Goal: Task Accomplishment & Management: Complete application form

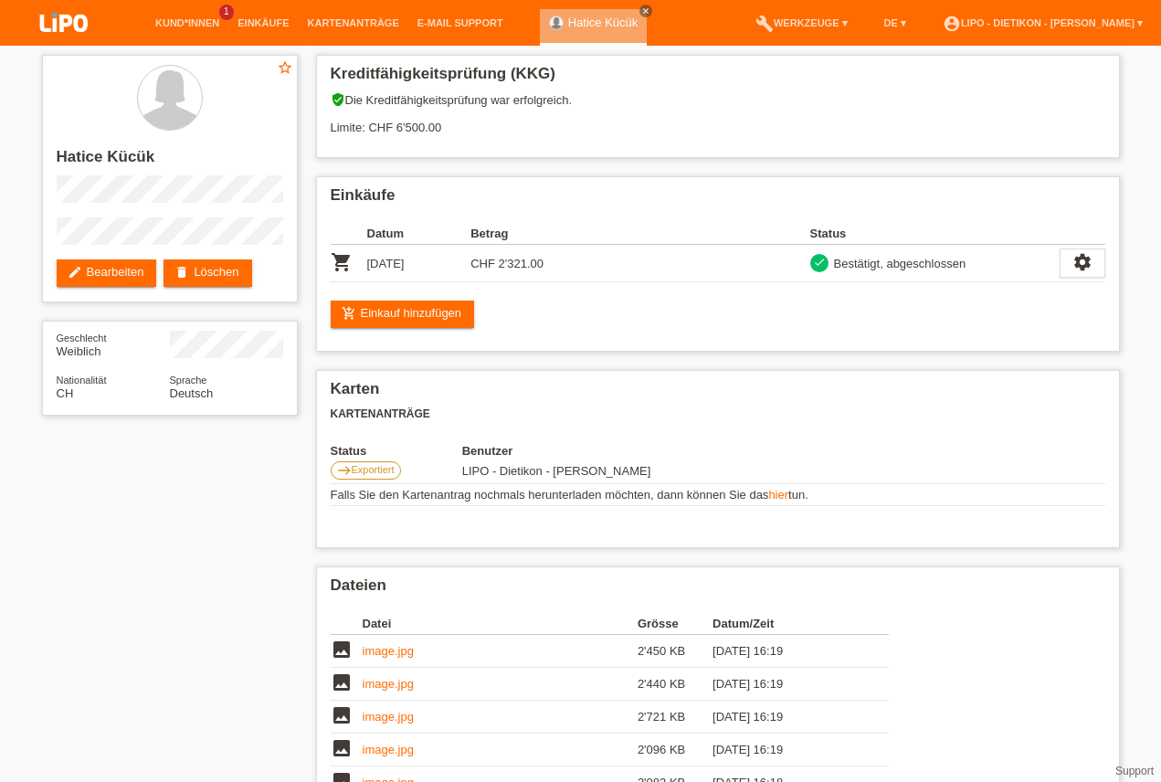
click at [1125, 142] on div "Kreditfähigkeitsprüfung (KKG) verified_user Die Kreditfähigkeitsprüfung war erf…" at bounding box center [718, 546] width 822 height 1000
click at [639, 16] on link "close" at bounding box center [645, 11] width 13 height 13
click at [158, 26] on link "Kund*innen" at bounding box center [187, 22] width 82 height 11
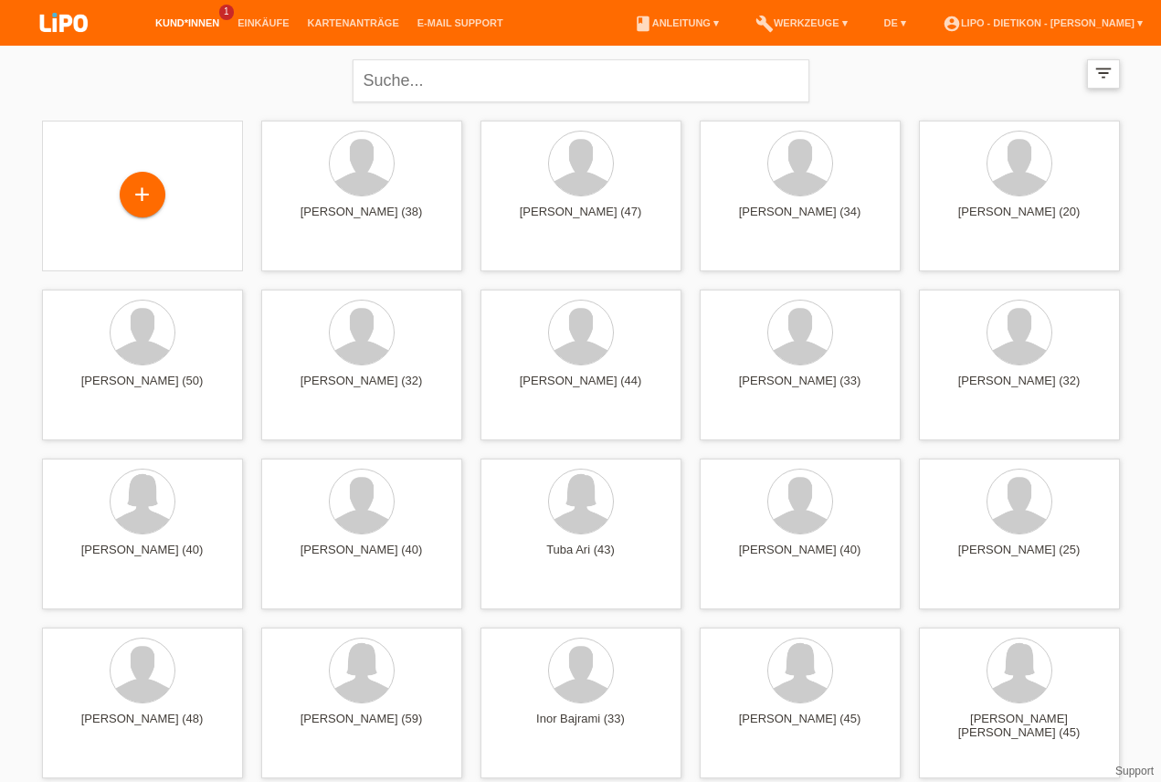
click at [1116, 72] on div "filter_list" at bounding box center [1103, 73] width 33 height 29
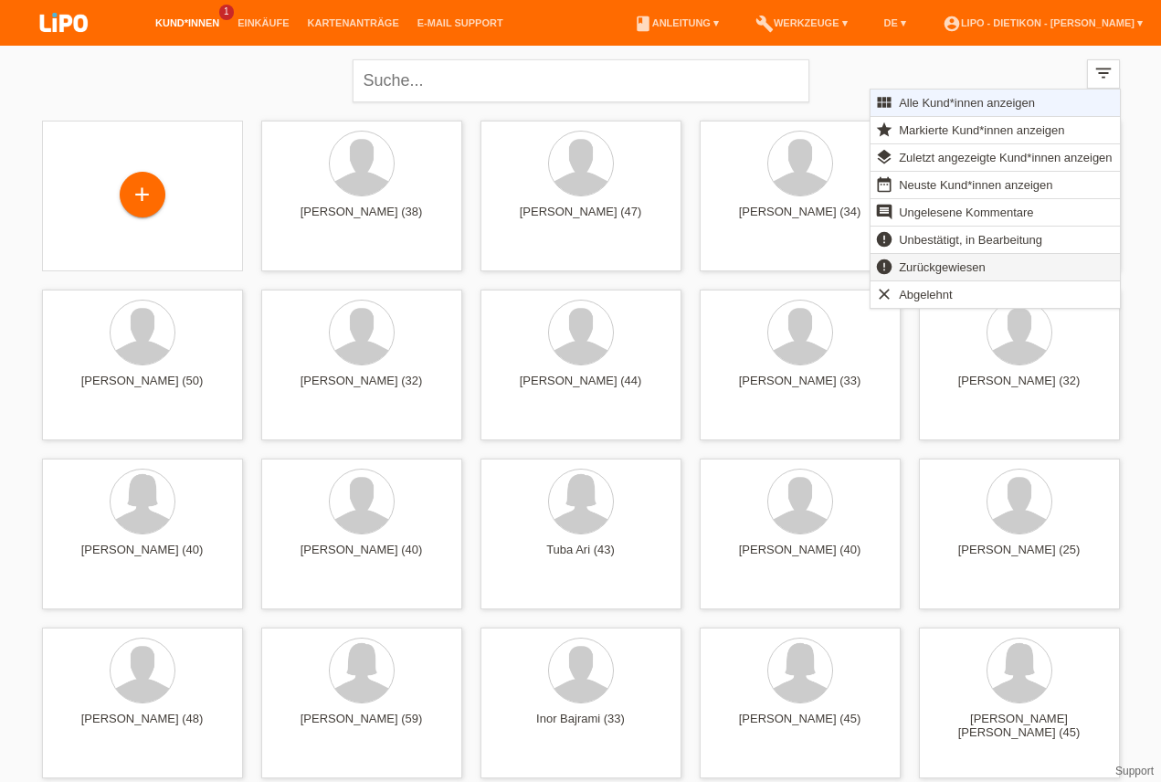
click at [969, 268] on span "Zurückgewiesen" at bounding box center [942, 267] width 92 height 22
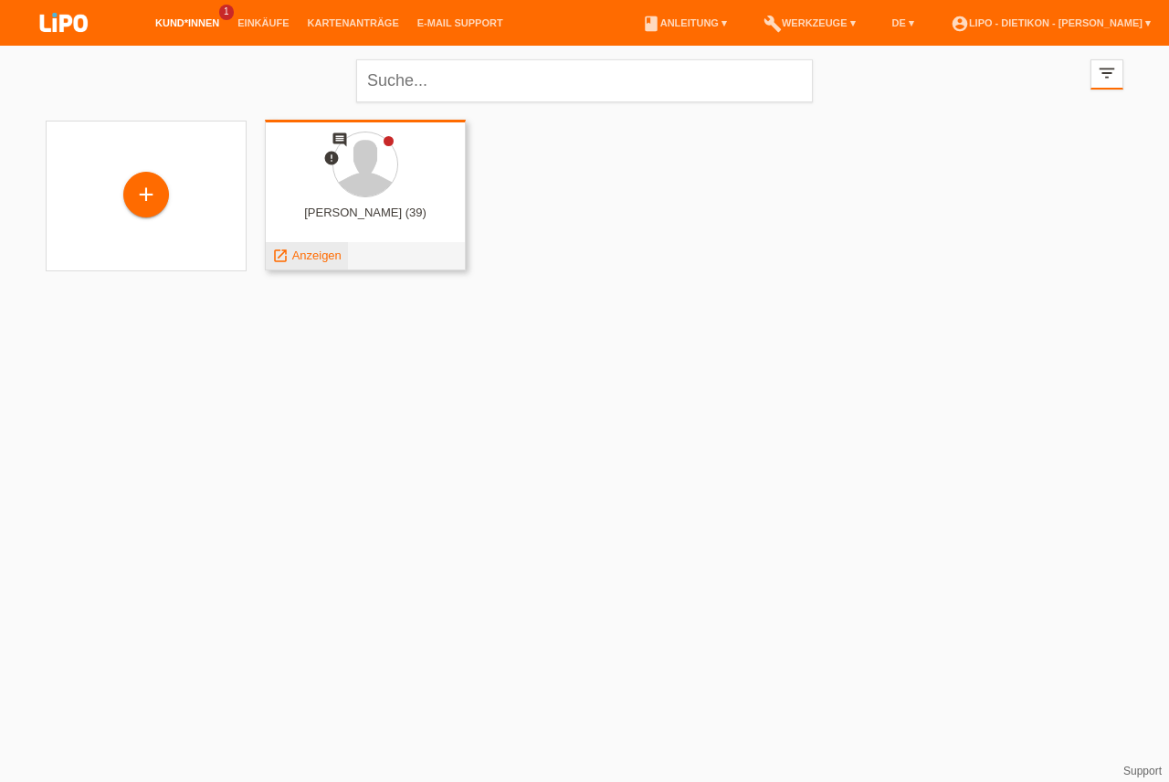
click at [290, 254] on link "launch Anzeigen" at bounding box center [306, 255] width 69 height 14
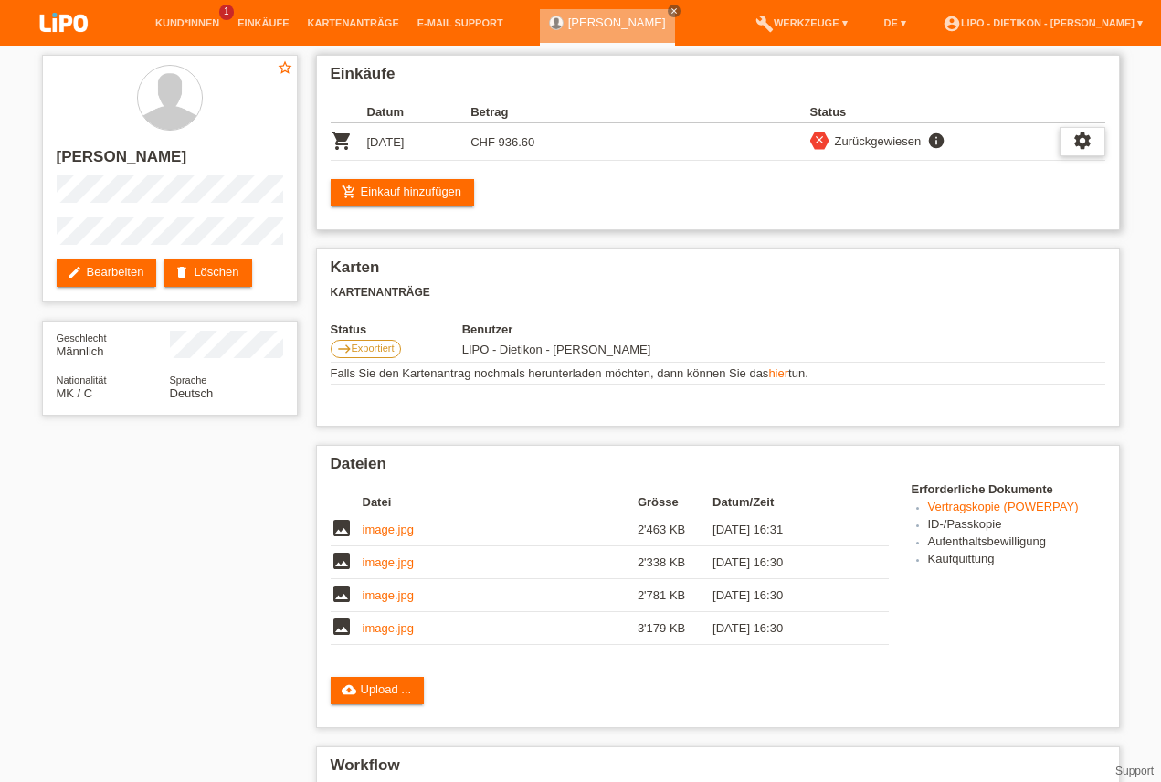
click at [1093, 143] on div "settings" at bounding box center [1082, 141] width 46 height 29
click at [401, 525] on link "image.jpg" at bounding box center [388, 529] width 51 height 14
click at [195, 26] on link "Kund*innen" at bounding box center [187, 22] width 82 height 11
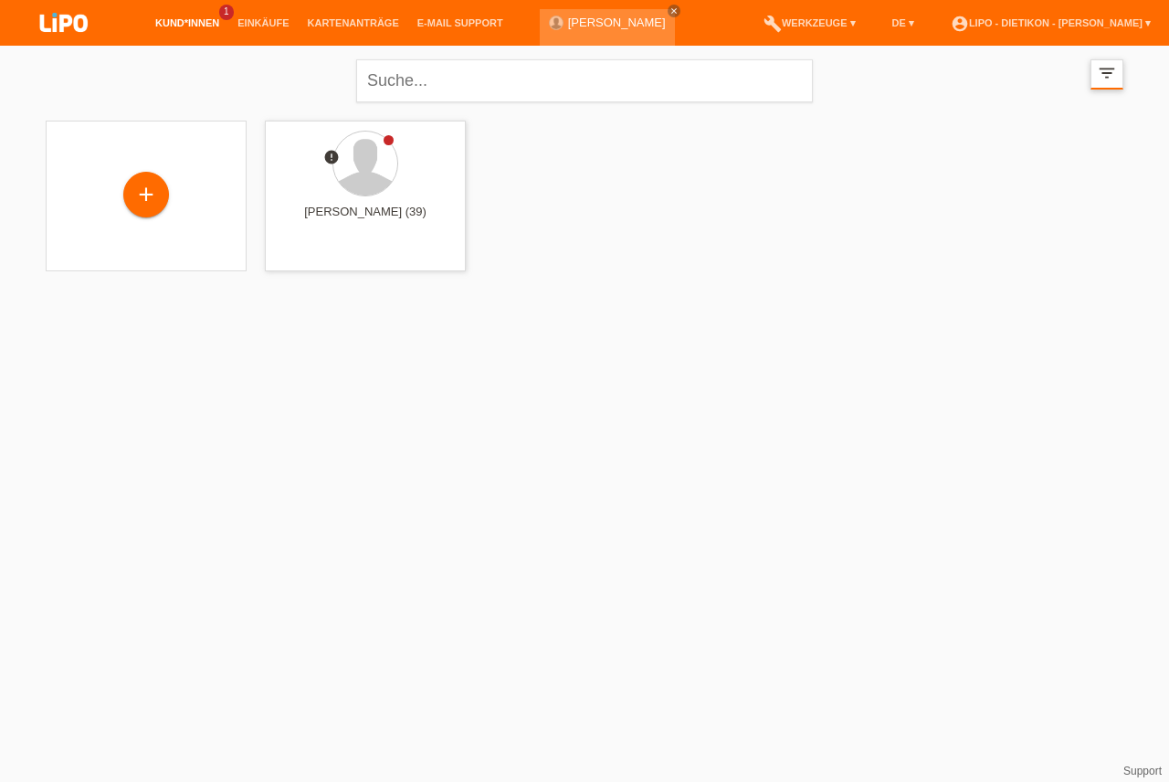
click at [1094, 71] on div "filter_list" at bounding box center [1106, 74] width 33 height 30
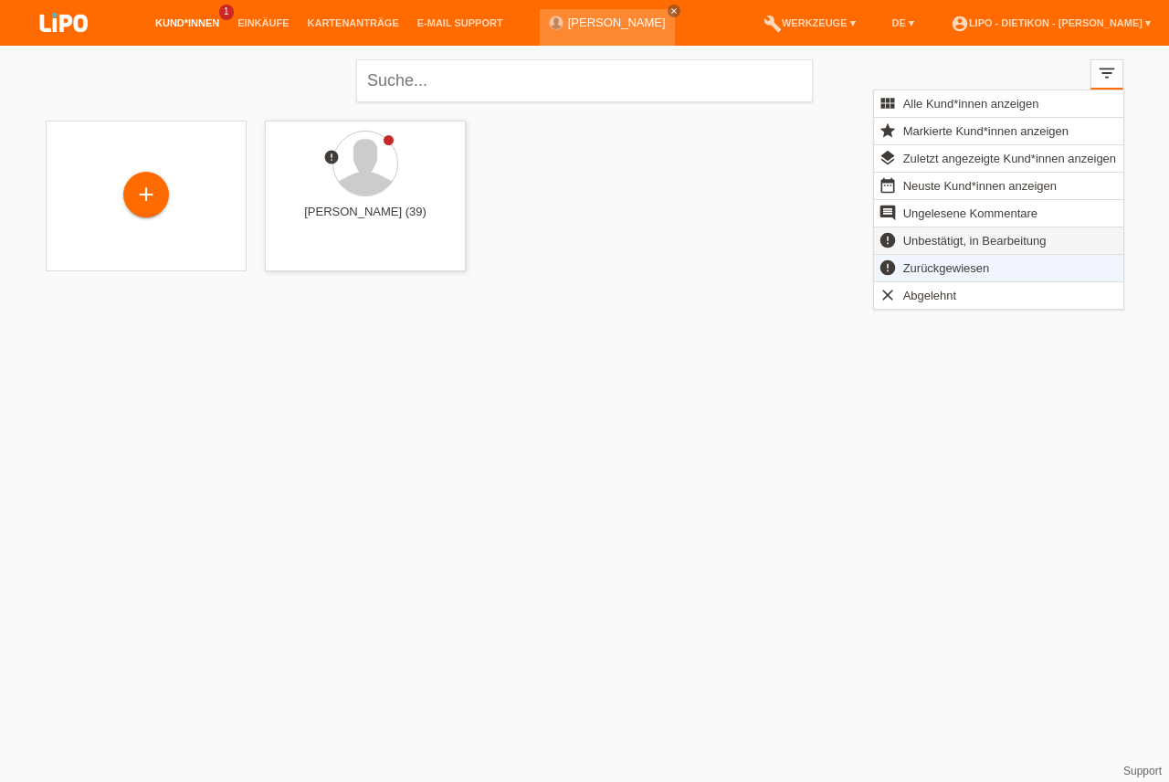
click at [952, 242] on span "Unbestätigt, in Bearbeitung" at bounding box center [974, 240] width 149 height 22
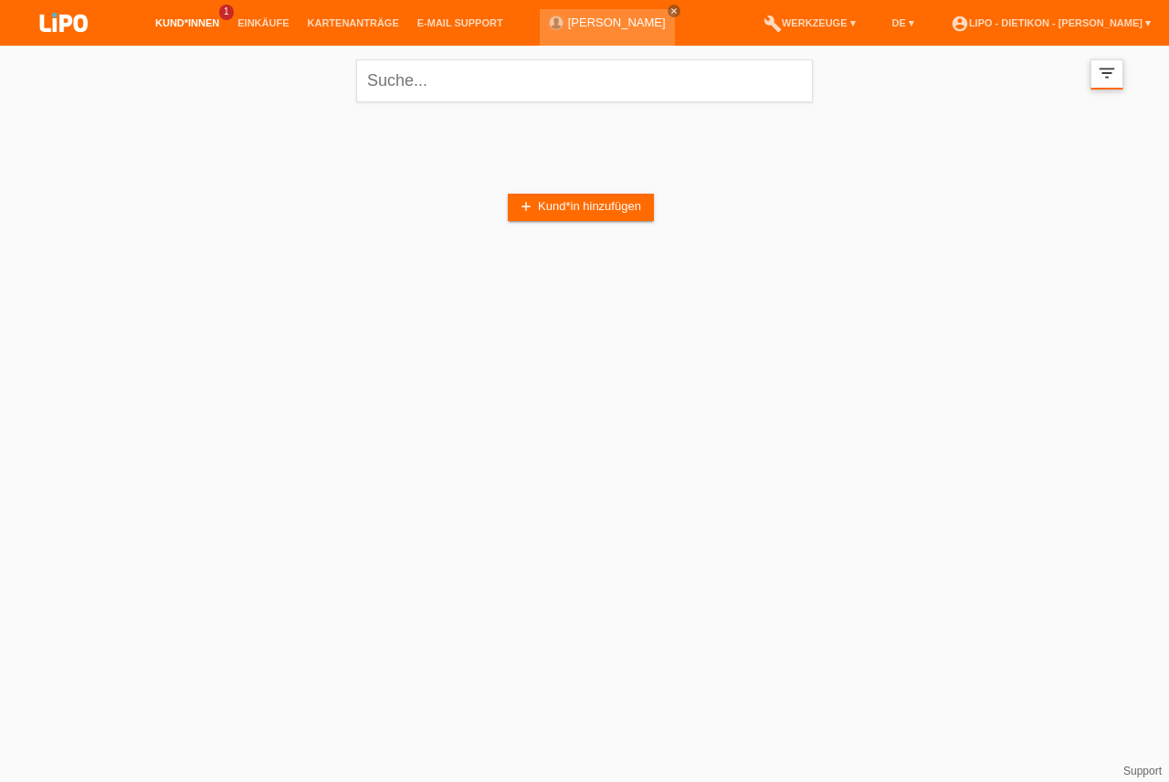
click at [1117, 73] on div "filter_list" at bounding box center [1106, 74] width 33 height 30
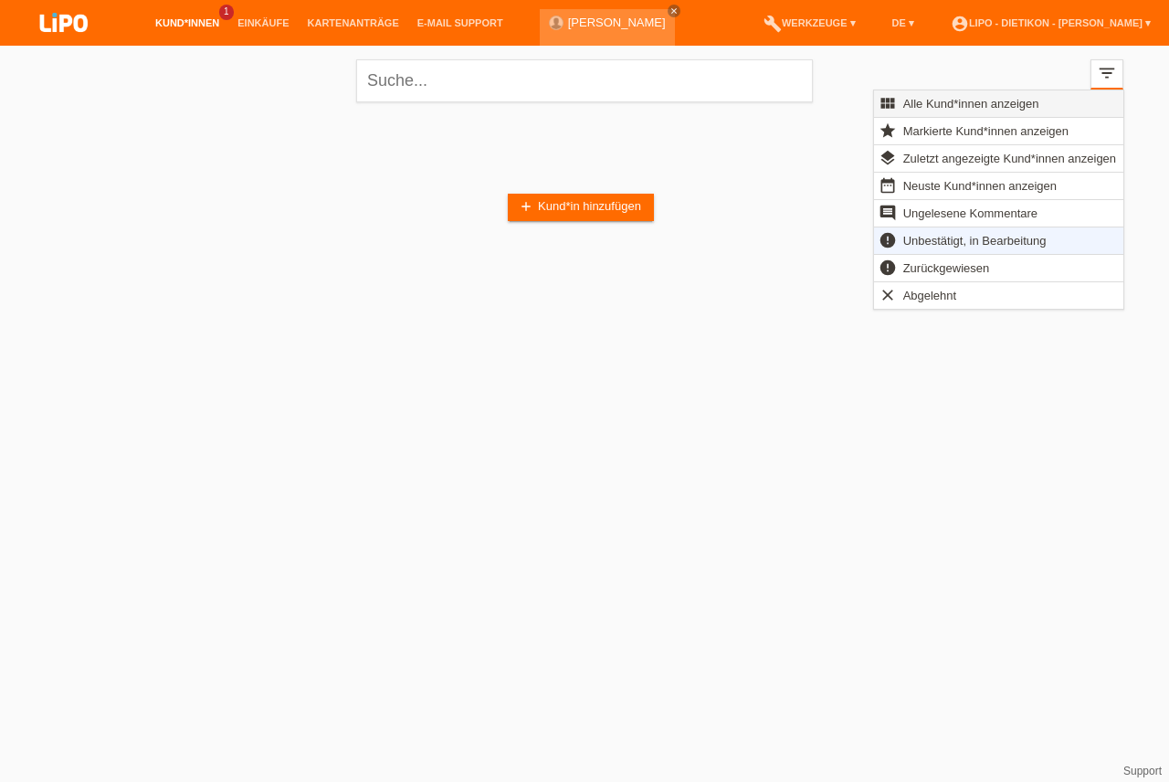
click at [962, 109] on span "Alle Kund*innen anzeigen" at bounding box center [971, 103] width 142 height 22
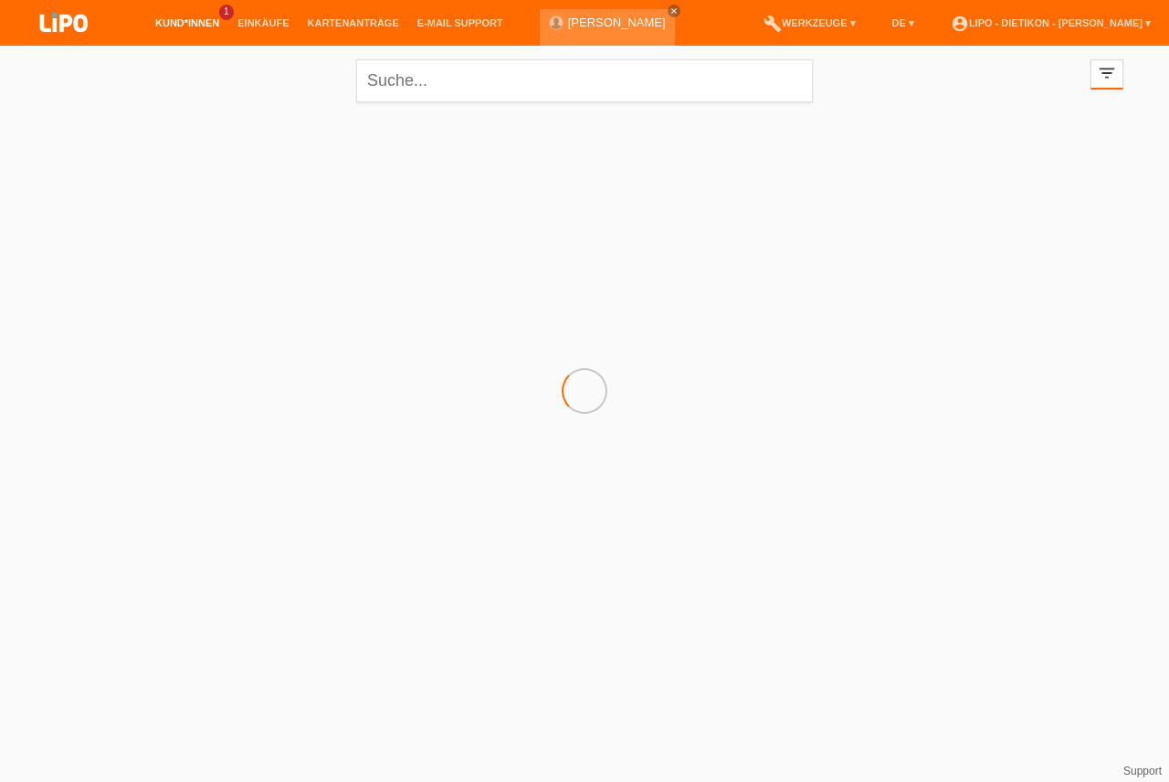
click at [358, 35] on li "Kartenanträge" at bounding box center [354, 23] width 110 height 47
click at [363, 18] on link "Kartenanträge" at bounding box center [354, 22] width 110 height 11
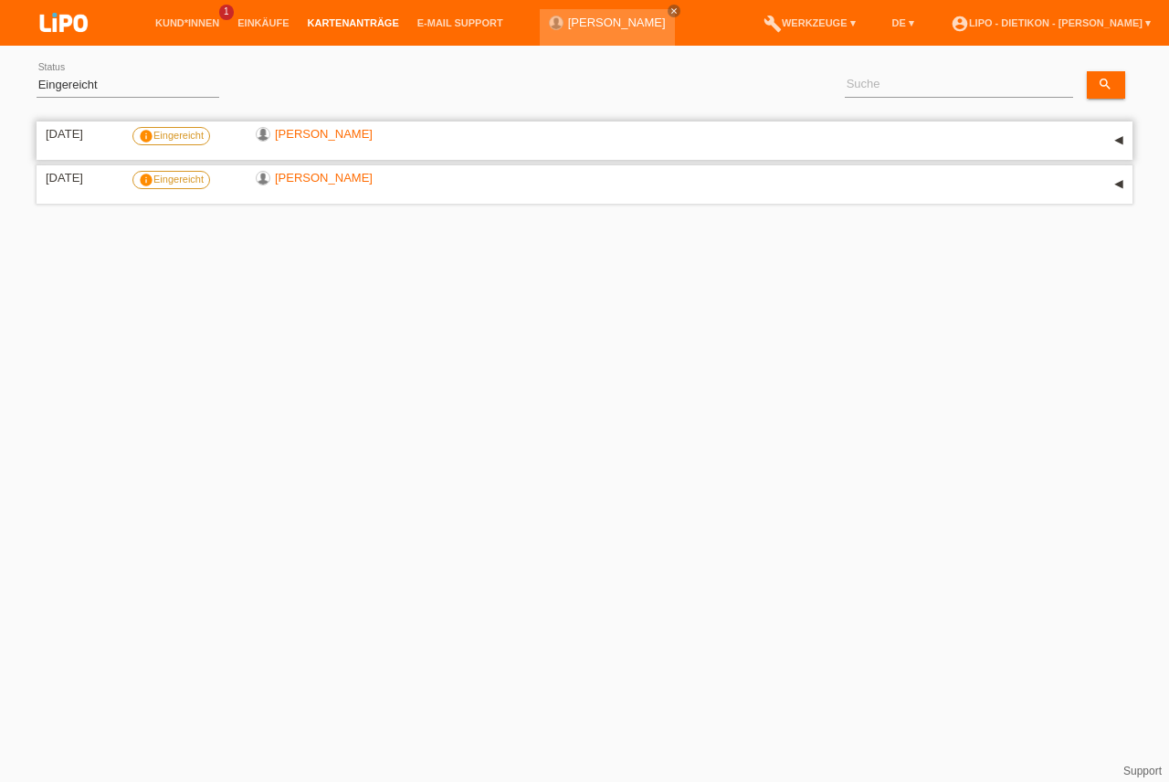
click at [1113, 135] on div "▾" at bounding box center [1118, 140] width 27 height 27
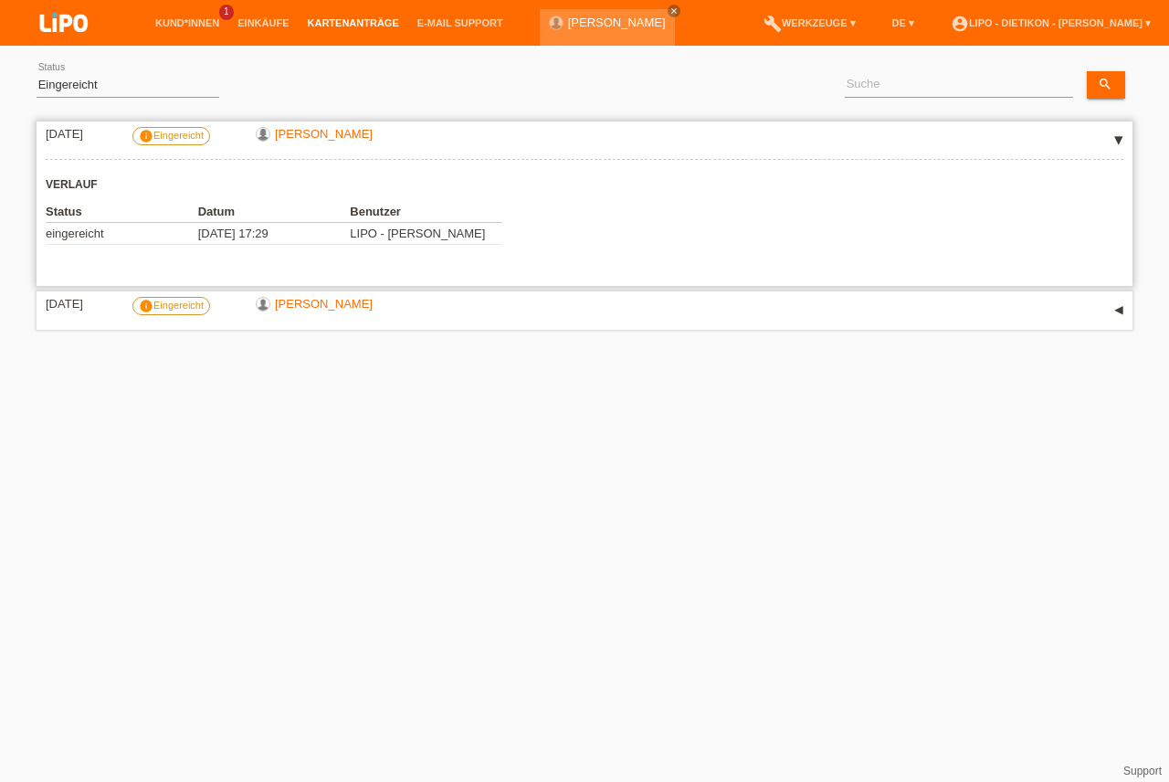
click at [1113, 135] on div "▾" at bounding box center [1118, 140] width 27 height 27
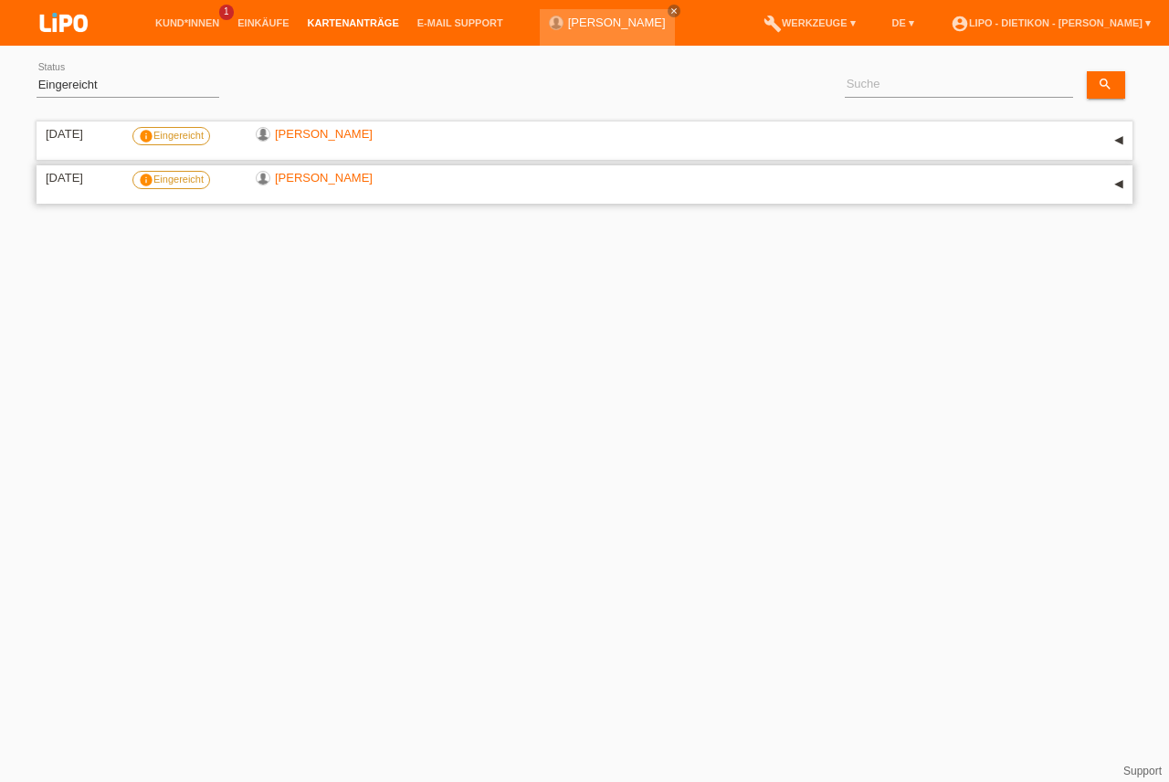
click at [1118, 175] on div "▾" at bounding box center [1118, 184] width 27 height 27
click at [1113, 138] on div "▾" at bounding box center [1118, 140] width 27 height 27
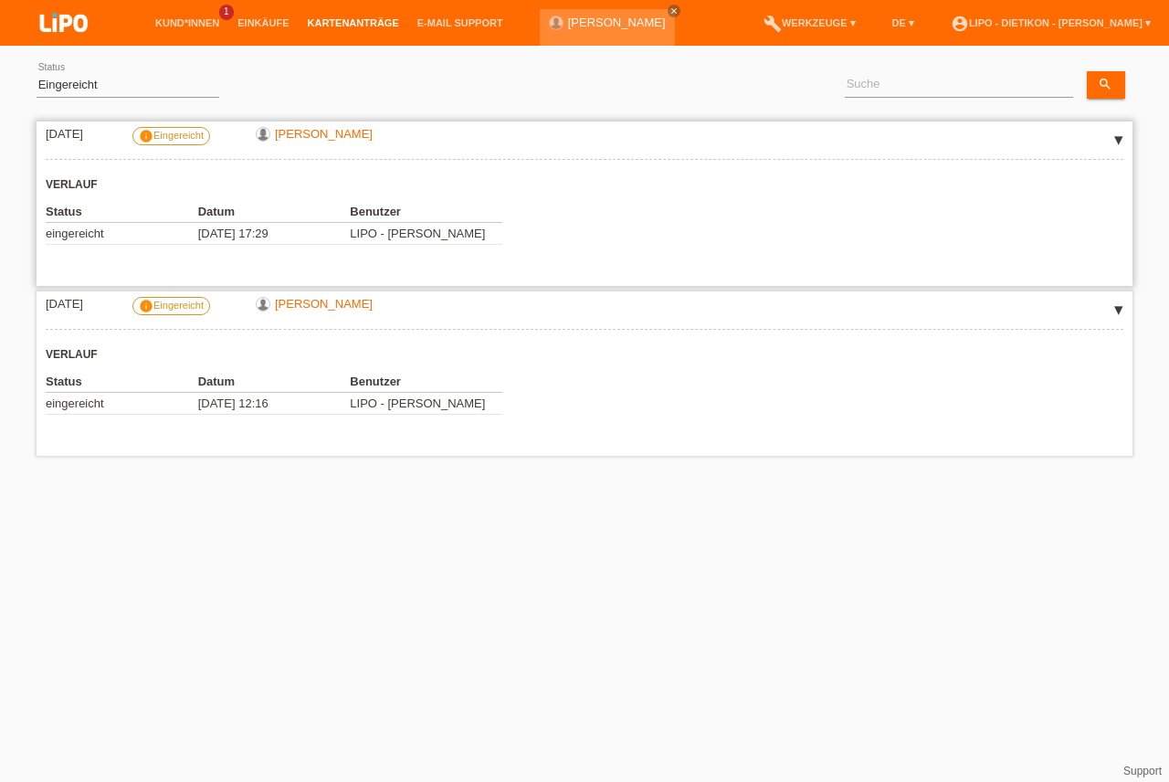
click at [1113, 138] on div "▾" at bounding box center [1118, 140] width 27 height 27
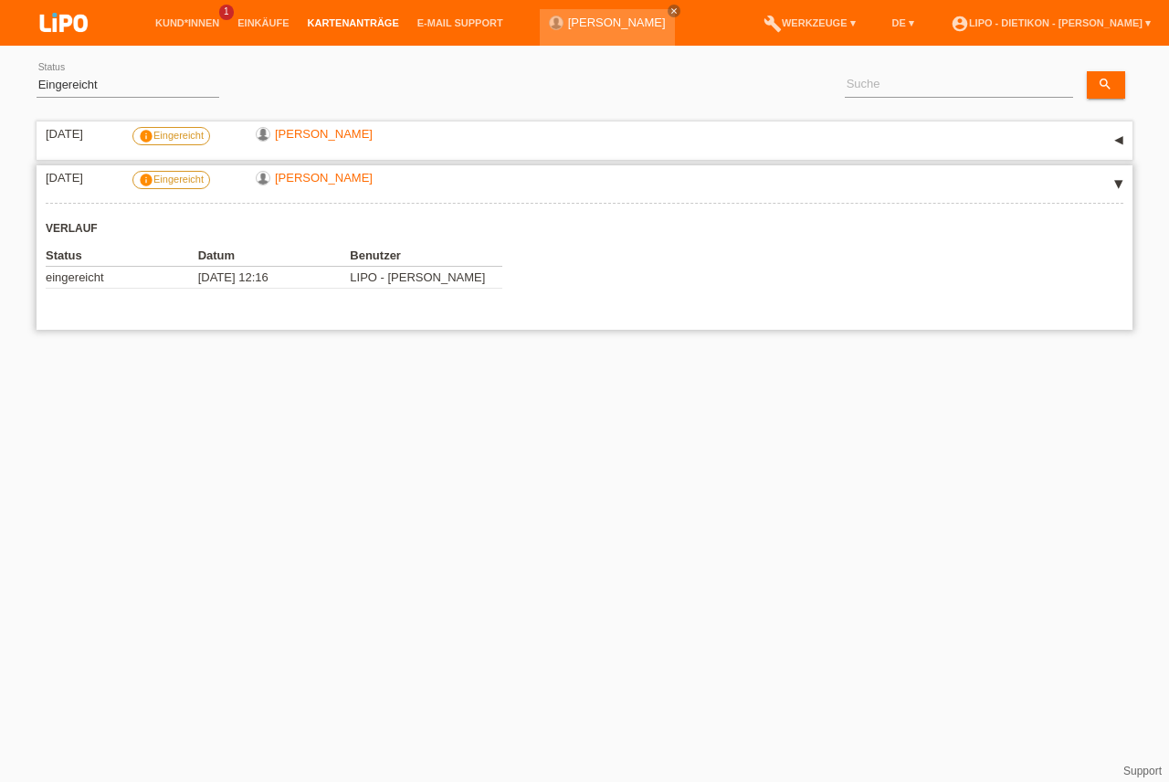
click at [1117, 176] on div "▾" at bounding box center [1118, 184] width 27 height 27
click at [142, 85] on select "(Alle) Eingereicht Weitergeleitet Zurückgewiesen Geprüft Exportiert Abgelehnt A…" at bounding box center [128, 85] width 183 height 22
select select "ALL"
click at [0, 0] on option "(Alle)" at bounding box center [0, 0] width 0 height 0
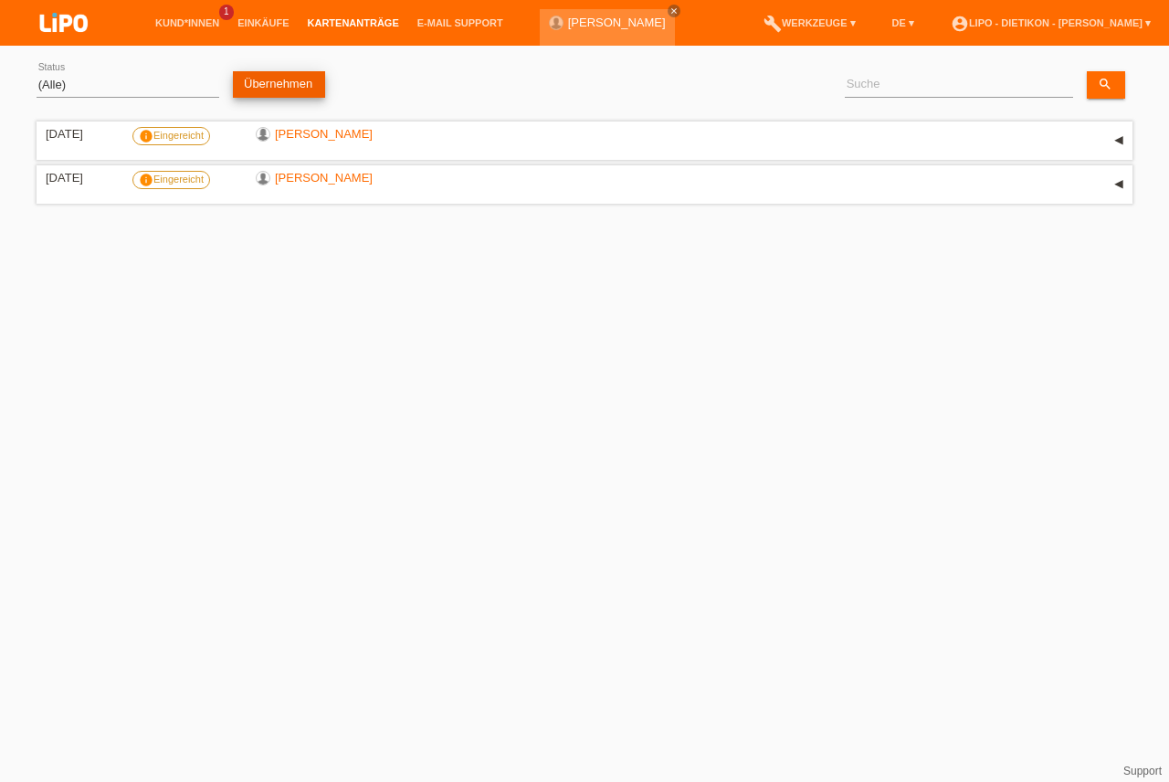
click at [258, 79] on link "Übernehmen" at bounding box center [279, 84] width 92 height 26
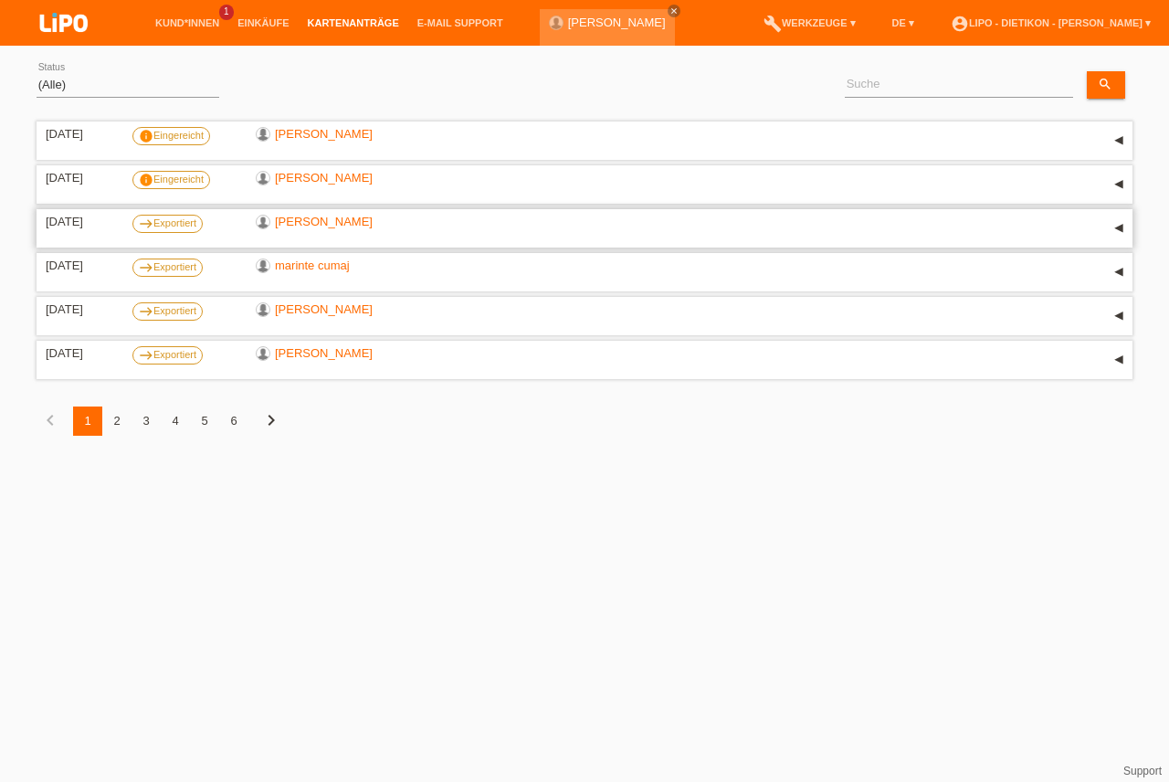
click at [1120, 224] on div "▾" at bounding box center [1118, 228] width 27 height 27
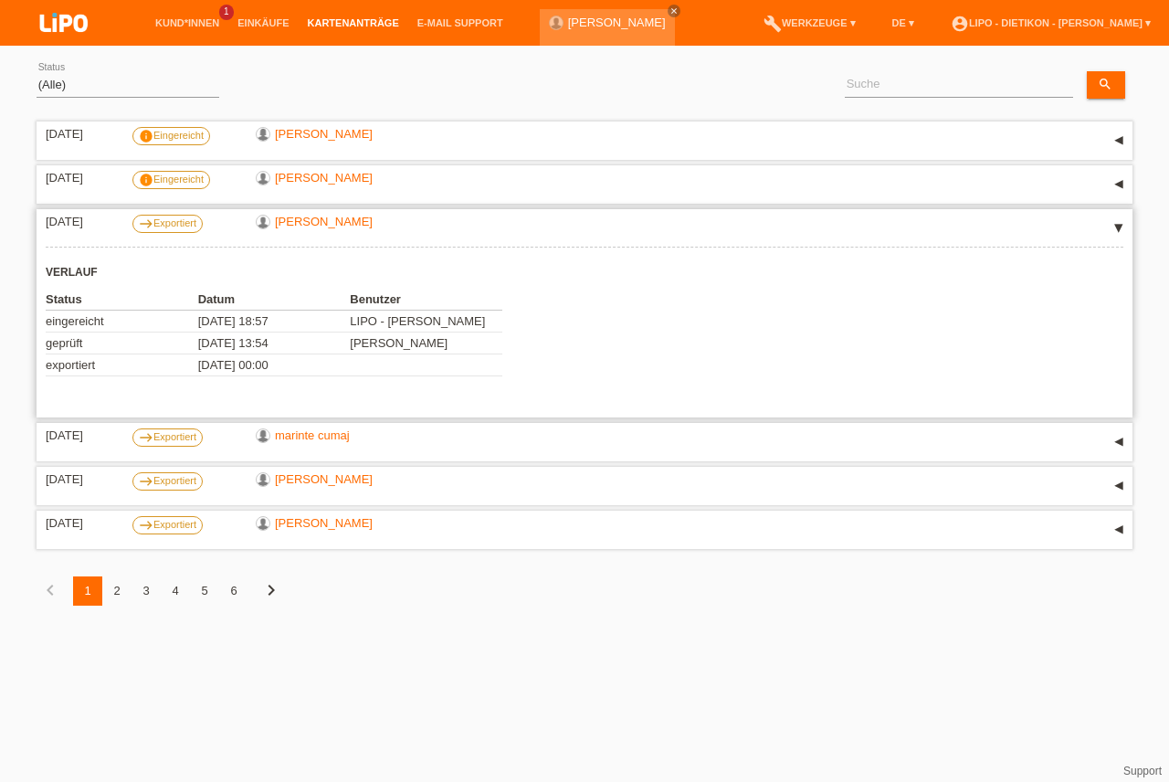
click at [1120, 224] on div "▾" at bounding box center [1118, 228] width 27 height 27
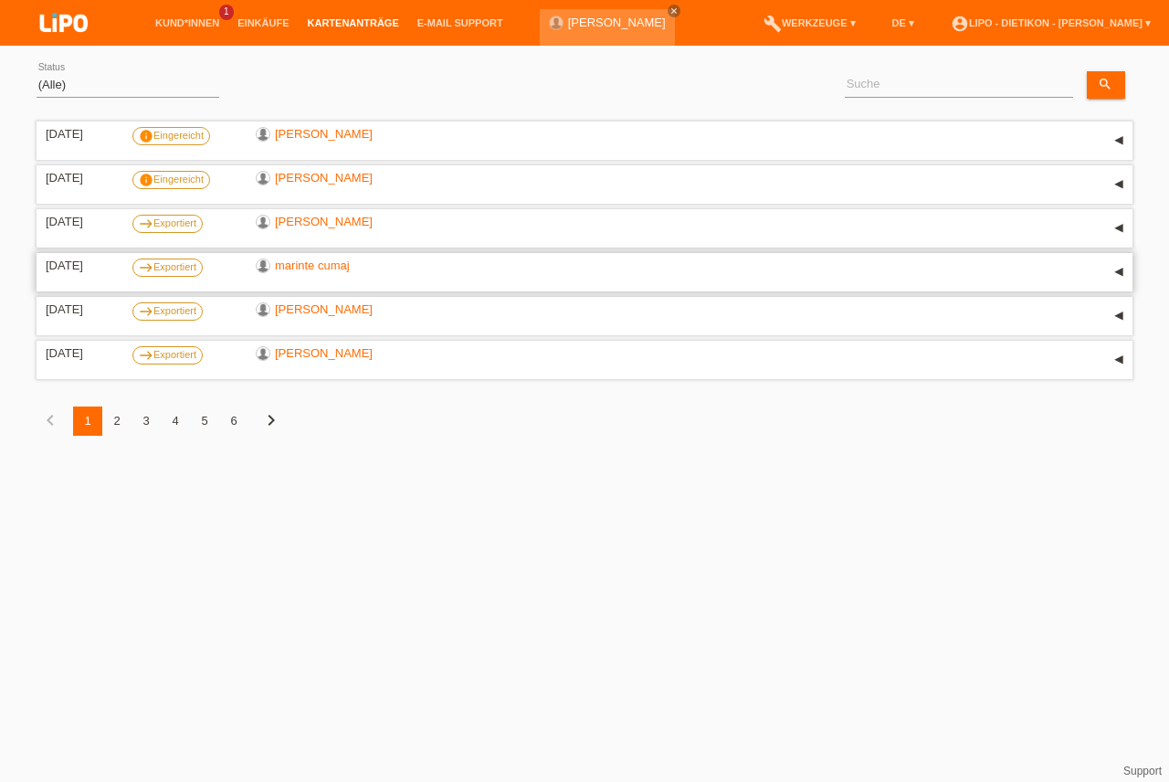
click at [1117, 277] on div "▾" at bounding box center [1118, 271] width 27 height 27
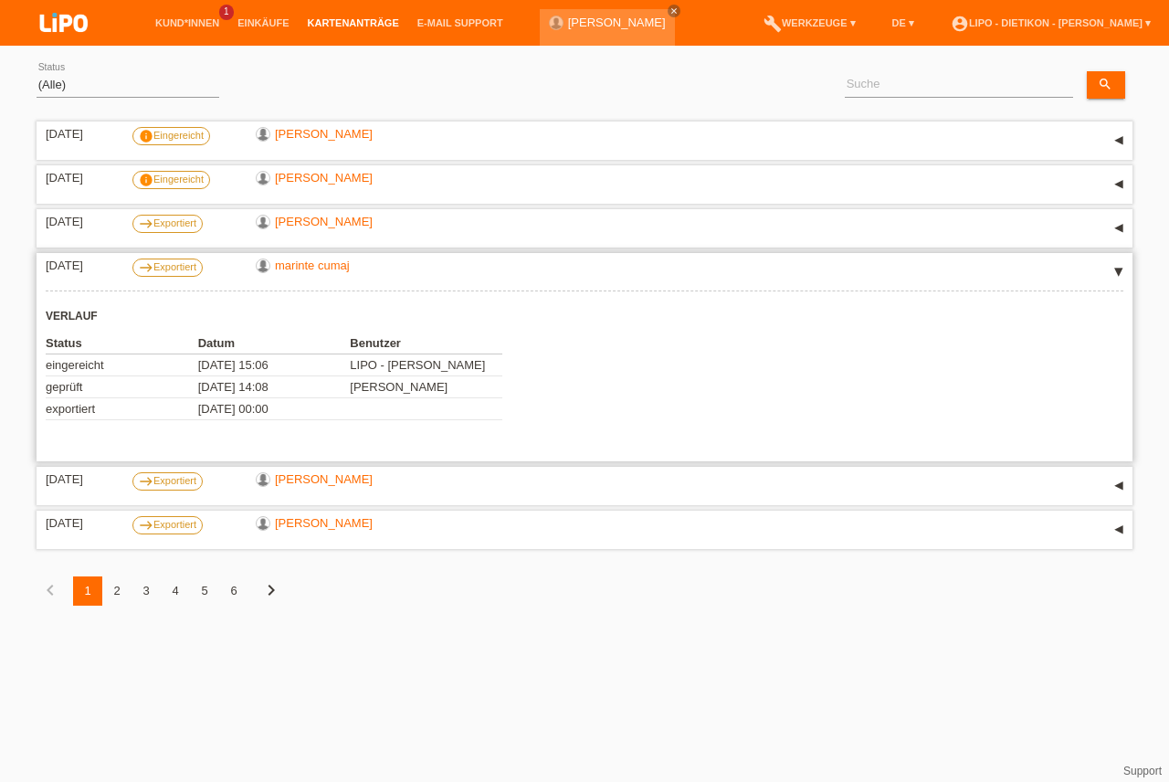
click at [1117, 277] on div "▾" at bounding box center [1118, 271] width 27 height 27
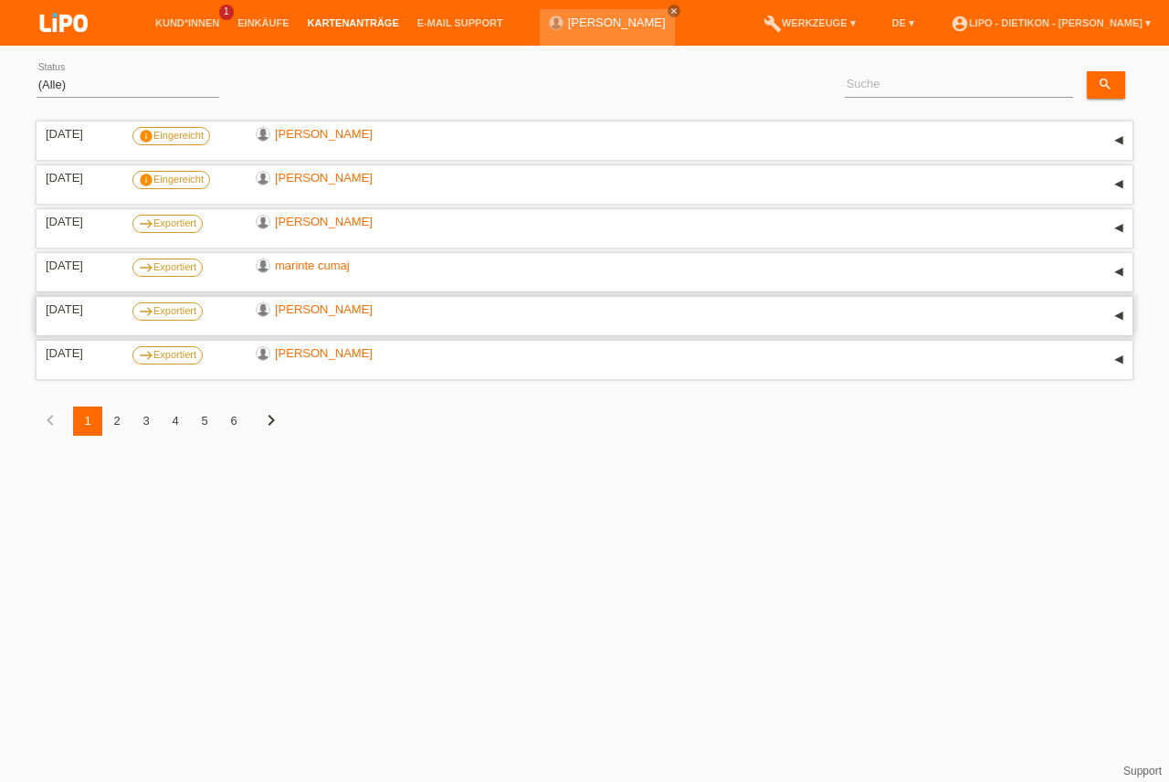
click at [1113, 310] on div "▾" at bounding box center [1118, 315] width 27 height 27
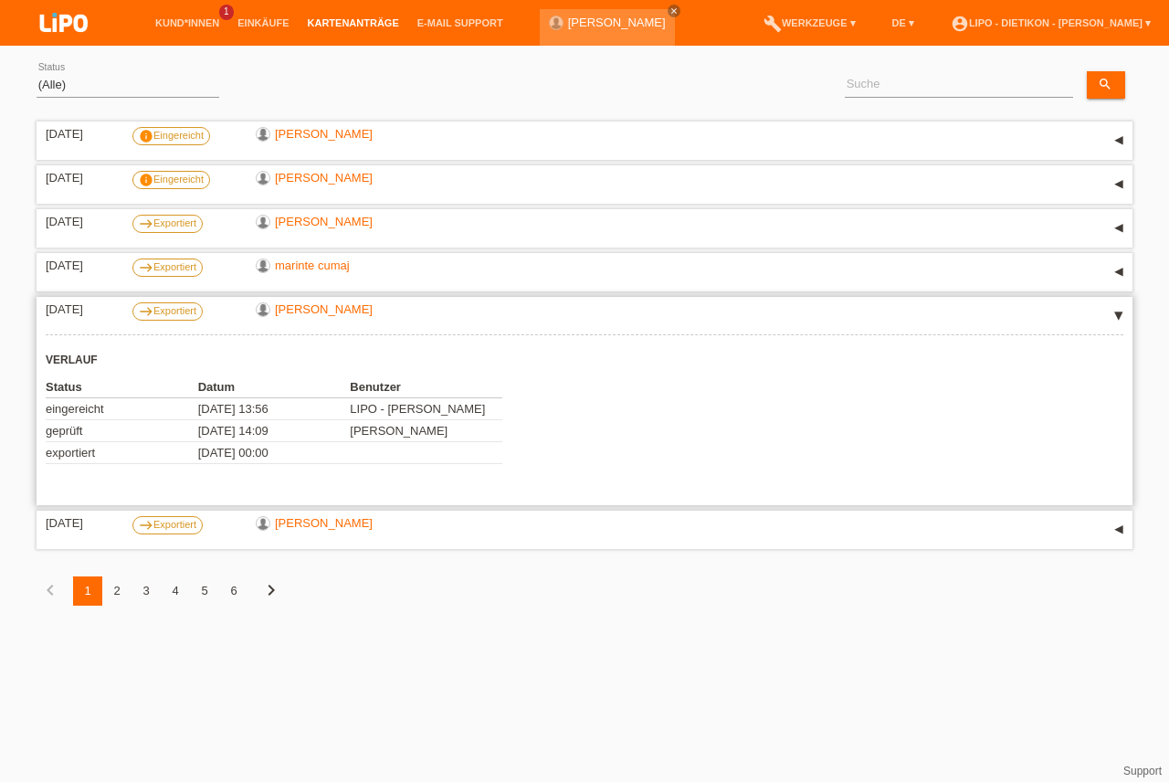
click at [1107, 317] on div "▾" at bounding box center [1118, 315] width 27 height 27
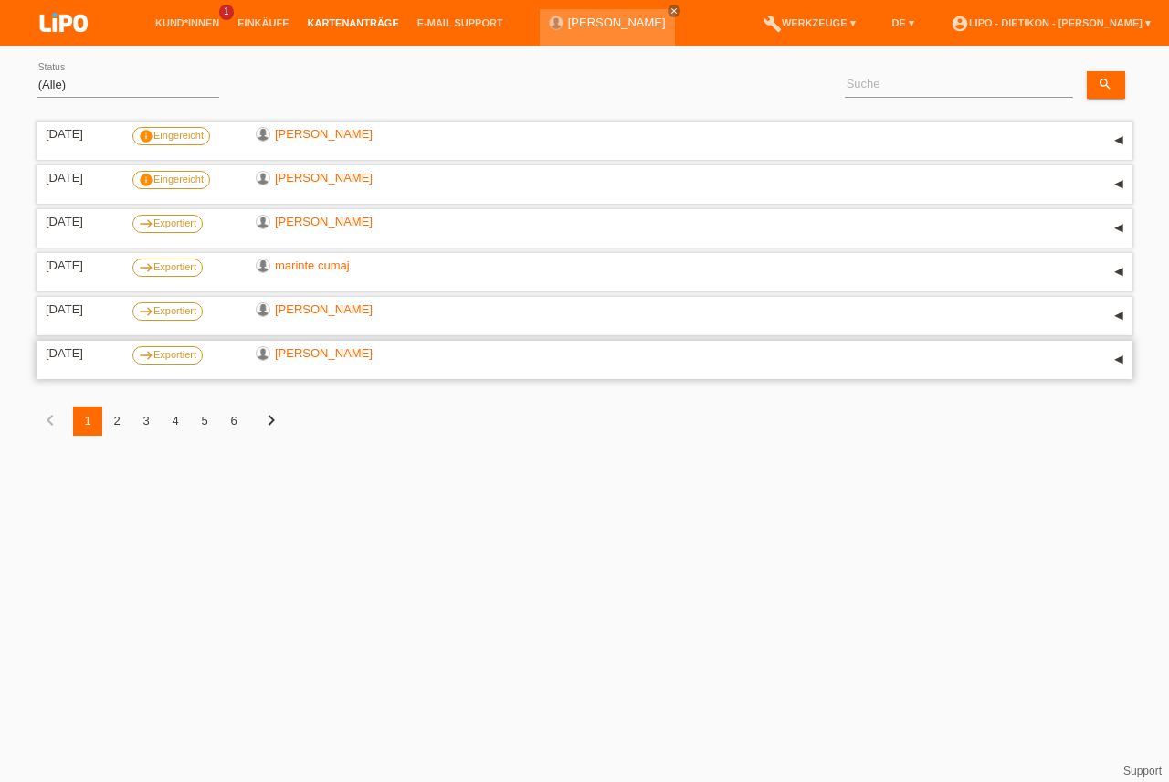
click at [933, 360] on div "25.09.2025 east Exportiert Luis Alexander Marques mateus ▾" at bounding box center [585, 359] width 1078 height 27
click at [1119, 362] on div "▾" at bounding box center [1118, 359] width 27 height 27
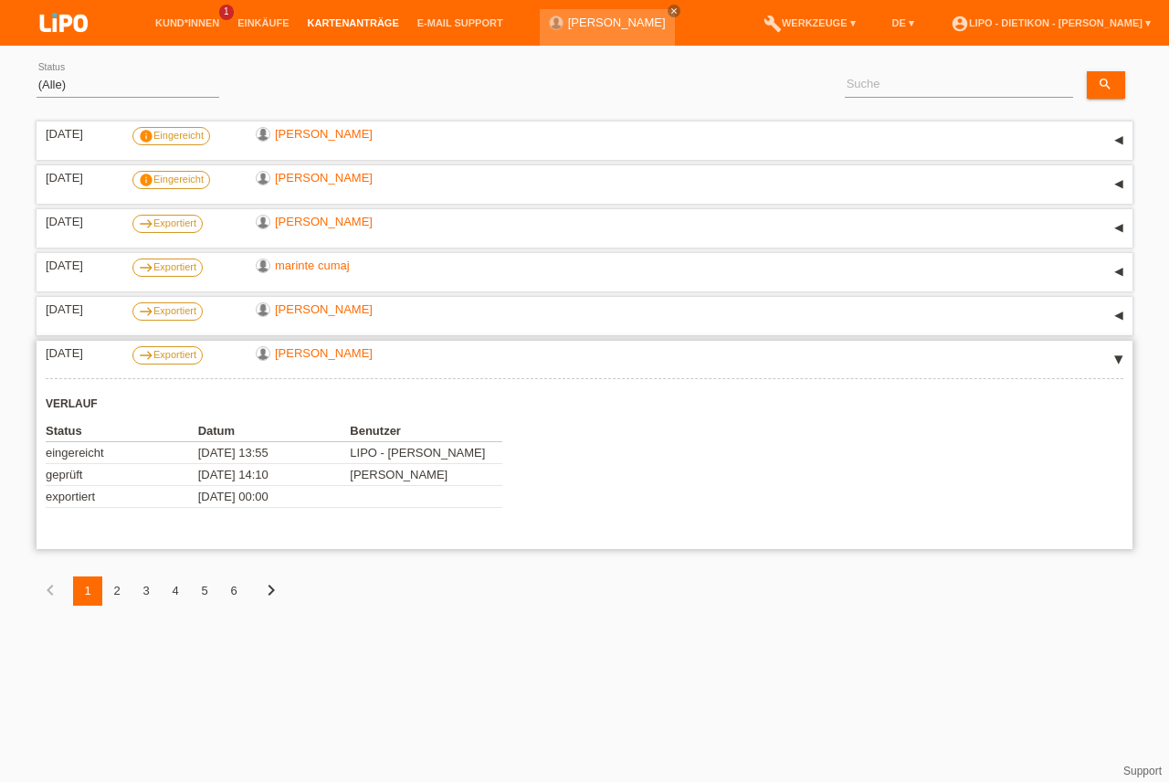
click at [1119, 362] on div "▾" at bounding box center [1118, 359] width 27 height 27
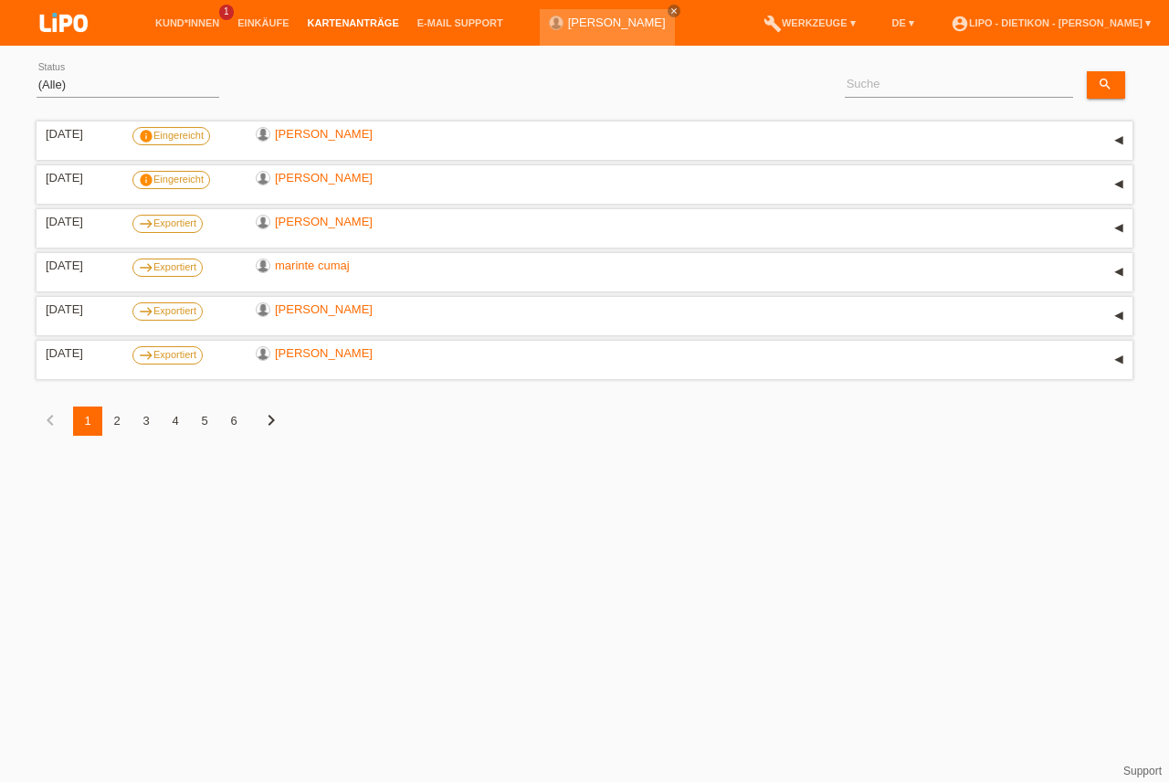
click at [120, 418] on div "2" at bounding box center [116, 420] width 29 height 29
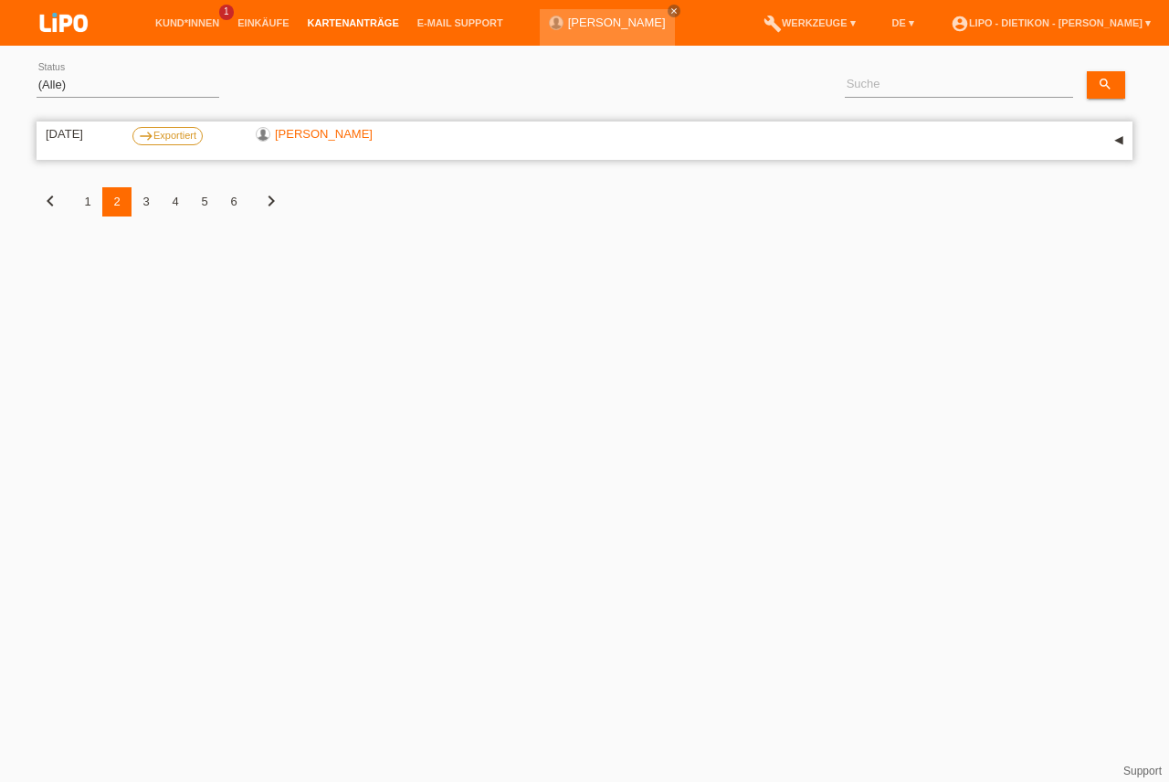
click at [1079, 146] on div "13.09.2025 east Exportiert Andrea Dario Castellano ▾" at bounding box center [585, 140] width 1078 height 27
click at [1113, 142] on div "▾" at bounding box center [1118, 140] width 27 height 27
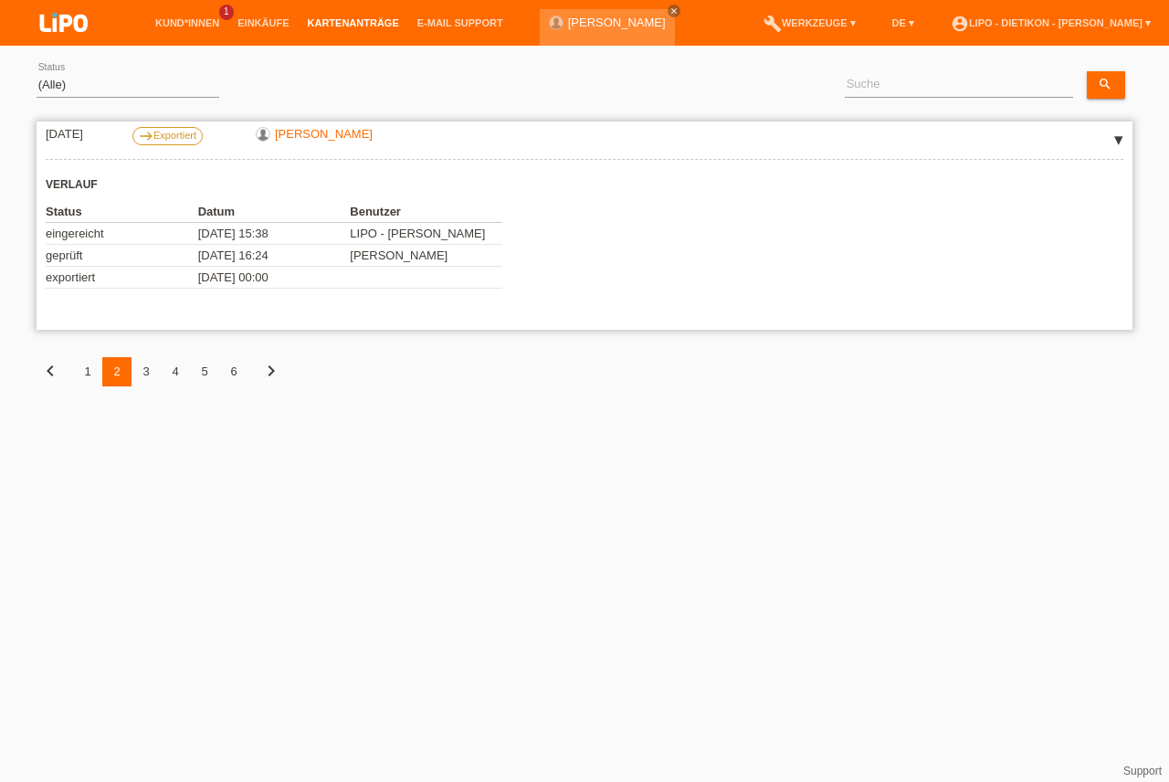
click at [1112, 142] on div "▾" at bounding box center [1118, 140] width 27 height 27
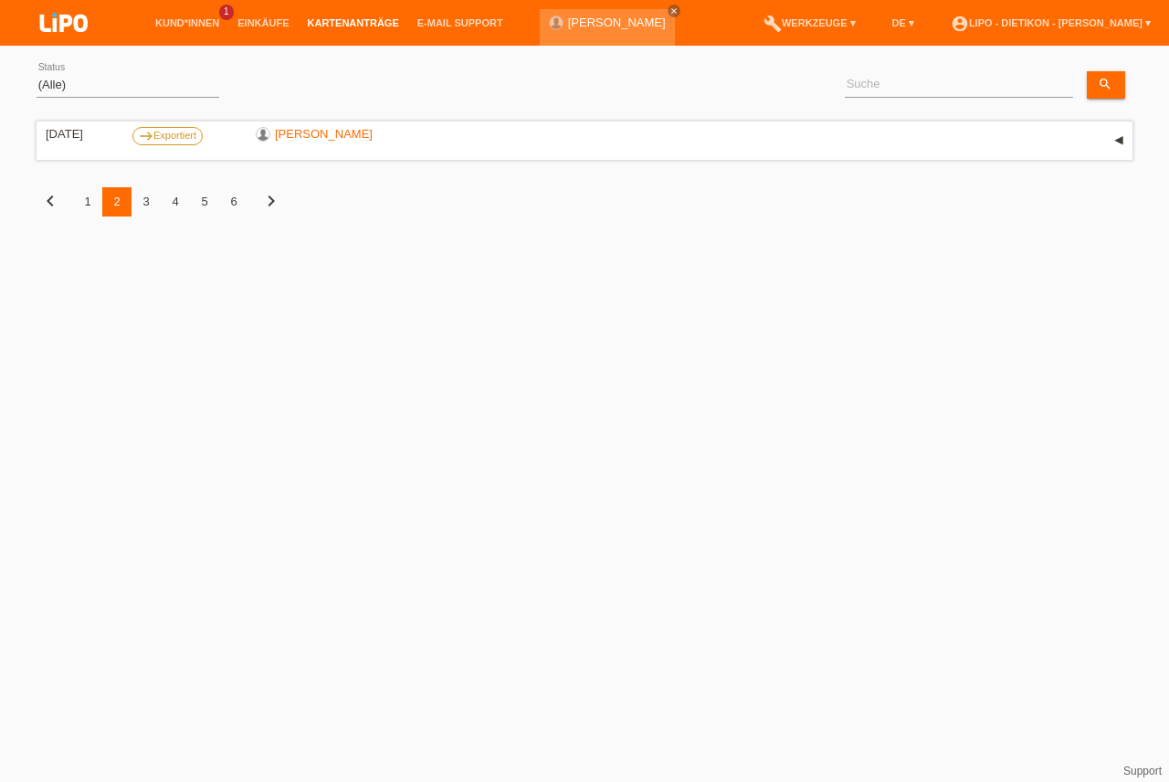
click at [135, 200] on div "3" at bounding box center [145, 201] width 29 height 29
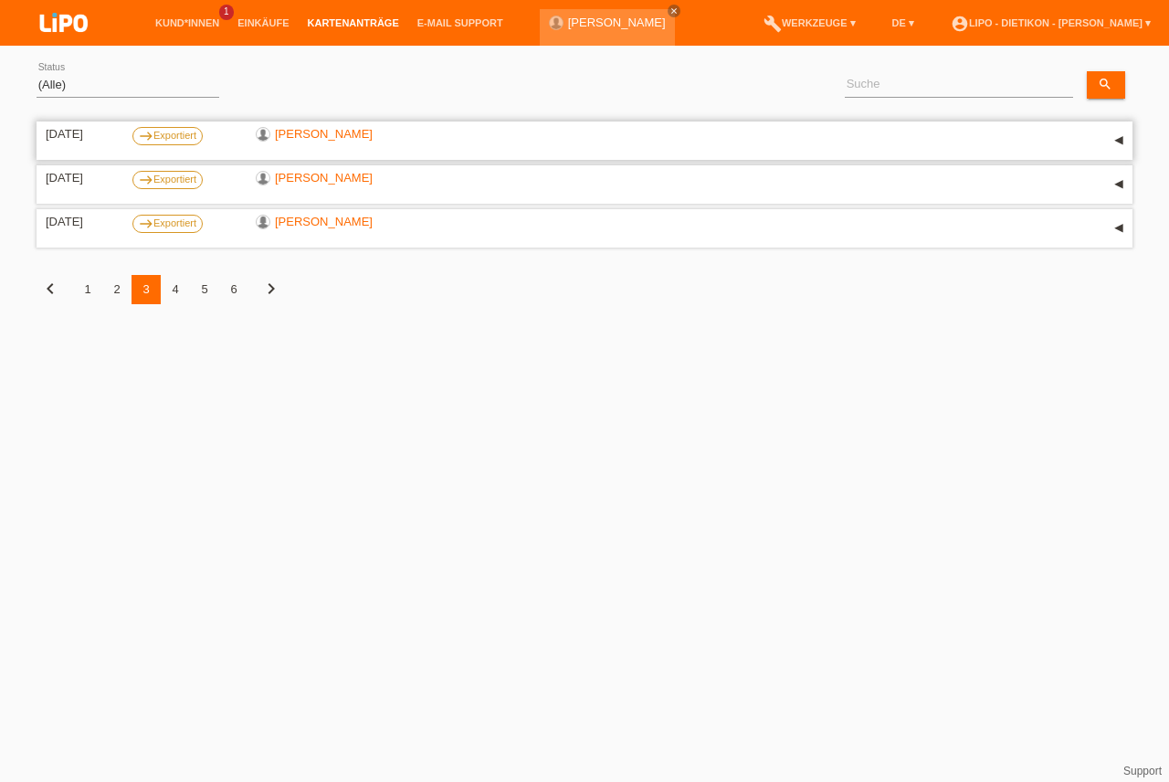
click at [838, 135] on div "04.09.2025 east Exportiert Lutishi Besnik ▾" at bounding box center [585, 140] width 1078 height 27
click at [1112, 137] on div "▾" at bounding box center [1118, 140] width 27 height 27
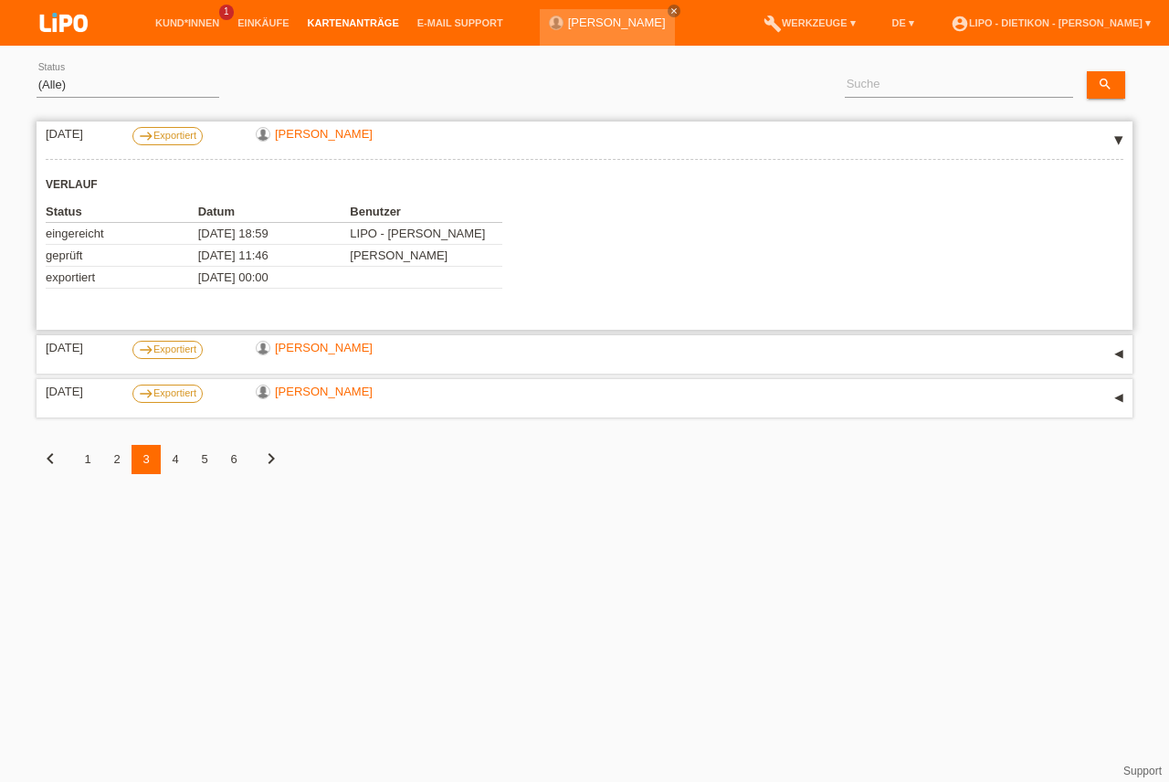
click at [1112, 137] on div "▾" at bounding box center [1118, 140] width 27 height 27
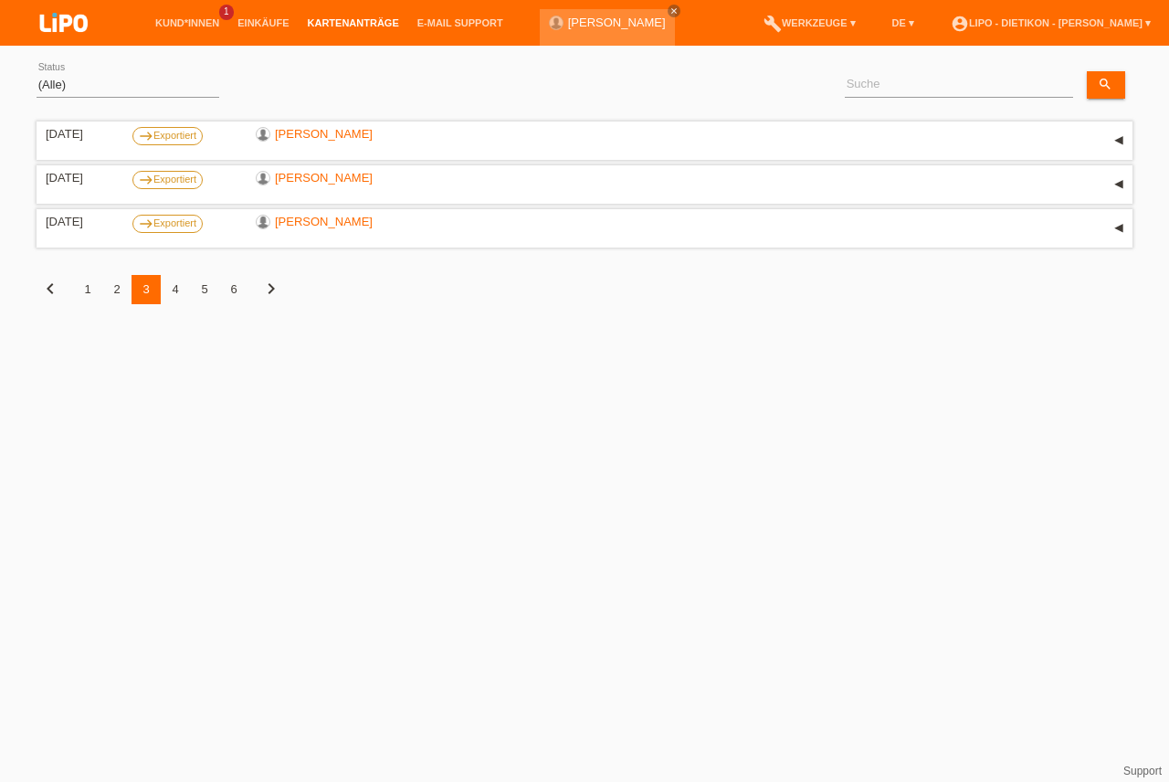
click at [1132, 178] on div "01.01.2020 31.12.2050 (Alle) Eingereicht Weitergeleitet Zurückgewiesen Geprüft …" at bounding box center [584, 193] width 1169 height 277
click at [1131, 180] on div "▾" at bounding box center [1118, 184] width 27 height 27
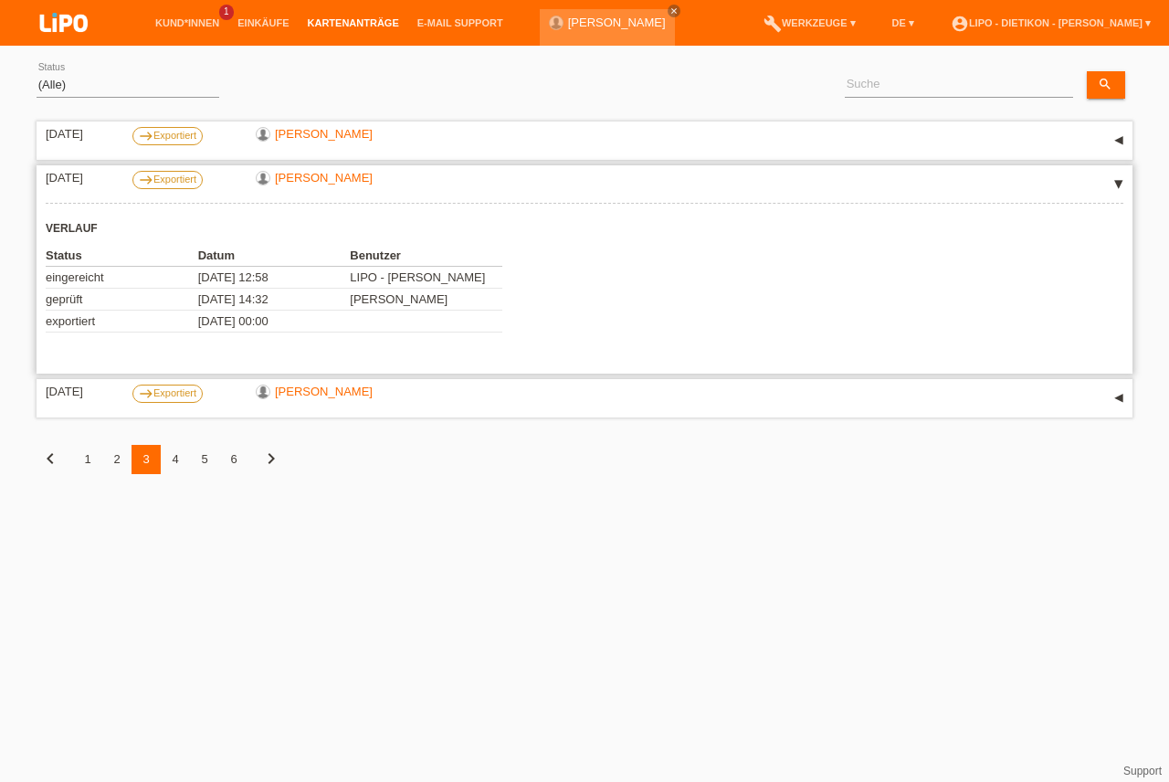
click at [1129, 180] on div "▾" at bounding box center [1118, 184] width 27 height 27
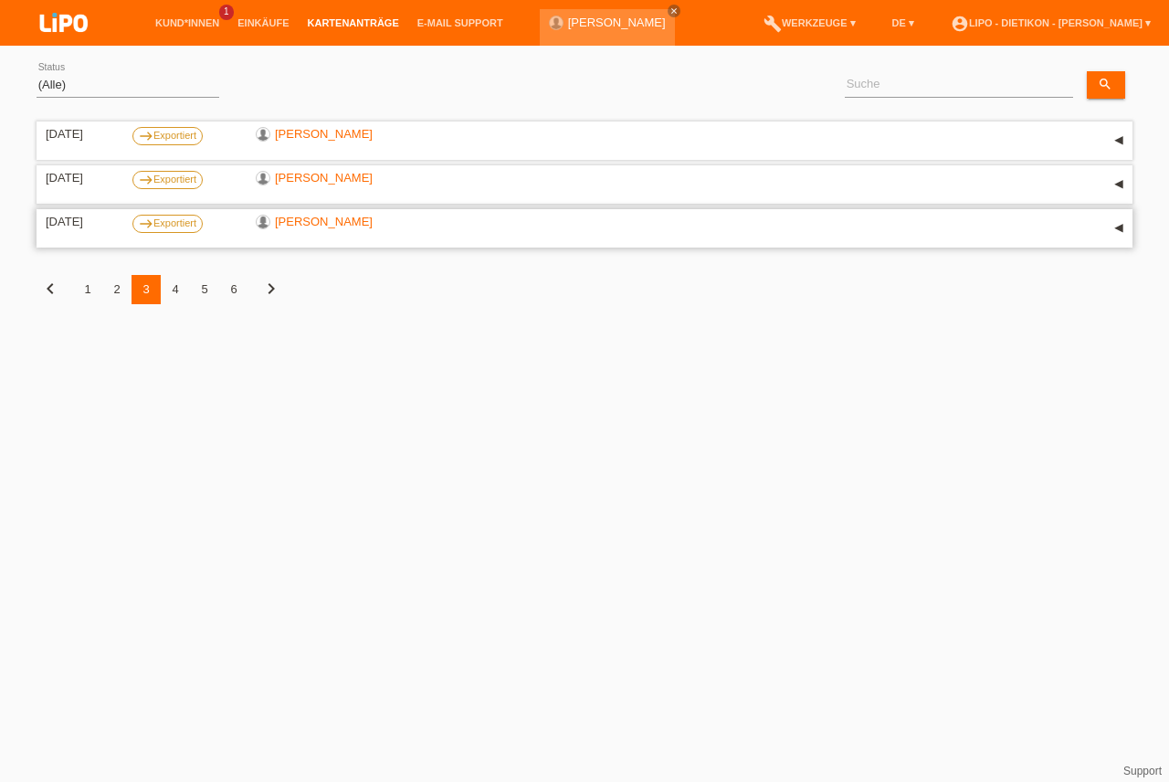
click at [1111, 229] on div "▾" at bounding box center [1118, 228] width 27 height 27
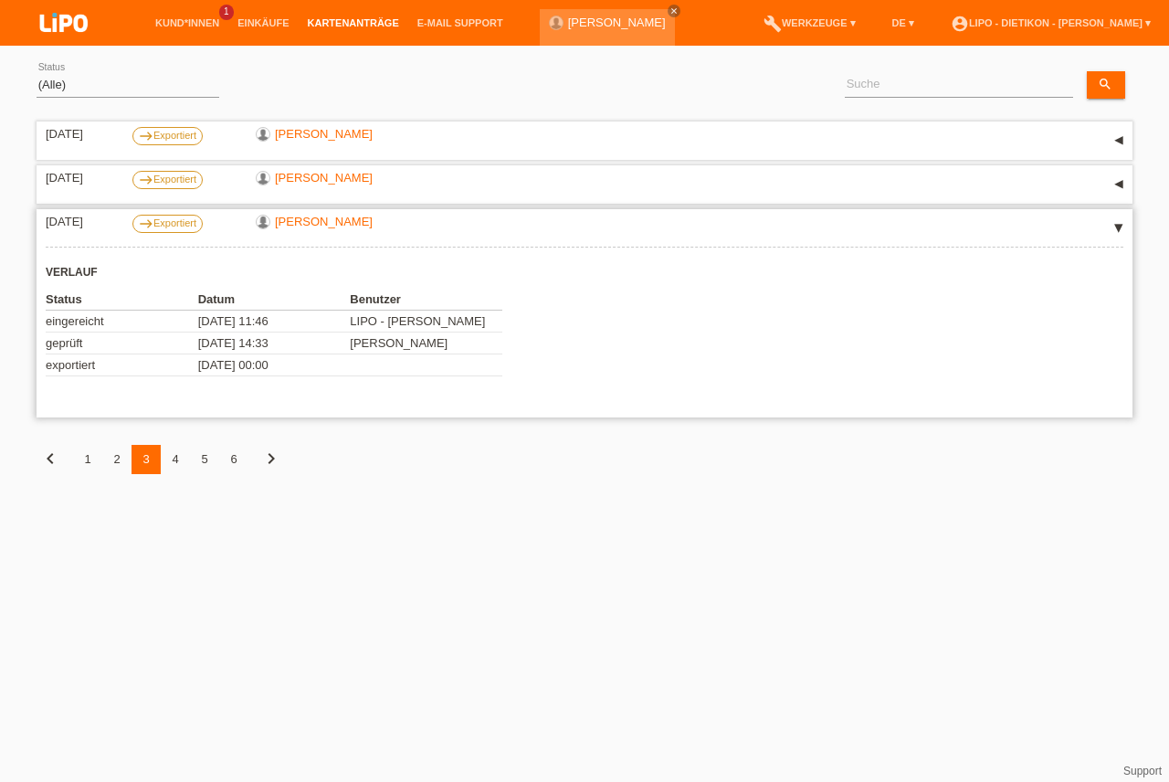
click at [1112, 230] on div "▾" at bounding box center [1118, 228] width 27 height 27
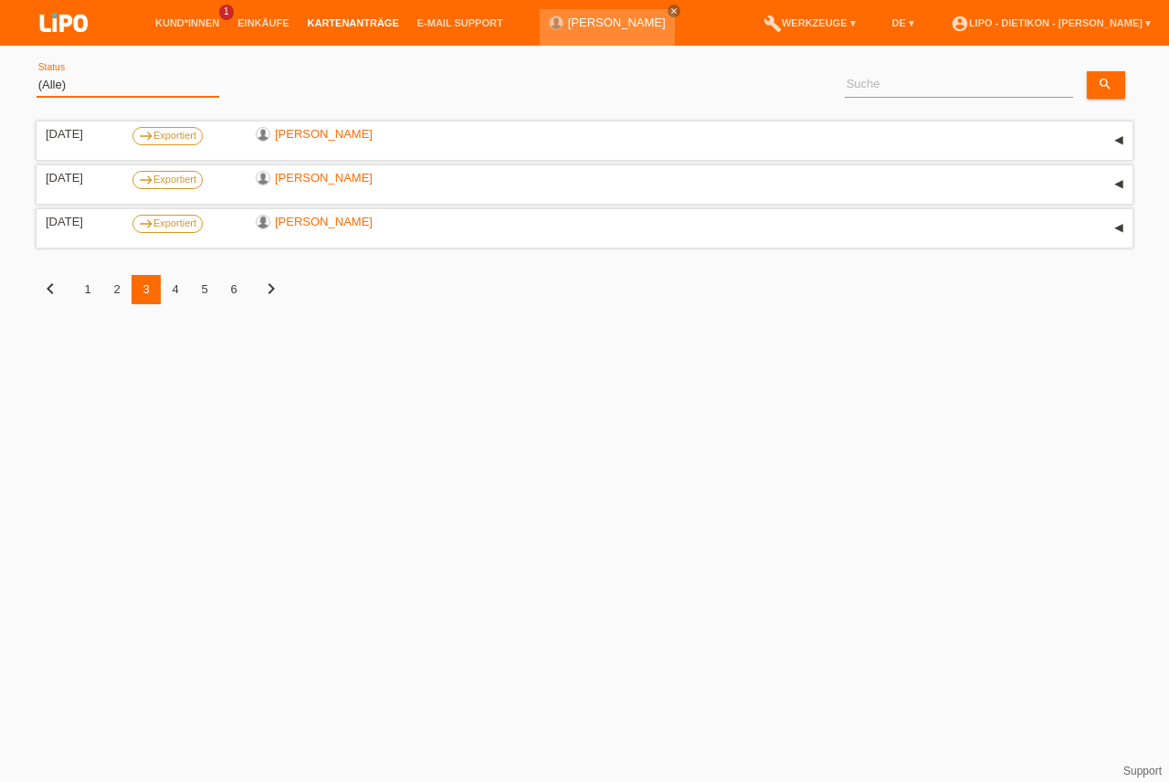
click at [83, 79] on select "(Alle) Eingereicht Weitergeleitet Zurückgewiesen Geprüft Exportiert Abgelehnt A…" at bounding box center [128, 85] width 183 height 22
click at [269, 24] on link "Einkäufe" at bounding box center [262, 22] width 69 height 11
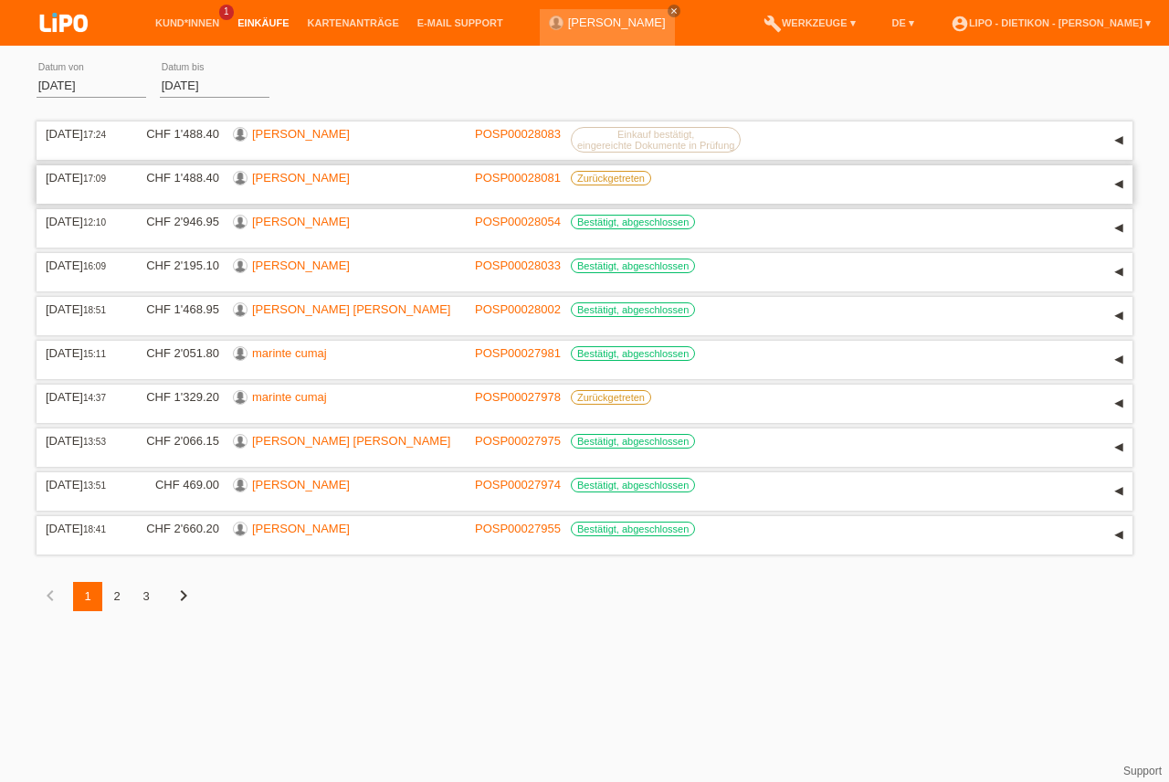
click at [1119, 191] on div "▾" at bounding box center [1118, 184] width 27 height 27
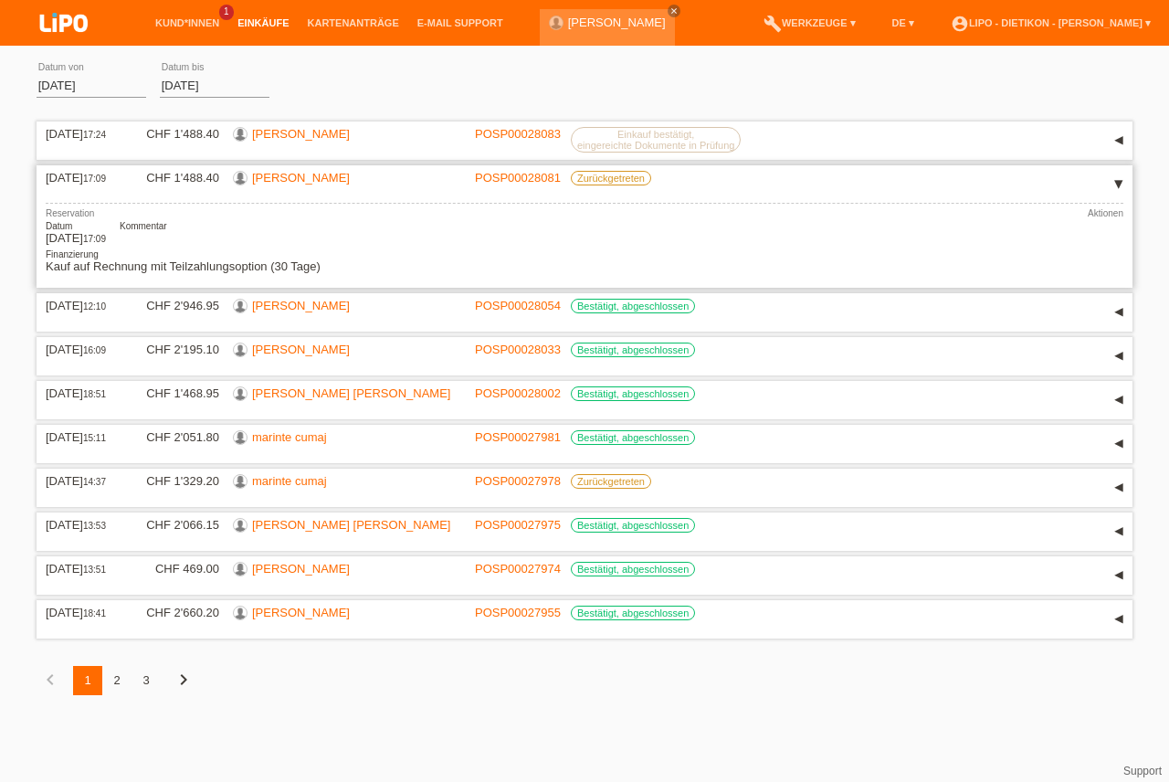
click at [1120, 190] on div "▾" at bounding box center [1118, 184] width 27 height 27
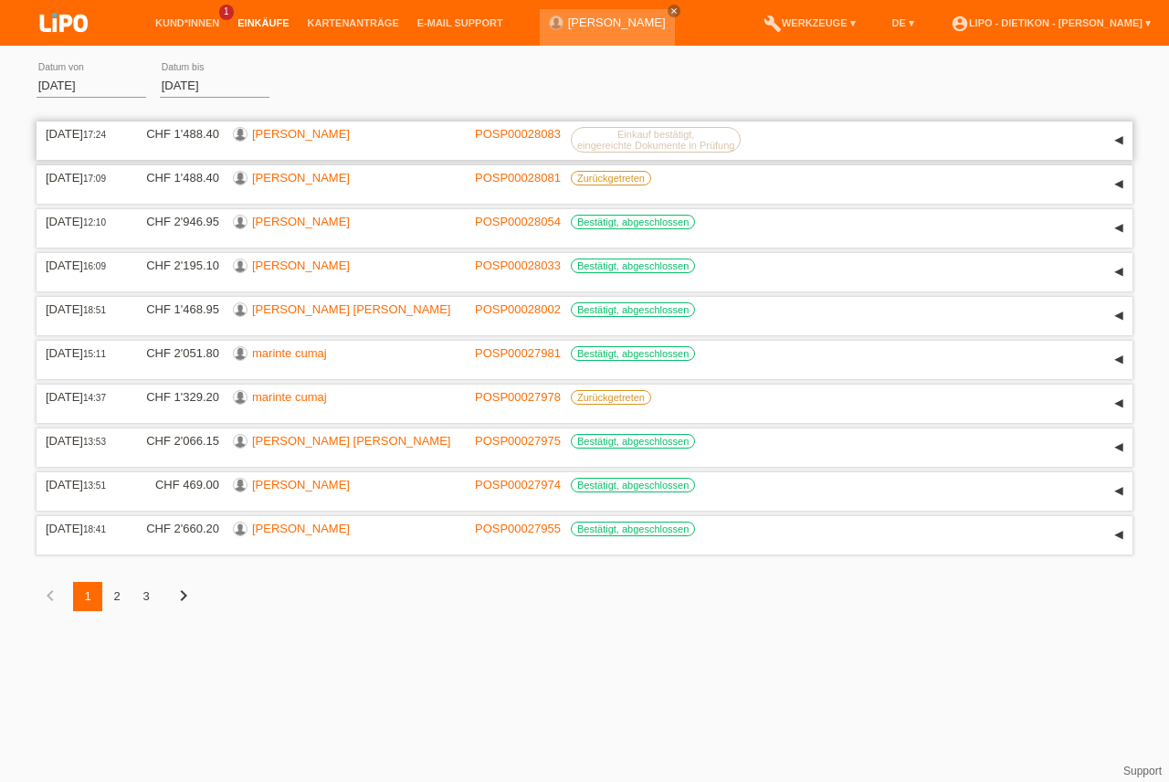
click at [1116, 150] on div "▾" at bounding box center [1118, 140] width 27 height 27
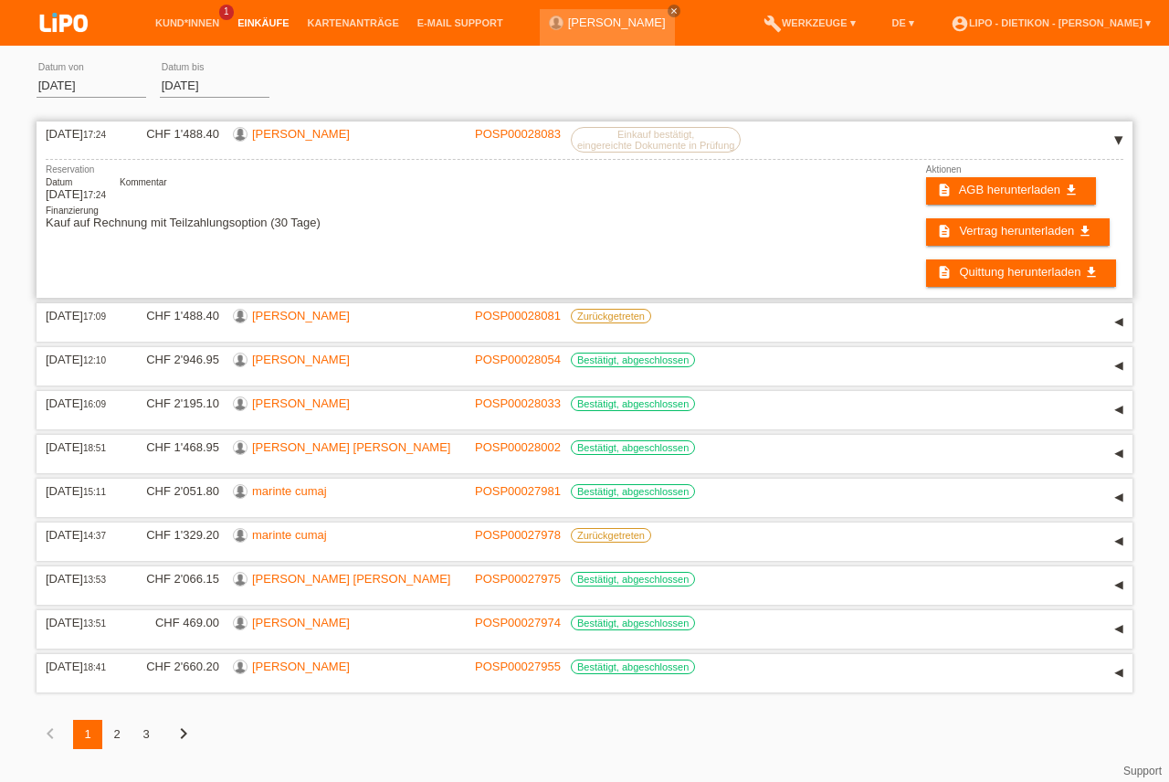
click at [1109, 142] on div "▾" at bounding box center [1118, 140] width 27 height 27
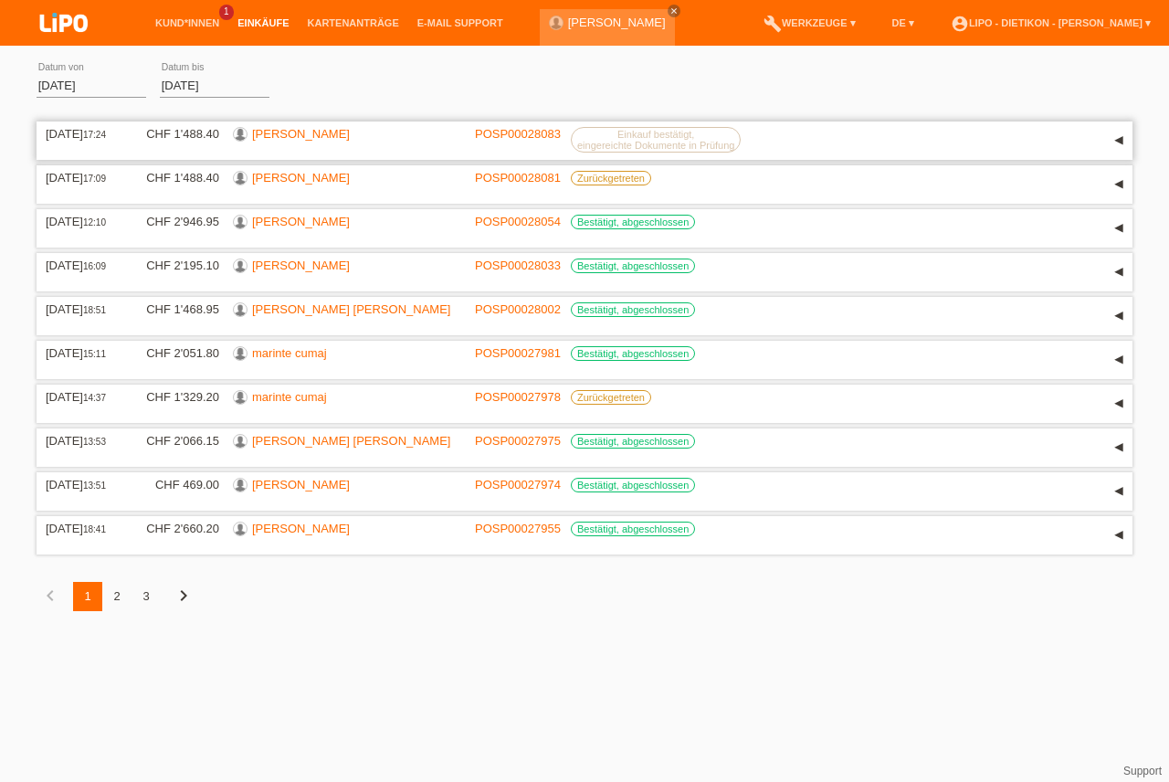
click at [1113, 135] on div "▾" at bounding box center [1118, 140] width 27 height 27
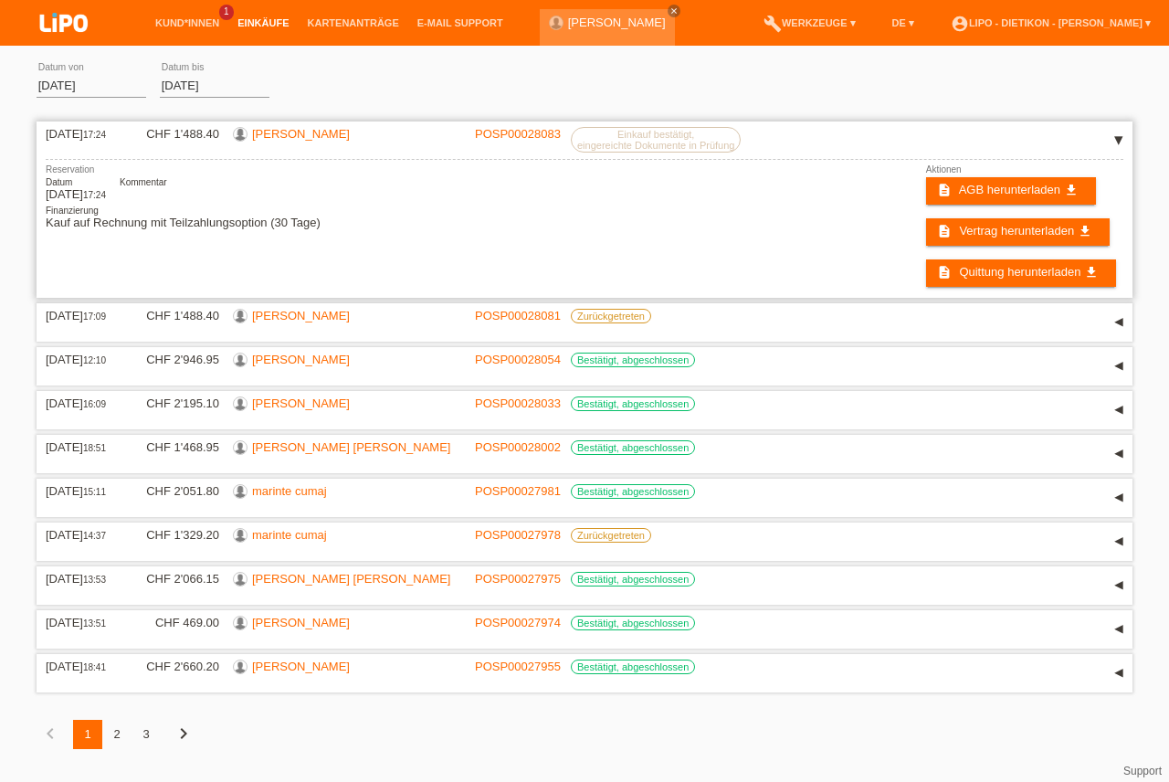
click at [1113, 135] on div "▾" at bounding box center [1118, 140] width 27 height 27
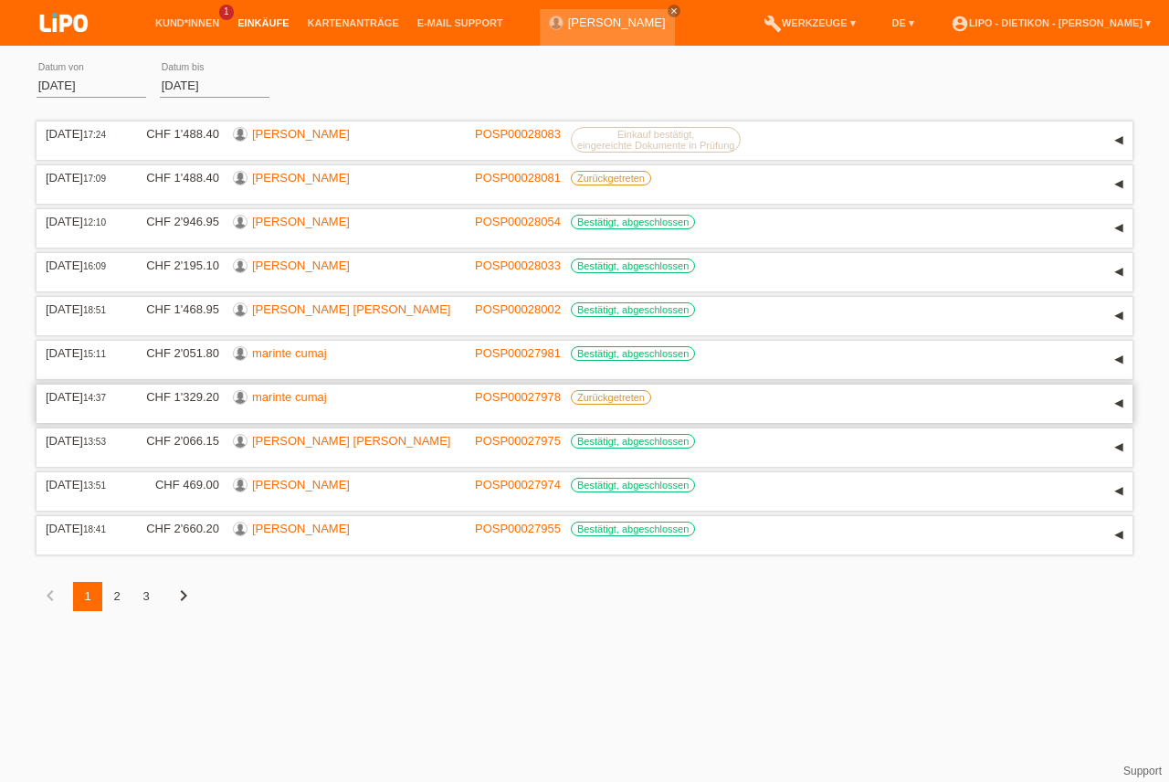
click at [1129, 403] on div "▾" at bounding box center [1118, 403] width 27 height 27
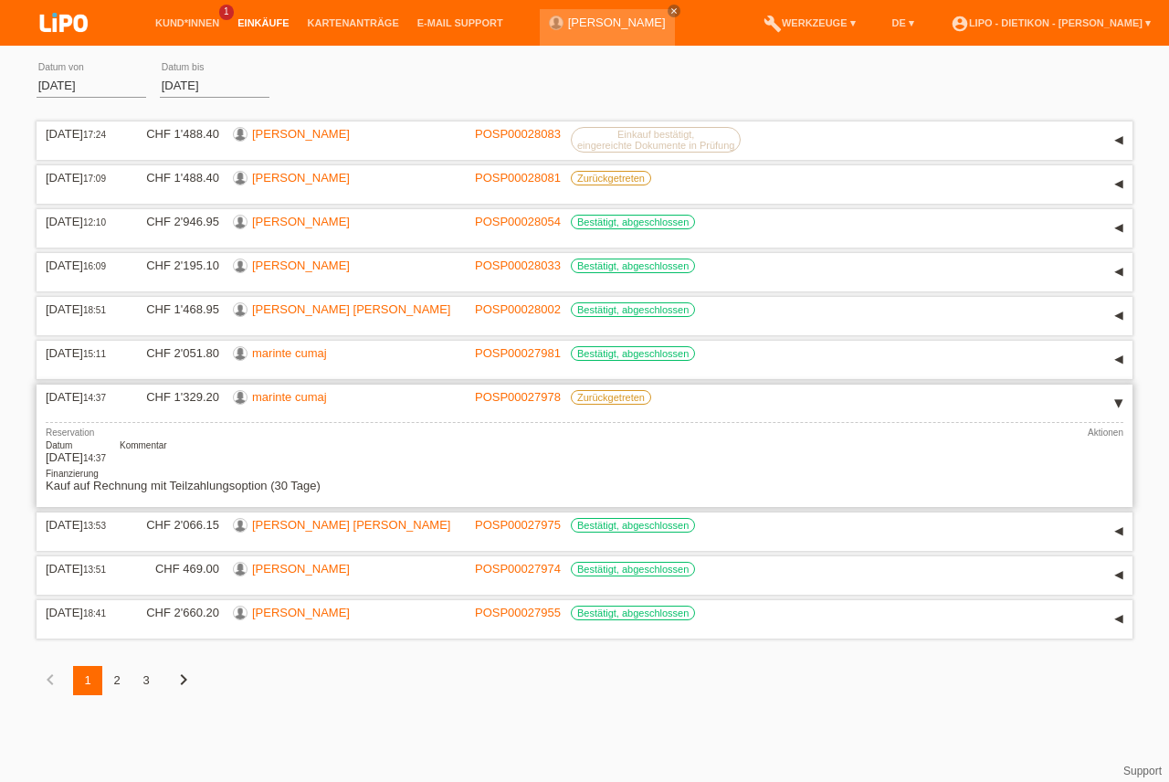
click at [1129, 403] on div "▾" at bounding box center [1118, 403] width 27 height 27
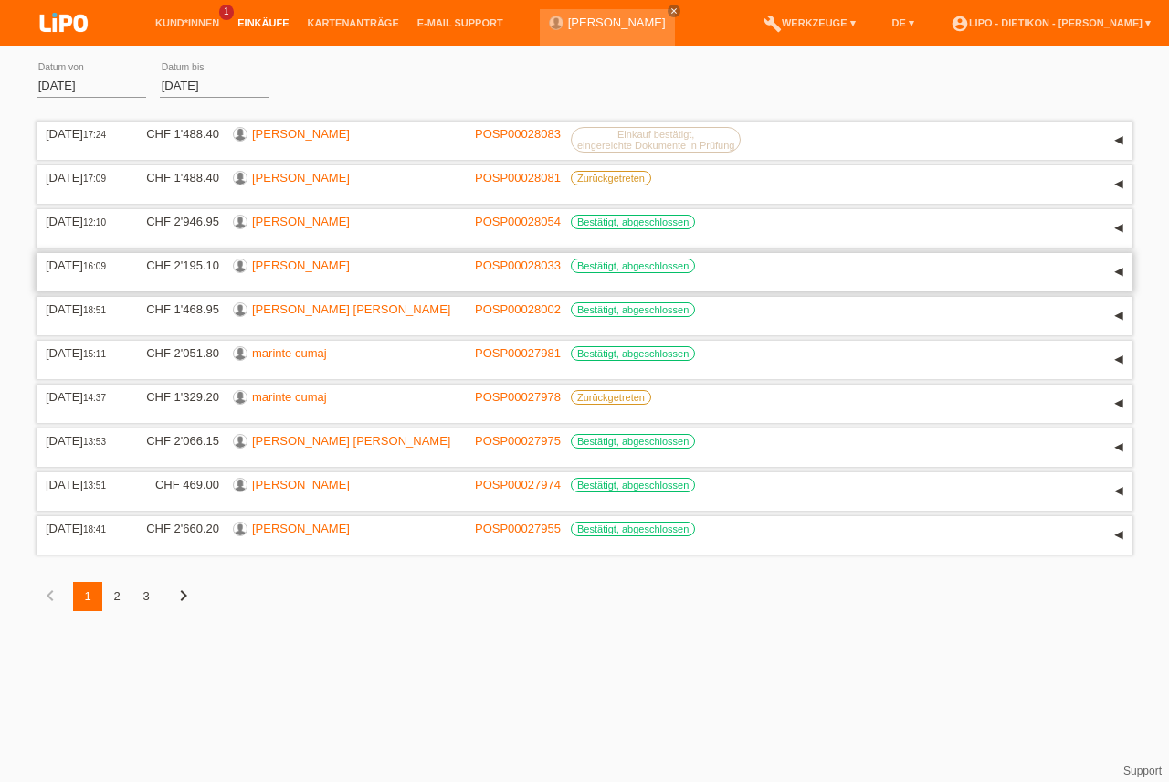
click at [1115, 278] on div "▾" at bounding box center [1118, 271] width 27 height 27
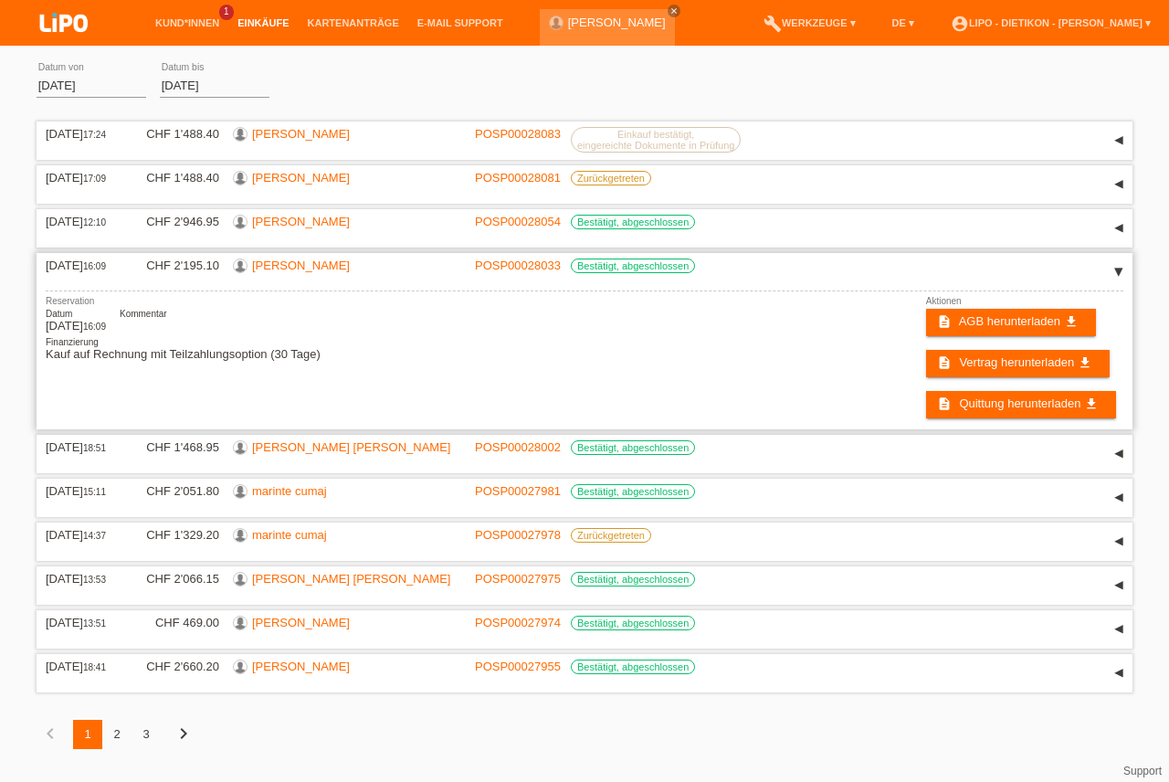
click at [1115, 278] on div "▾" at bounding box center [1118, 271] width 27 height 27
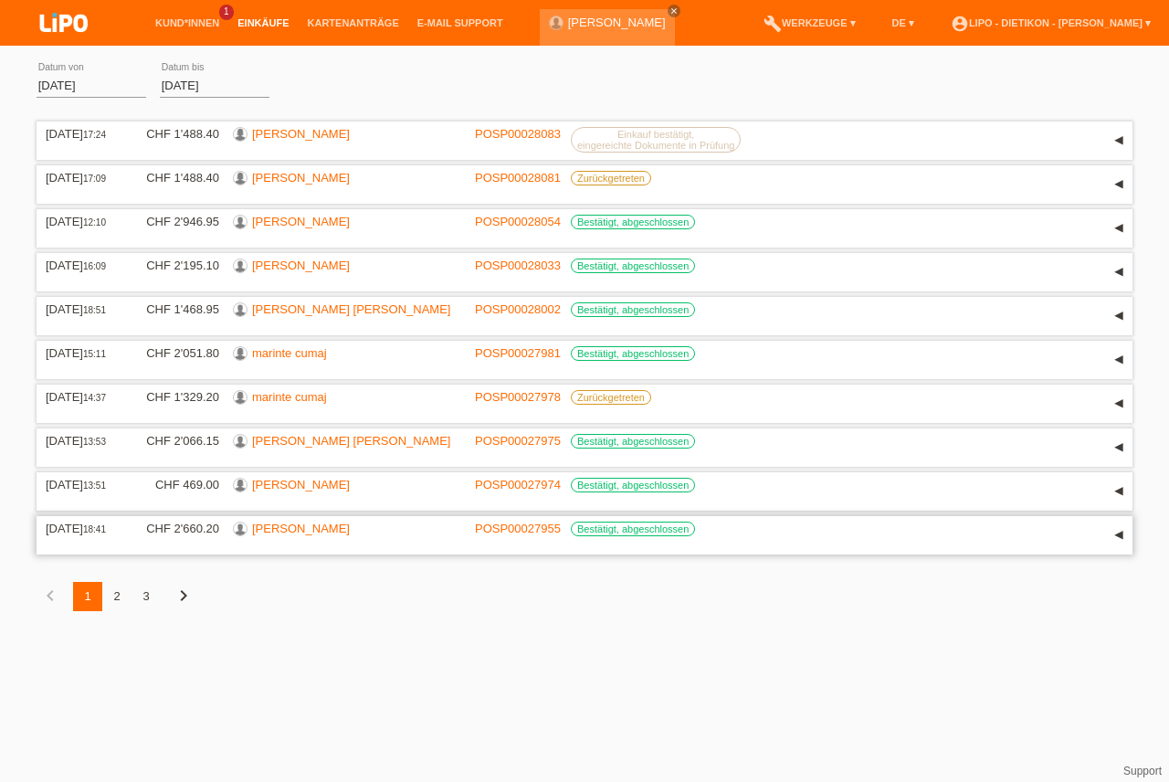
click at [1120, 546] on div "▾" at bounding box center [1118, 534] width 27 height 27
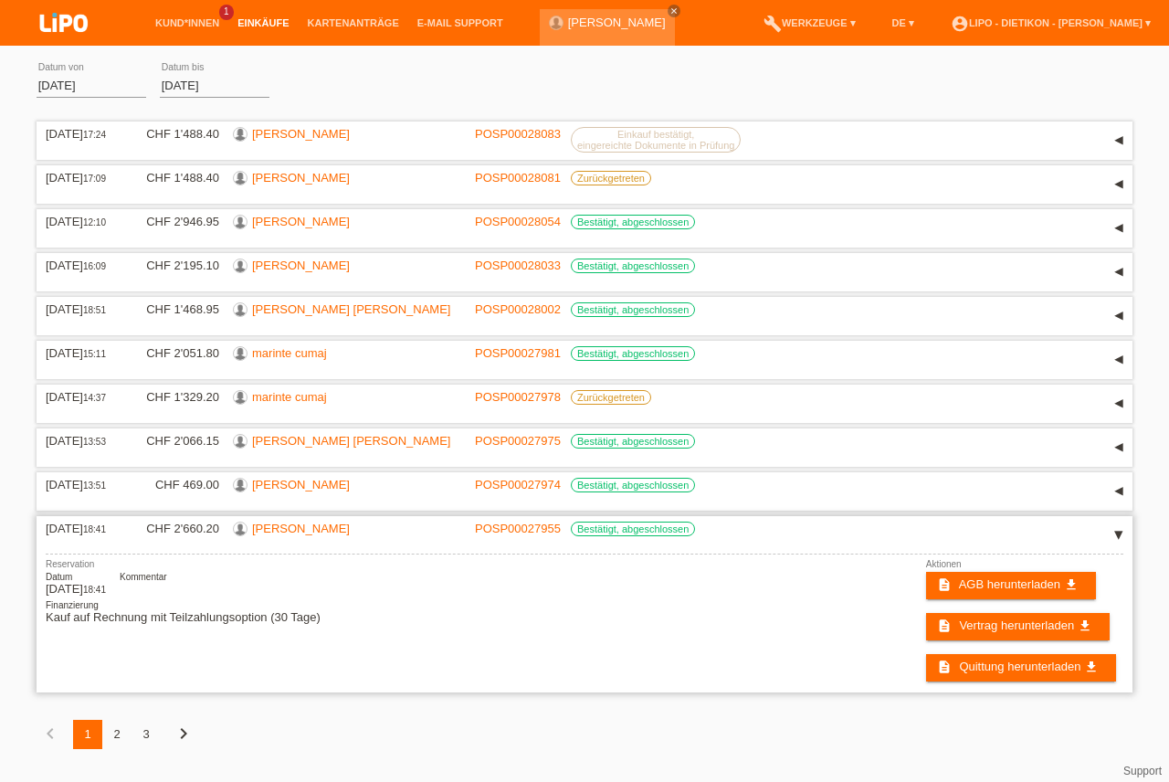
click at [1117, 545] on div "▾" at bounding box center [1118, 534] width 27 height 27
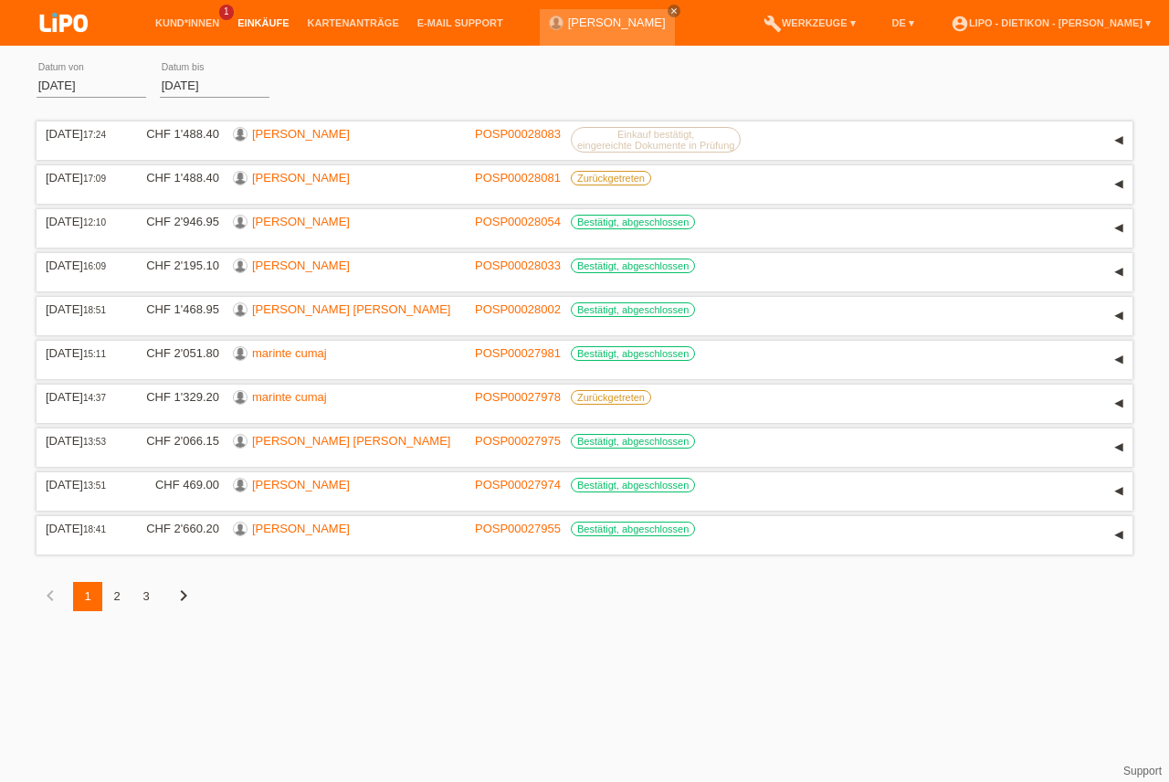
click at [119, 599] on div "2" at bounding box center [116, 596] width 29 height 29
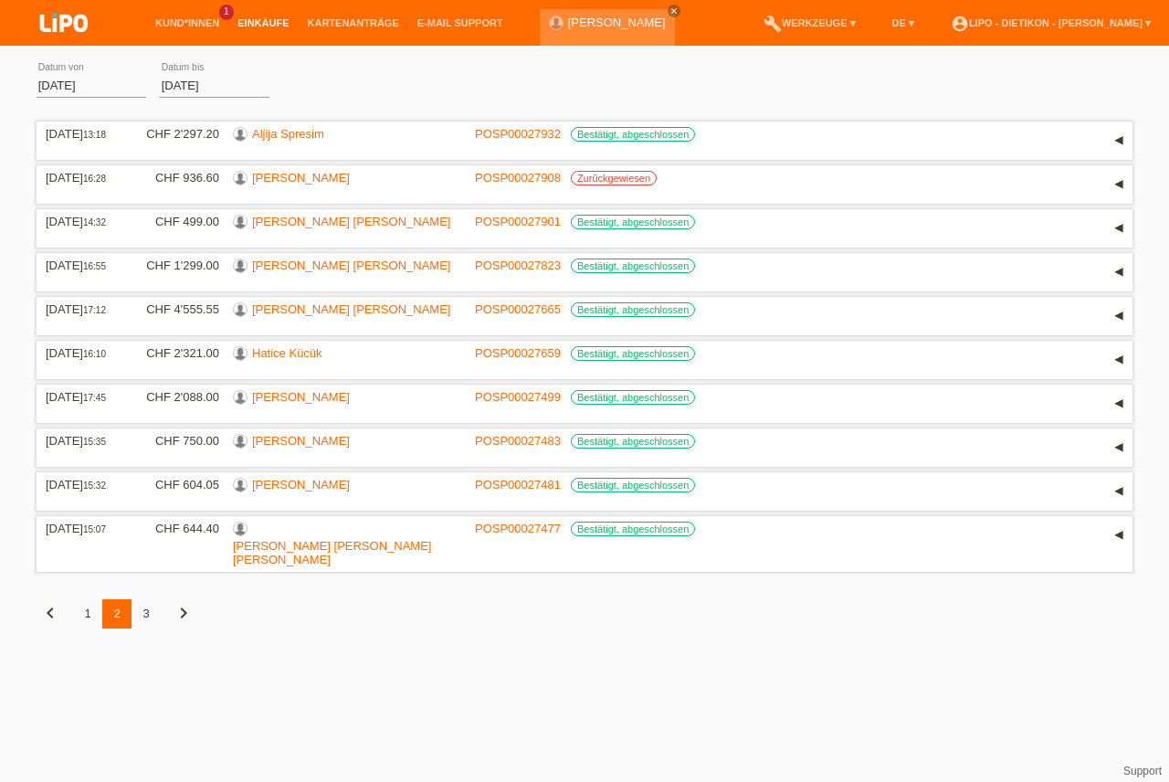
click at [200, 30] on li "Kund*innen 1" at bounding box center [187, 23] width 82 height 47
click at [200, 26] on link "Kund*innen" at bounding box center [187, 22] width 82 height 11
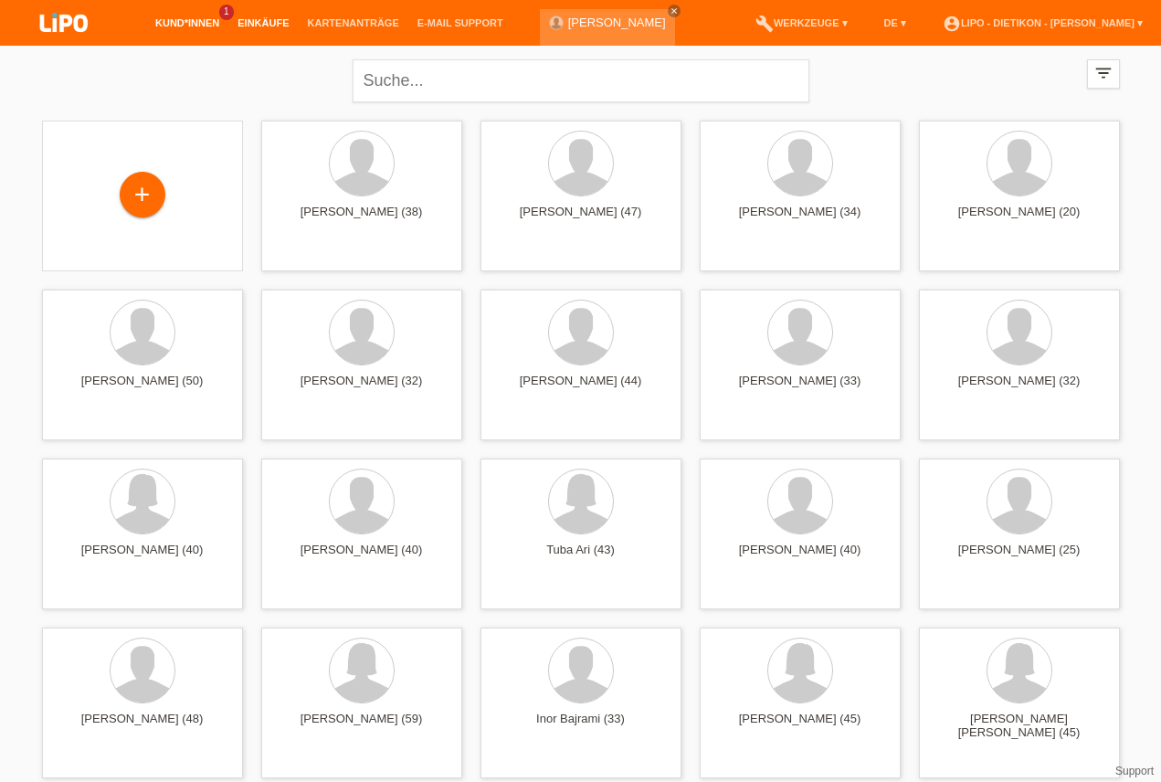
click at [267, 26] on link "Einkäufe" at bounding box center [262, 22] width 69 height 11
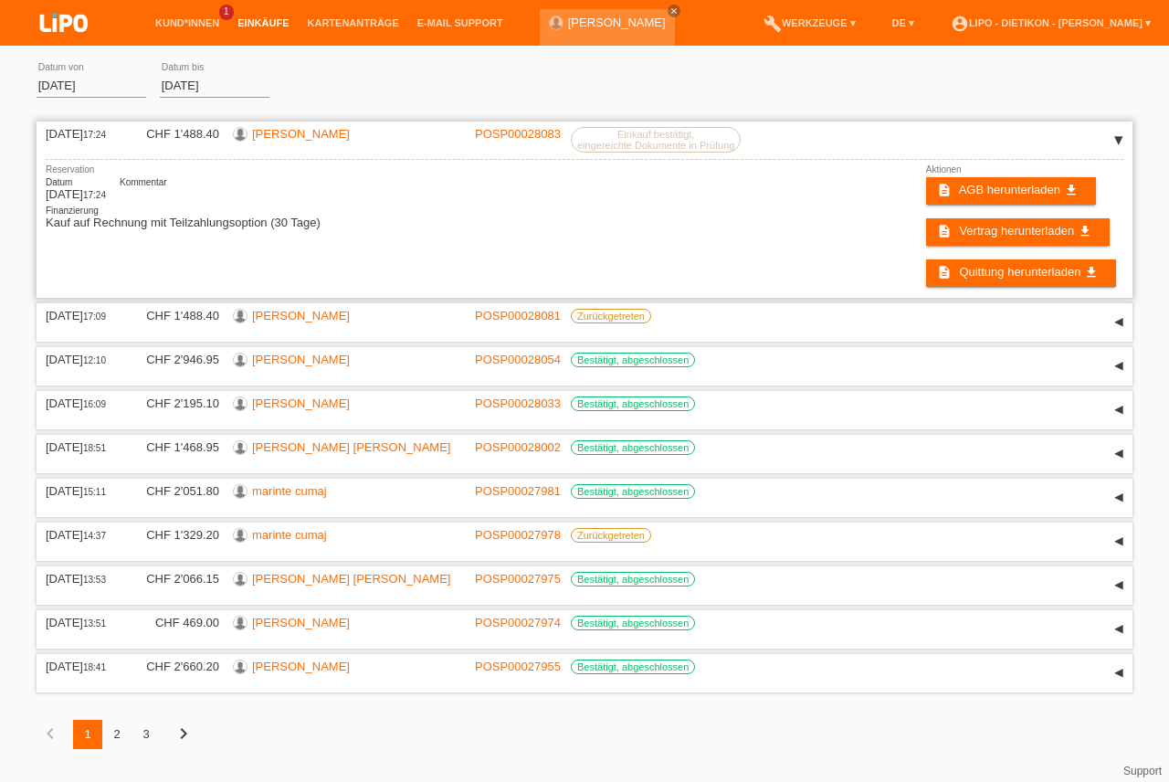
click at [1119, 138] on div "▾" at bounding box center [1118, 140] width 27 height 27
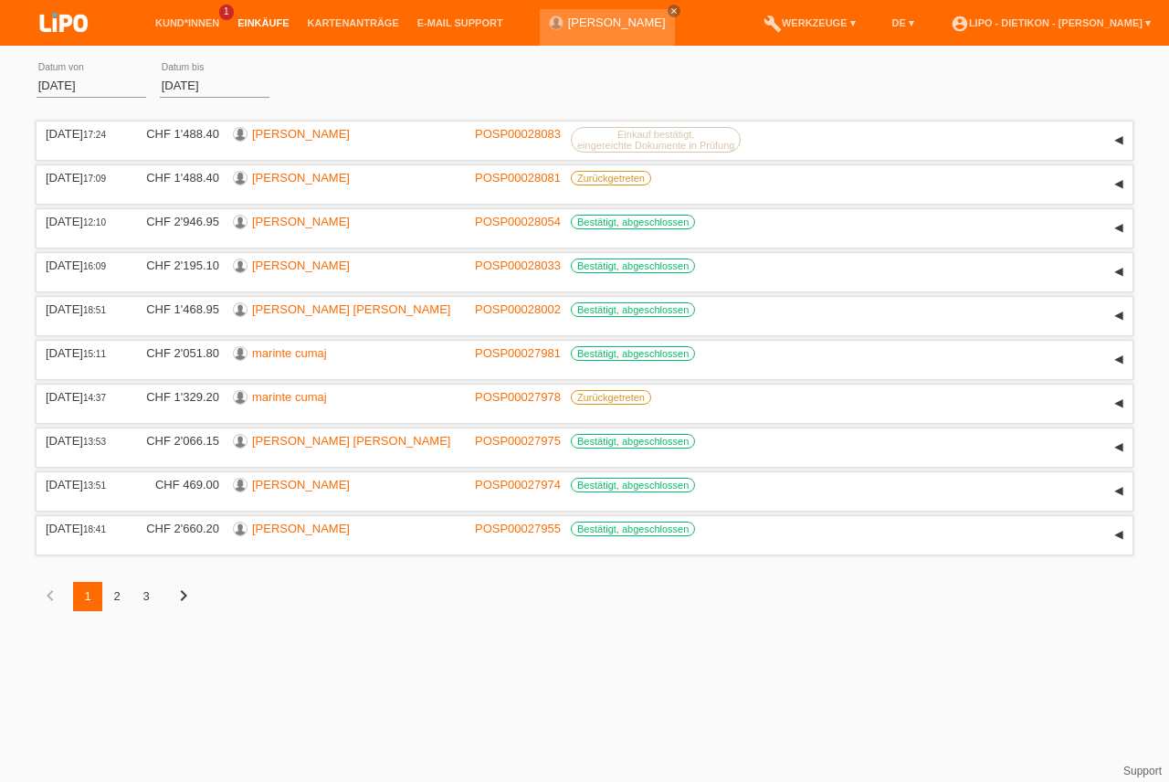
click at [153, 606] on div "3" at bounding box center [145, 596] width 29 height 29
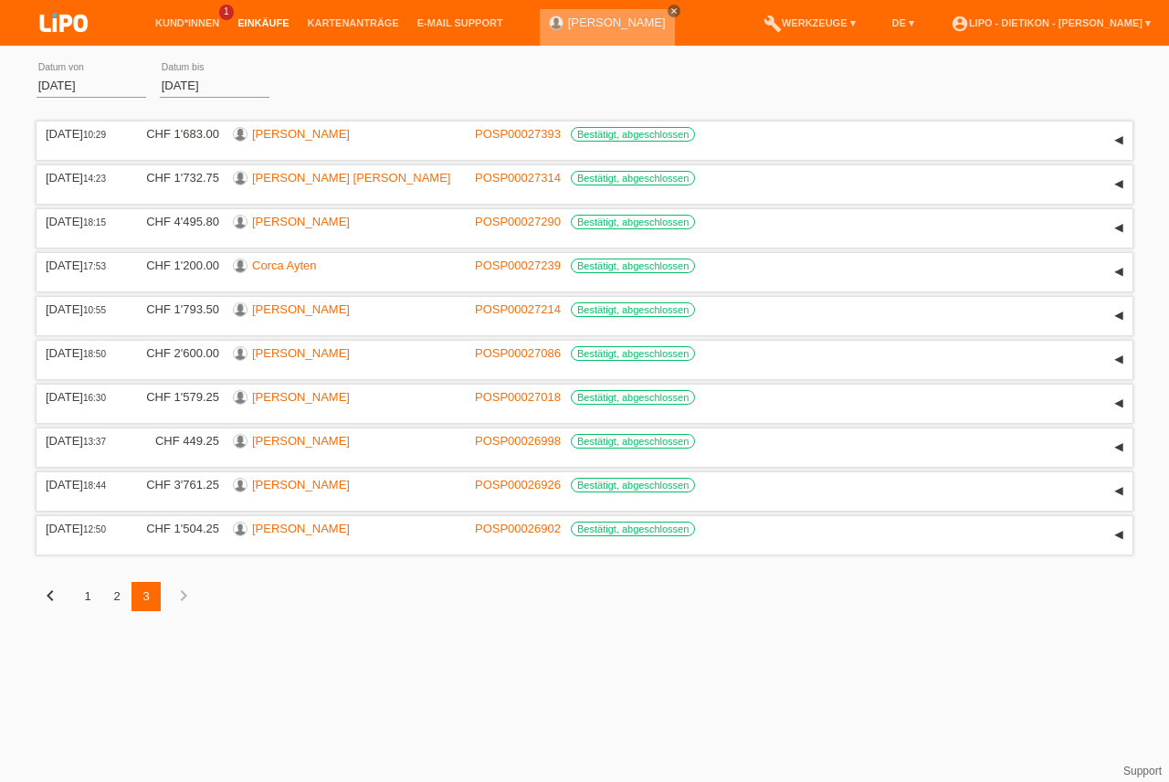
click at [668, 9] on link "close" at bounding box center [674, 11] width 13 height 13
click at [202, 27] on link "Kund*innen" at bounding box center [187, 22] width 82 height 11
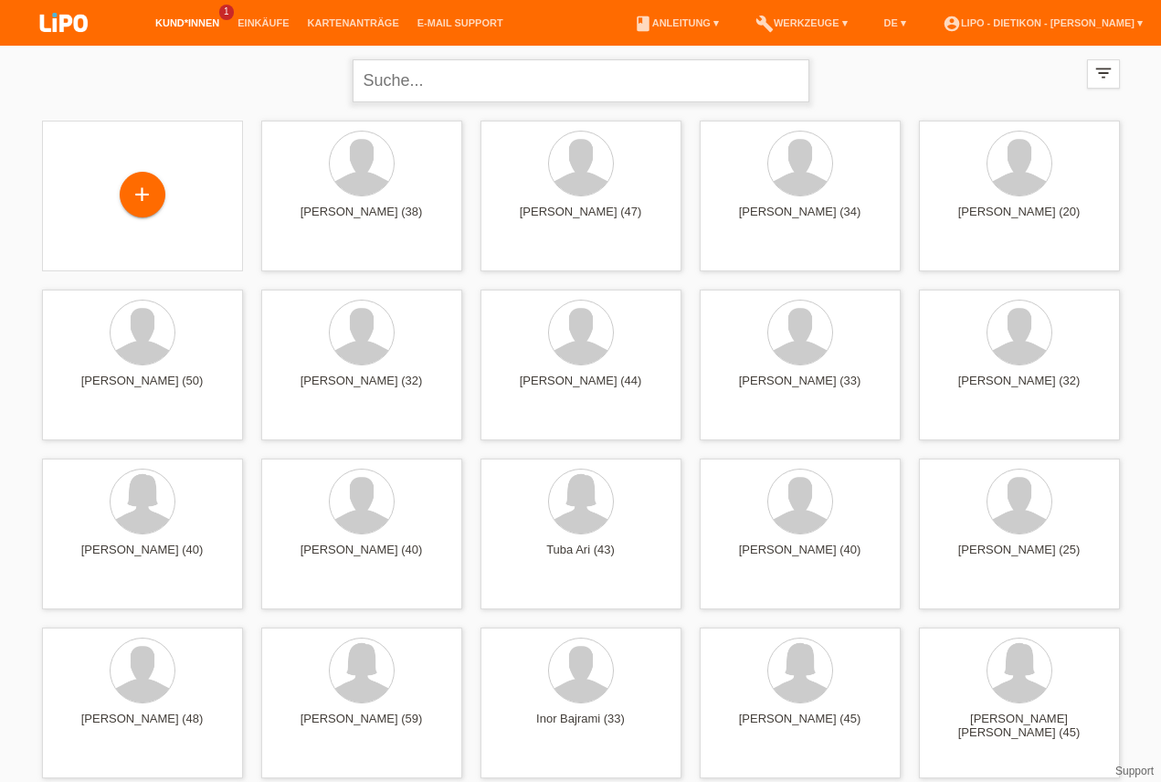
click at [497, 86] on input "text" at bounding box center [580, 80] width 457 height 43
click at [146, 196] on div "+" at bounding box center [143, 196] width 44 height 31
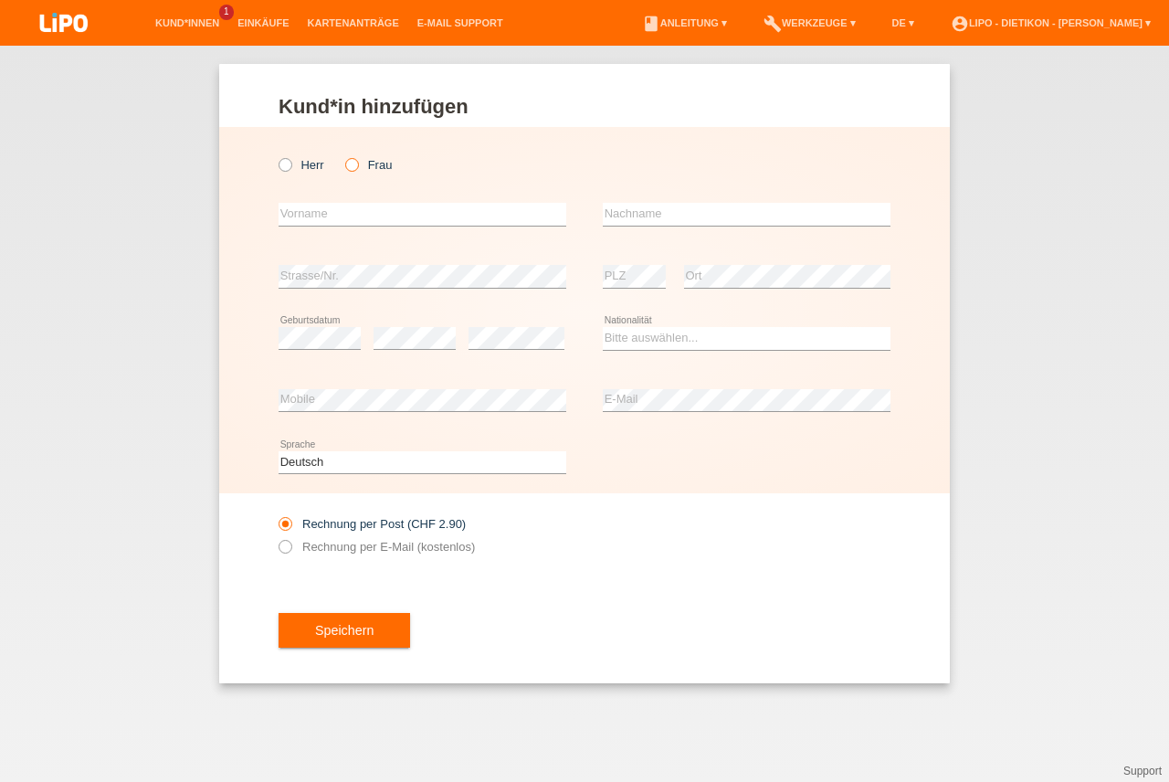
click at [342, 155] on icon at bounding box center [342, 155] width 0 height 0
click at [356, 169] on input "Frau" at bounding box center [351, 164] width 12 height 12
radio input "true"
click at [993, 166] on div "Kund*in hinzufügen Kunde hinzufügen Kundin hinzufügen Herr Frau error Vorname e…" at bounding box center [584, 414] width 1169 height 736
click at [199, 28] on link "Kund*innen" at bounding box center [187, 22] width 82 height 11
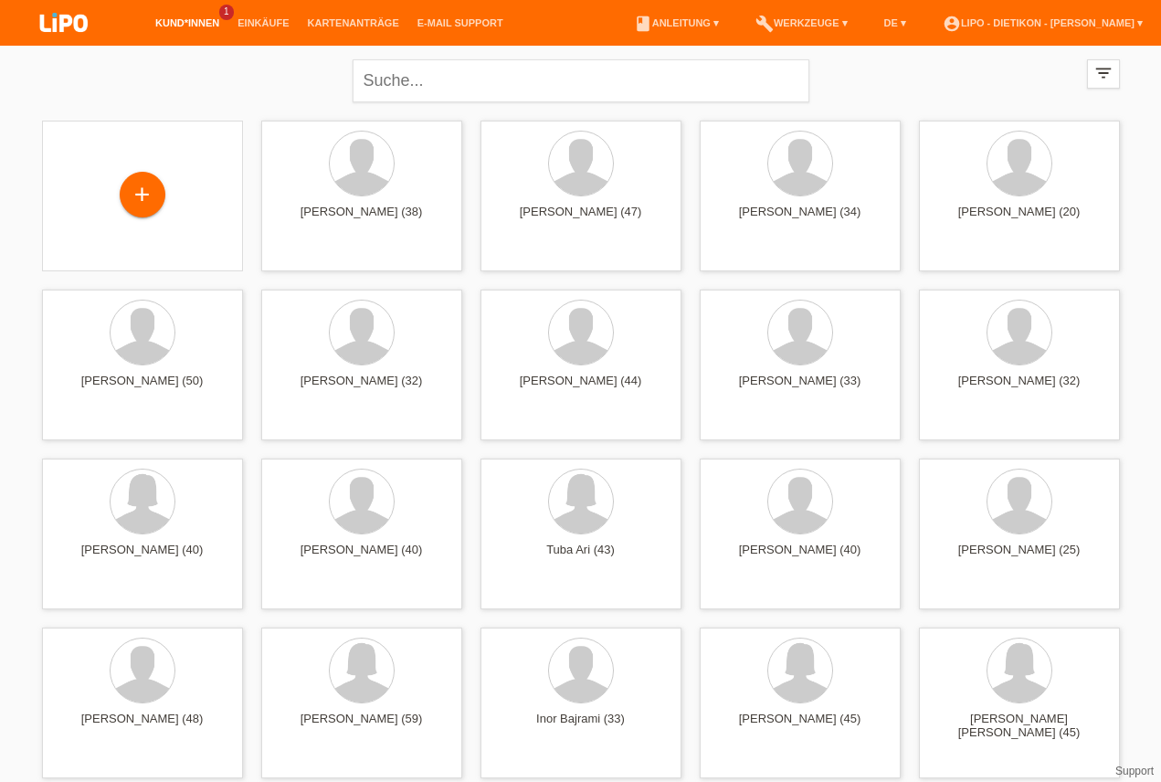
drag, startPoint x: 1141, startPoint y: 128, endPoint x: 1131, endPoint y: 133, distance: 11.4
click at [154, 207] on div "+" at bounding box center [143, 196] width 44 height 31
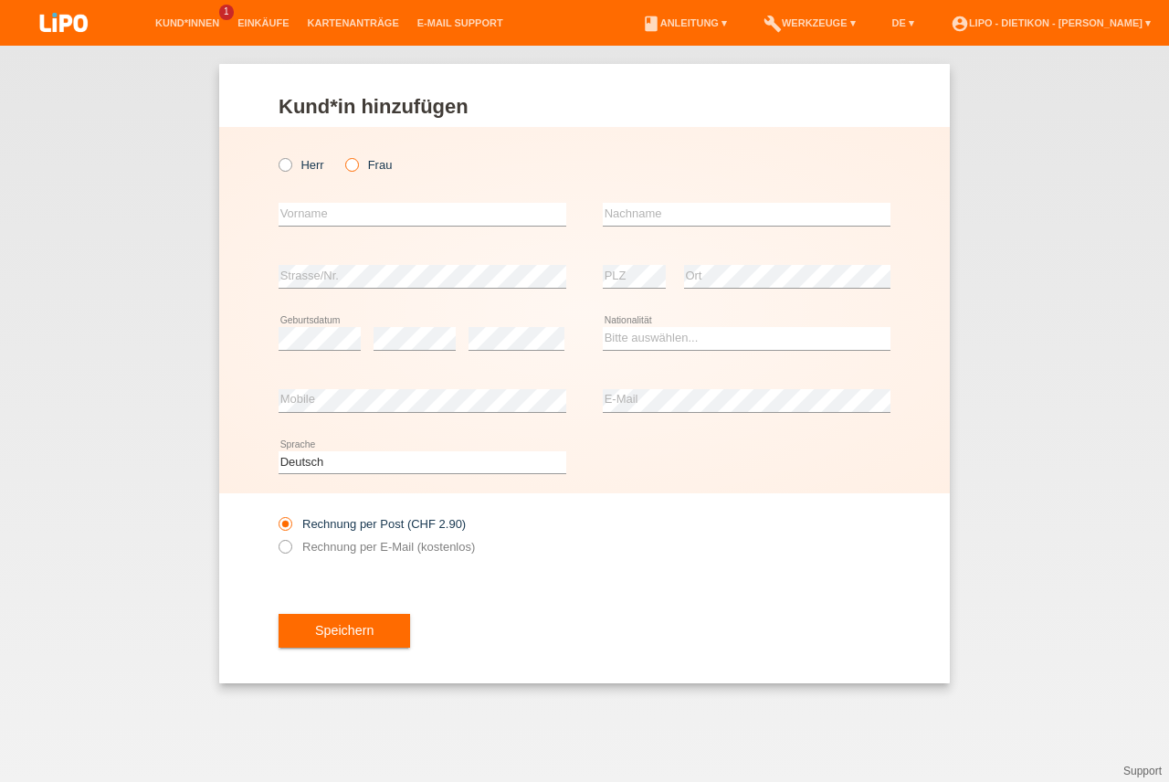
click at [357, 168] on input "Frau" at bounding box center [351, 164] width 12 height 12
radio input "true"
click at [373, 205] on input "text" at bounding box center [423, 214] width 288 height 23
type input "m"
click at [657, 211] on input "text" at bounding box center [747, 214] width 288 height 23
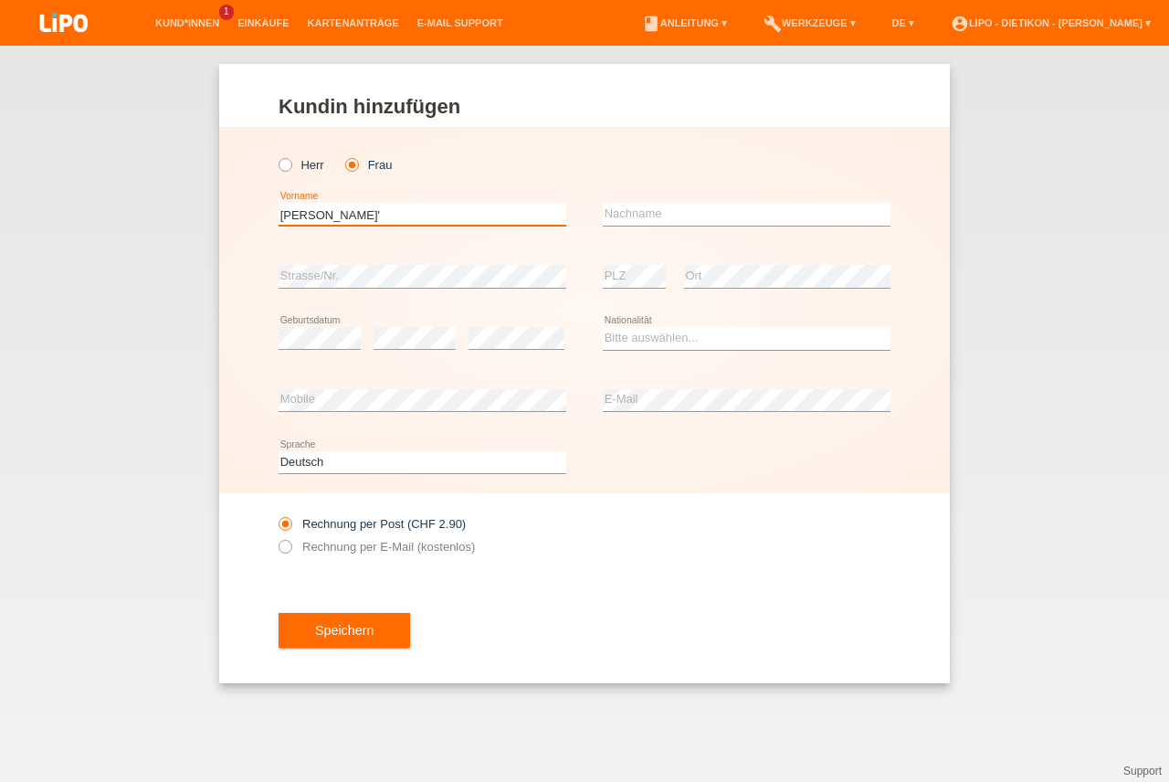
drag, startPoint x: 413, startPoint y: 212, endPoint x: 296, endPoint y: 213, distance: 116.9
click at [296, 213] on input "[PERSON_NAME]'" at bounding box center [423, 214] width 288 height 23
click at [356, 218] on input "[PERSON_NAME]'" at bounding box center [423, 214] width 288 height 23
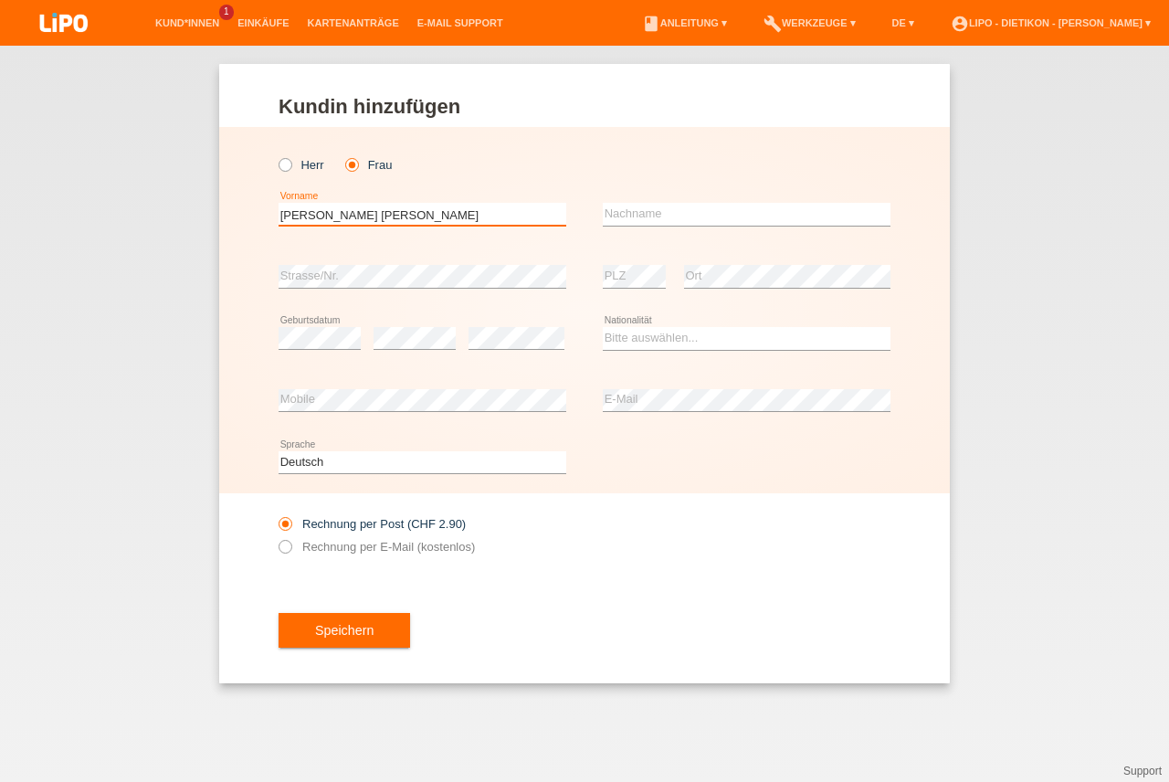
type input "[PERSON_NAME] [PERSON_NAME]"
click at [643, 214] on input "text" at bounding box center [747, 214] width 288 height 23
type input "[PERSON_NAME]'"
click at [616, 342] on select "Bitte auswählen... Schweiz Deutschland Liechtenstein Österreich ------------ Af…" at bounding box center [747, 338] width 288 height 22
select select "IT"
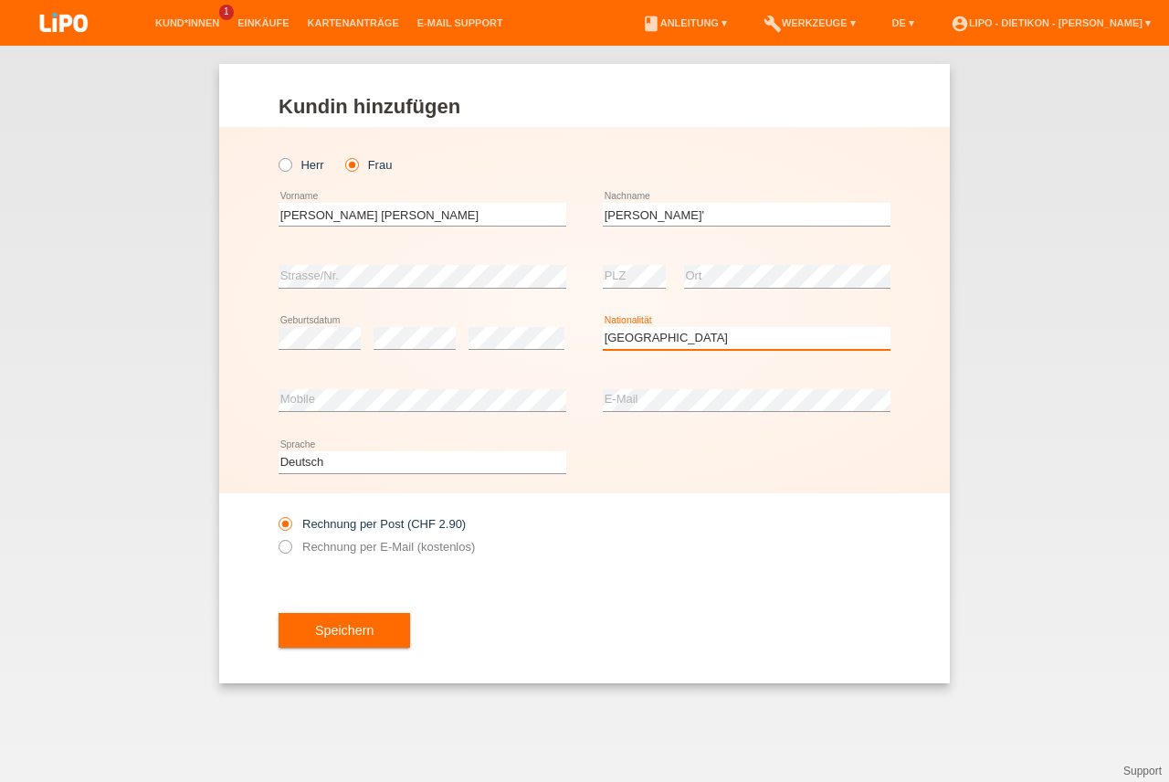
click at [0, 0] on option "Italien" at bounding box center [0, 0] width 0 height 0
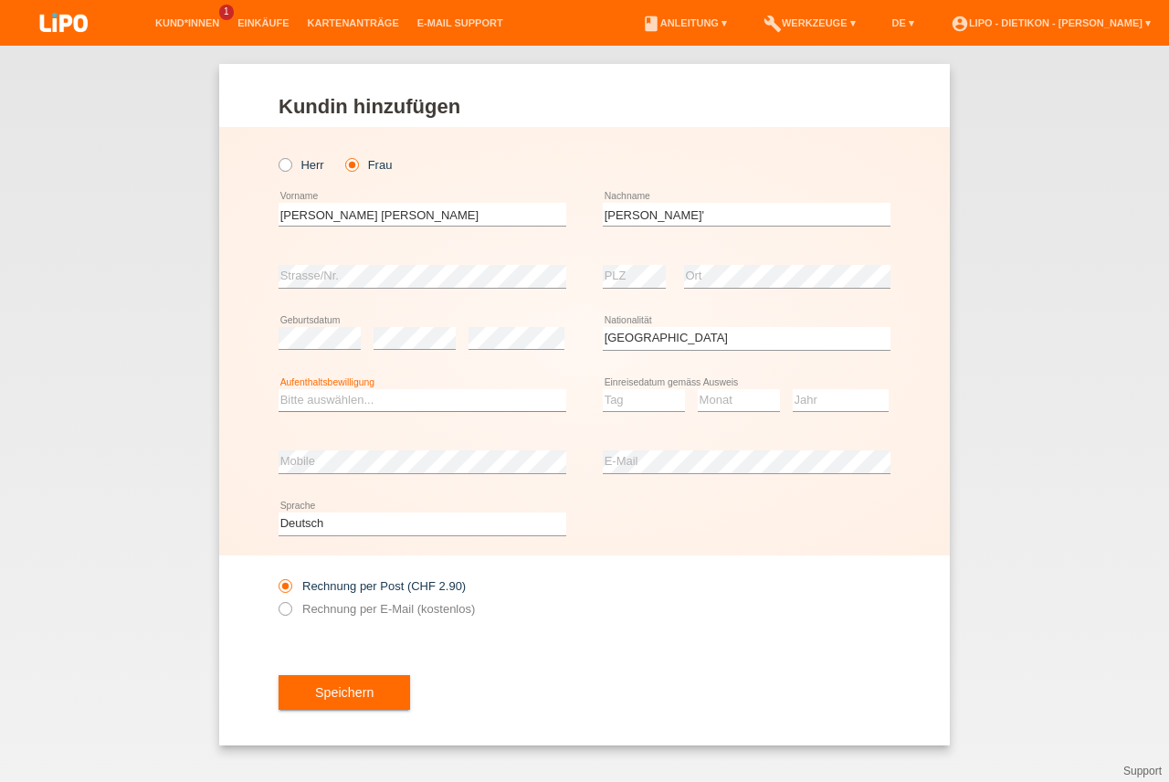
click at [409, 397] on select "Bitte auswählen... C B B - Flüchtlingsstatus Andere" at bounding box center [423, 400] width 288 height 22
select select "C"
click at [0, 0] on option "C" at bounding box center [0, 0] width 0 height 0
click at [649, 400] on select "Tag 01 02 03 04 05 06 07 08 09 10 11" at bounding box center [644, 400] width 82 height 22
select select "04"
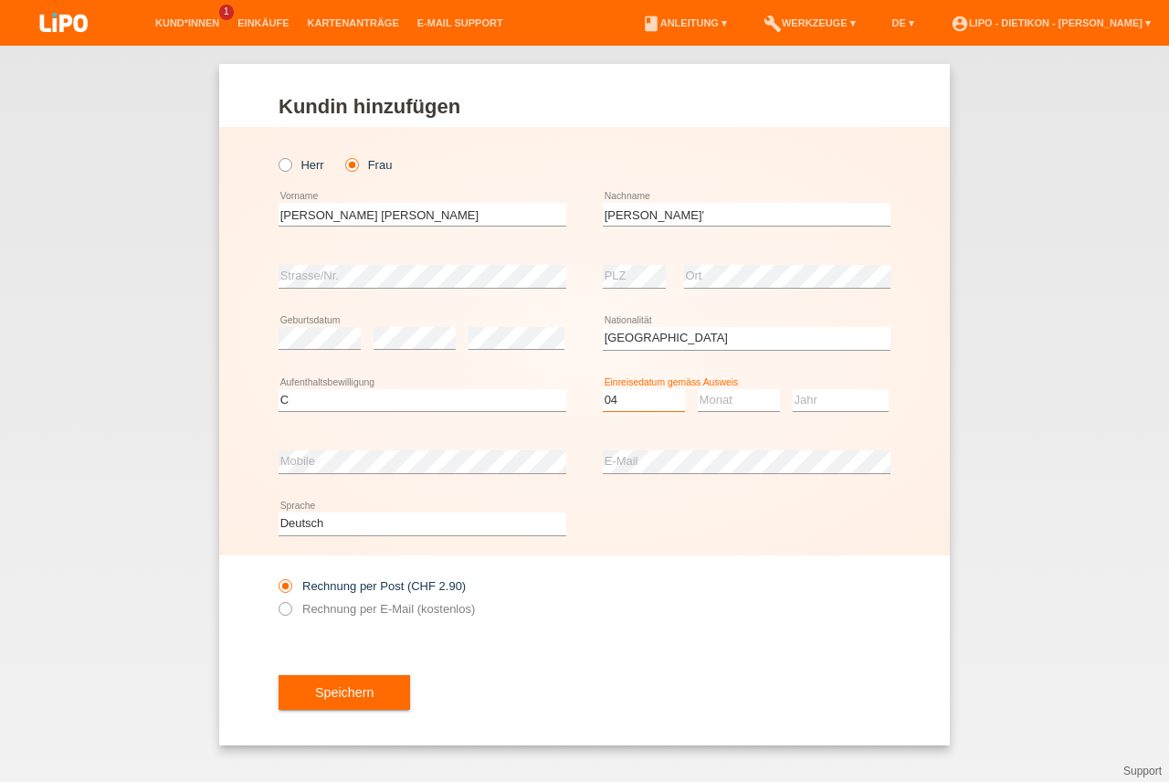
click at [0, 0] on option "04" at bounding box center [0, 0] width 0 height 0
click at [712, 403] on select "Monat 01 02 03 04 05 06 07 08 09 10 11" at bounding box center [739, 400] width 82 height 22
drag, startPoint x: 726, startPoint y: 443, endPoint x: 870, endPoint y: 418, distance: 146.4
select select "01"
click at [0, 0] on option "01" at bounding box center [0, 0] width 0 height 0
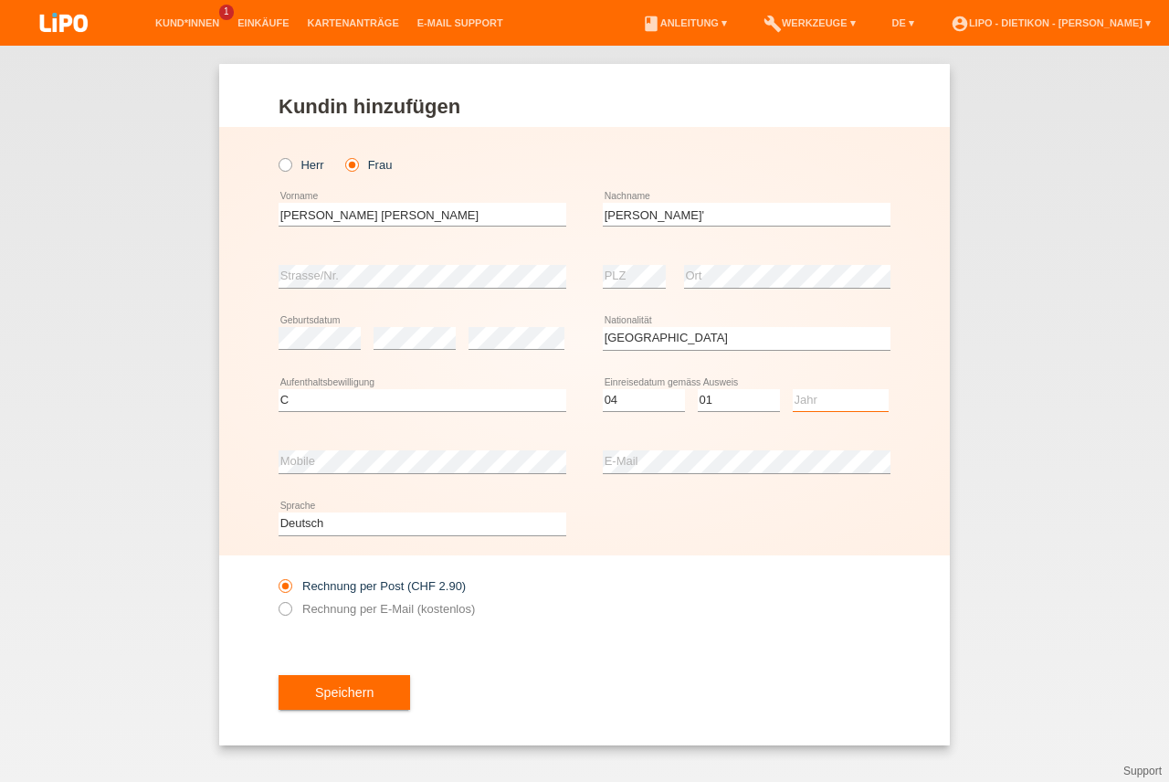
click at [882, 400] on select "Jahr 2025 2024 2023 2022 2021 2020 2019 2018 2017 2016 2015 2014 2013 2012 2011…" at bounding box center [841, 400] width 96 height 22
select select "1992"
click at [0, 0] on option "1992" at bounding box center [0, 0] width 0 height 0
click at [639, 492] on div "error E-Mail" at bounding box center [747, 462] width 288 height 62
click at [392, 607] on label "Rechnung per E-Mail (kostenlos)" at bounding box center [377, 609] width 196 height 14
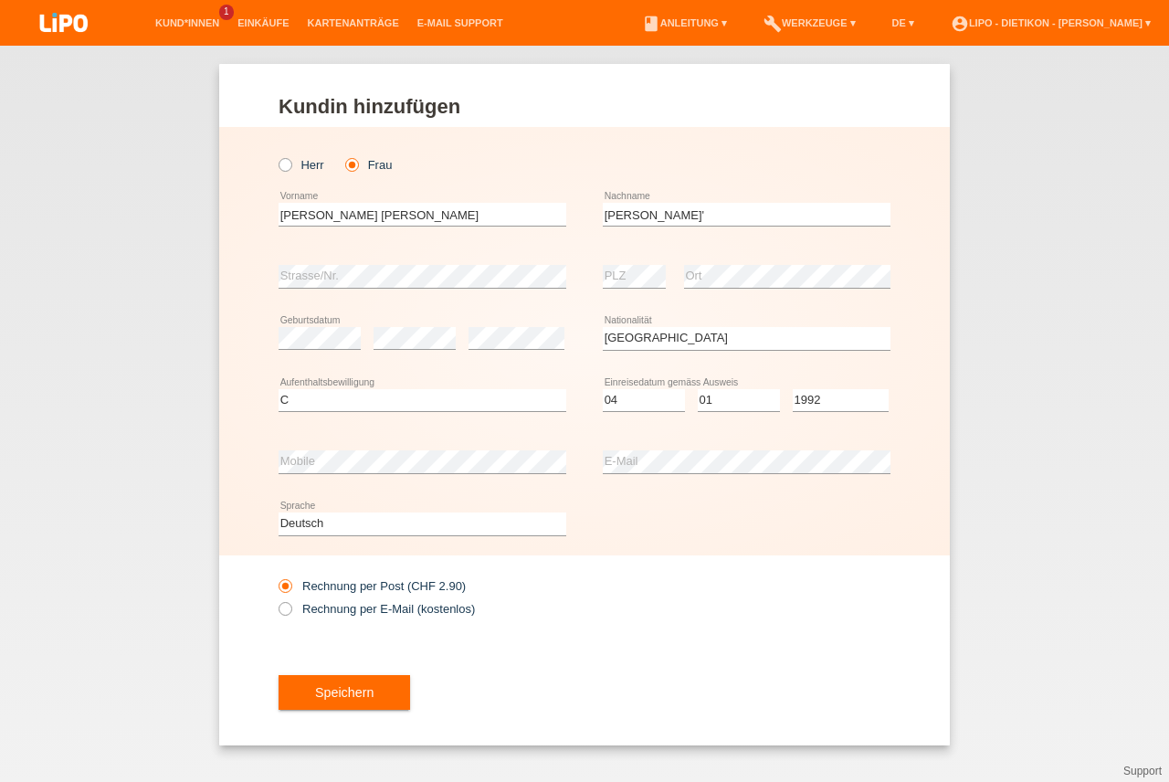
click at [290, 607] on input "Rechnung per E-Mail (kostenlos)" at bounding box center [285, 613] width 12 height 23
radio input "true"
click at [410, 699] on button "Speichern" at bounding box center [344, 692] width 131 height 35
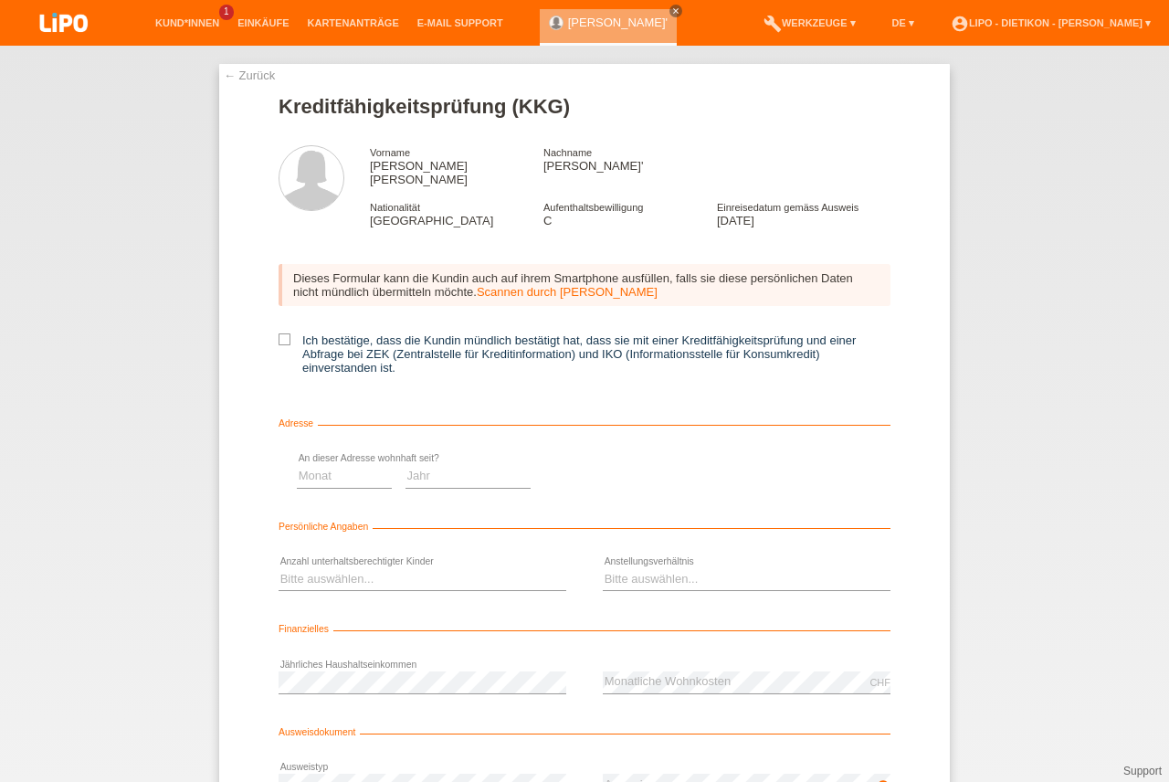
click at [549, 320] on div "Dieses Formular kann die Kundin auch auf ihrem Smartphone ausfüllen, falls sie …" at bounding box center [585, 325] width 612 height 159
drag, startPoint x: 556, startPoint y: 330, endPoint x: 564, endPoint y: 348, distance: 20.0
click at [556, 333] on label "Ich bestätige, dass die Kundin mündlich bestätigt hat, dass sie mit einer Kredi…" at bounding box center [585, 353] width 612 height 41
click at [290, 333] on input "Ich bestätige, dass die Kundin mündlich bestätigt hat, dass sie mit einer Kredi…" at bounding box center [285, 339] width 12 height 12
checkbox input "true"
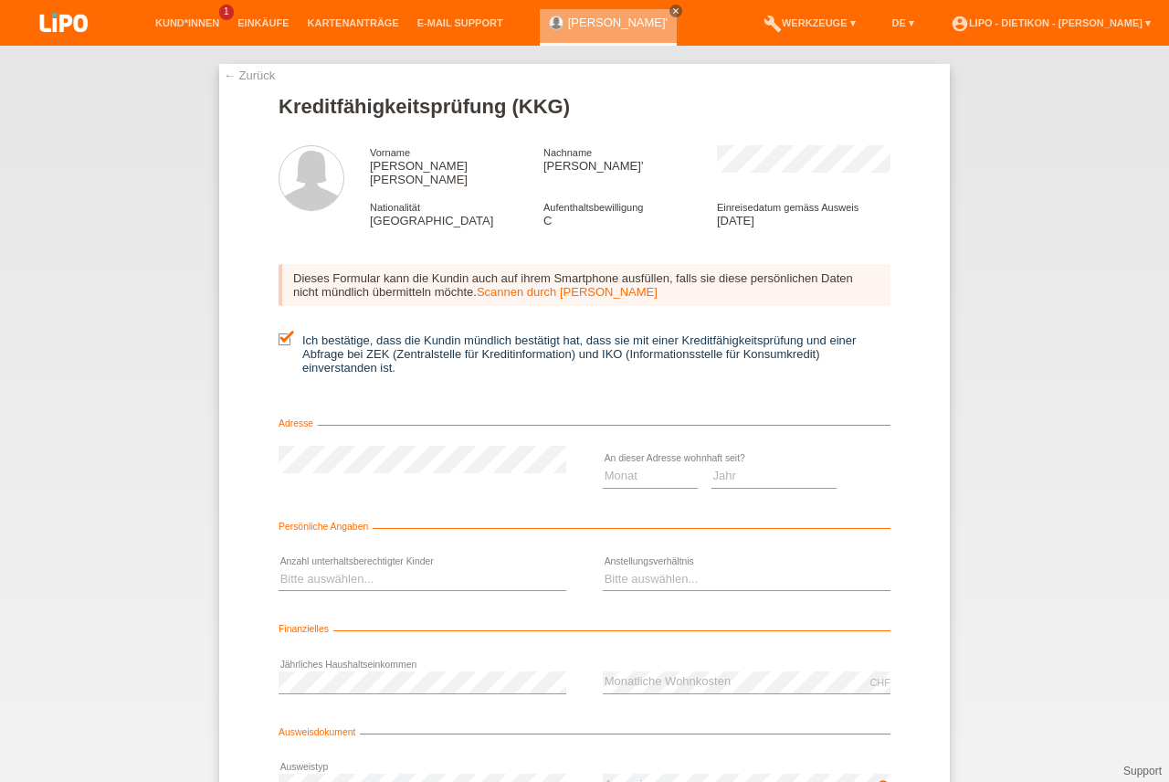
scroll to position [149, 0]
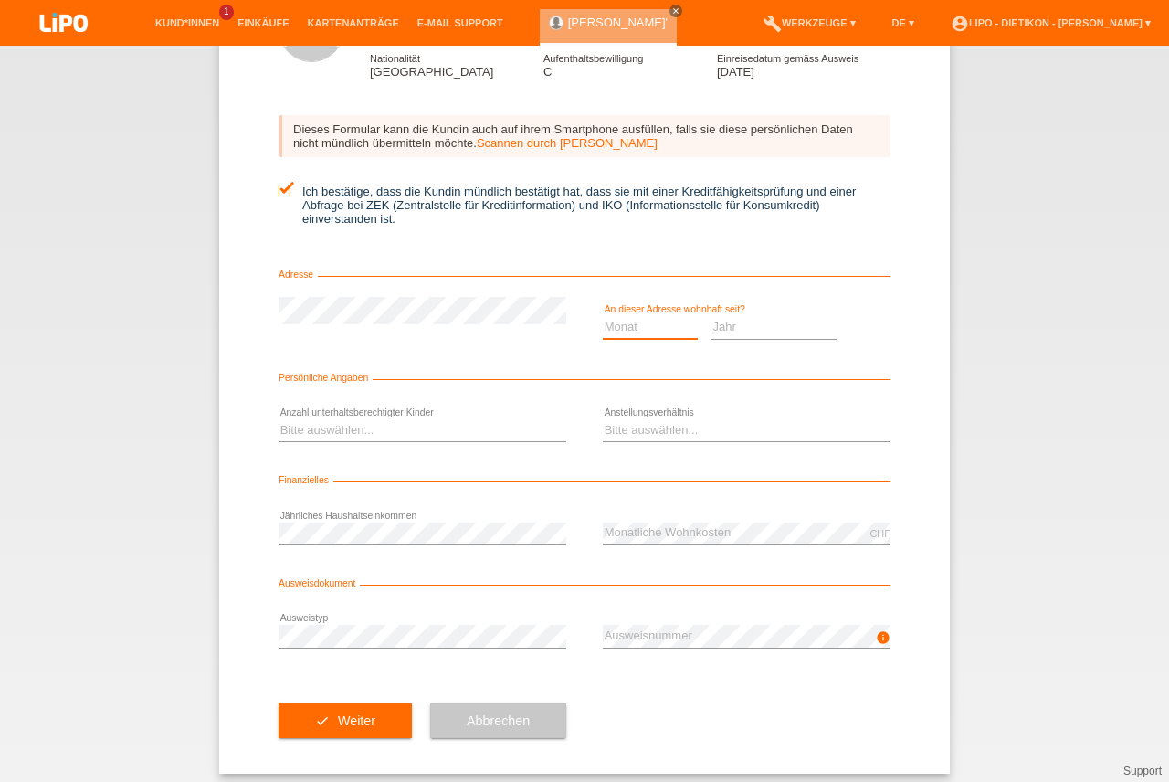
click at [620, 316] on select "Monat 01 02 03 04 05 06 07 08 09 10" at bounding box center [650, 327] width 95 height 22
click at [762, 322] on select "Jahr 2025 2024 2023 2022 2021 2020 2019 2018 2017 2016 2015 2014 2013 2012 2011…" at bounding box center [774, 327] width 126 height 22
select select "2018"
click at [0, 0] on option "2018" at bounding box center [0, 0] width 0 height 0
click at [658, 316] on select "Monat 01 02 03 04 05 06 07 08 09 10" at bounding box center [650, 327] width 95 height 22
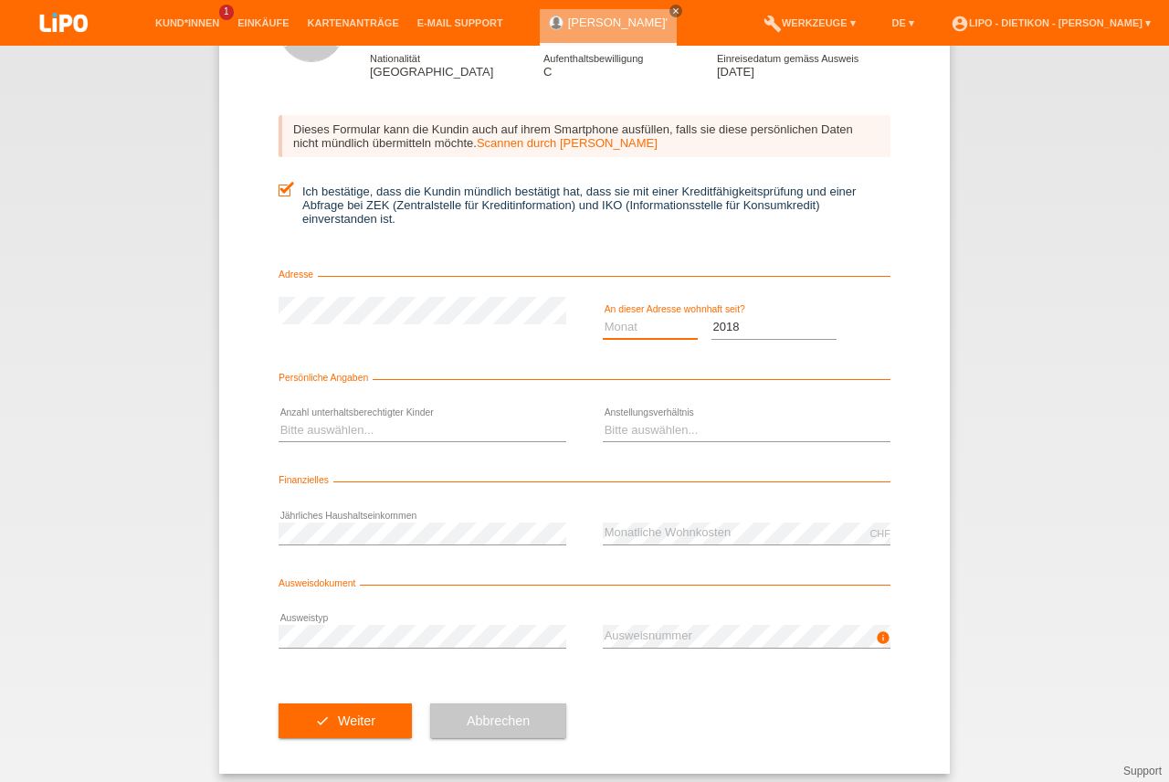
select select "04"
click at [0, 0] on option "04" at bounding box center [0, 0] width 0 height 0
click at [477, 419] on select "Bitte auswählen... 0 1 2 3 4 5 6 7 8 9" at bounding box center [423, 430] width 288 height 22
select select "2"
click at [0, 0] on option "2" at bounding box center [0, 0] width 0 height 0
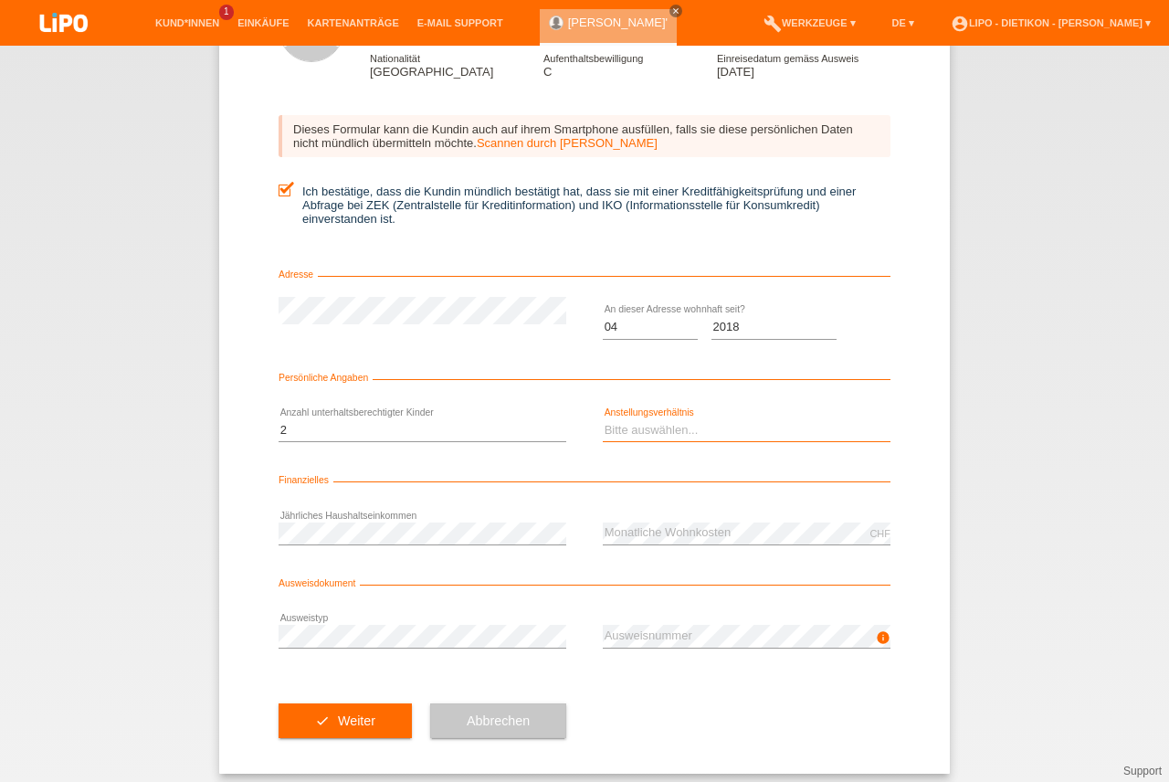
click at [632, 422] on select "Bitte auswählen... Unbefristet Befristet Lehrling/Student Pensioniert Nicht arb…" at bounding box center [747, 430] width 288 height 22
select select "UNLIMITED"
click at [0, 0] on option "Unbefristet" at bounding box center [0, 0] width 0 height 0
click at [388, 611] on div "error Ausweistyp" at bounding box center [423, 636] width 288 height 62
click at [739, 673] on div "check Weiter Abbrechen" at bounding box center [585, 721] width 612 height 106
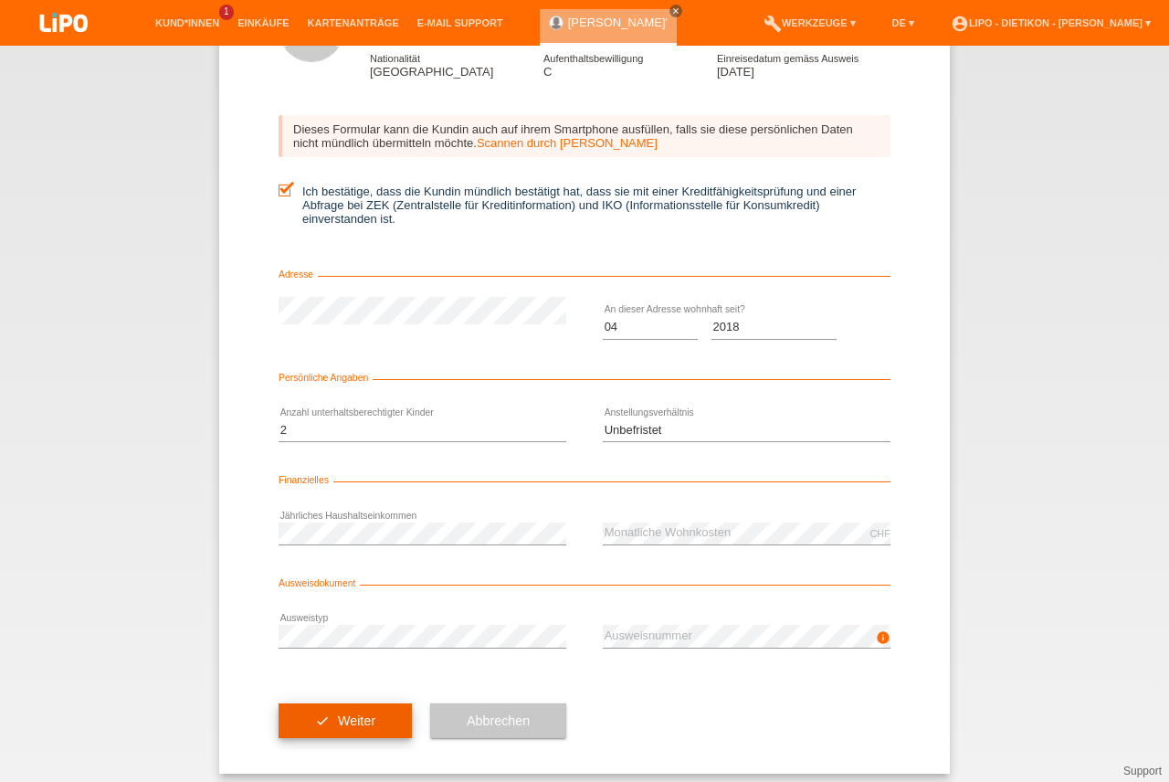
click at [369, 704] on button "check Weiter" at bounding box center [345, 720] width 133 height 35
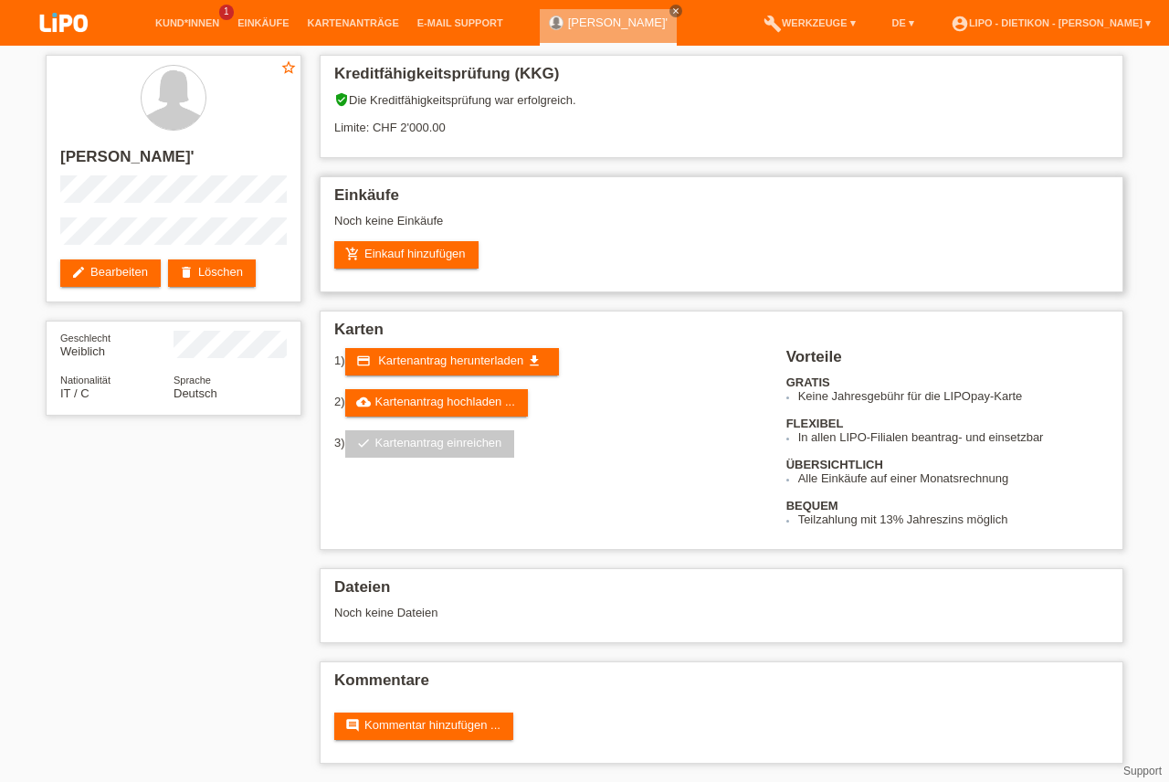
click at [1039, 242] on div "add_shopping_cart Einkauf hinzufügen" at bounding box center [721, 254] width 774 height 27
click at [1018, 289] on div "Einkäufe Noch keine Einkäufe add_shopping_cart Einkauf hinzufügen" at bounding box center [722, 234] width 804 height 116
click at [148, 490] on div "star_border Claudia Lorena Macri' edit Bearbeiten delete Löschen Geschlecht Wei…" at bounding box center [585, 414] width 1096 height 736
click at [425, 259] on link "add_shopping_cart Einkauf hinzufügen" at bounding box center [406, 254] width 144 height 27
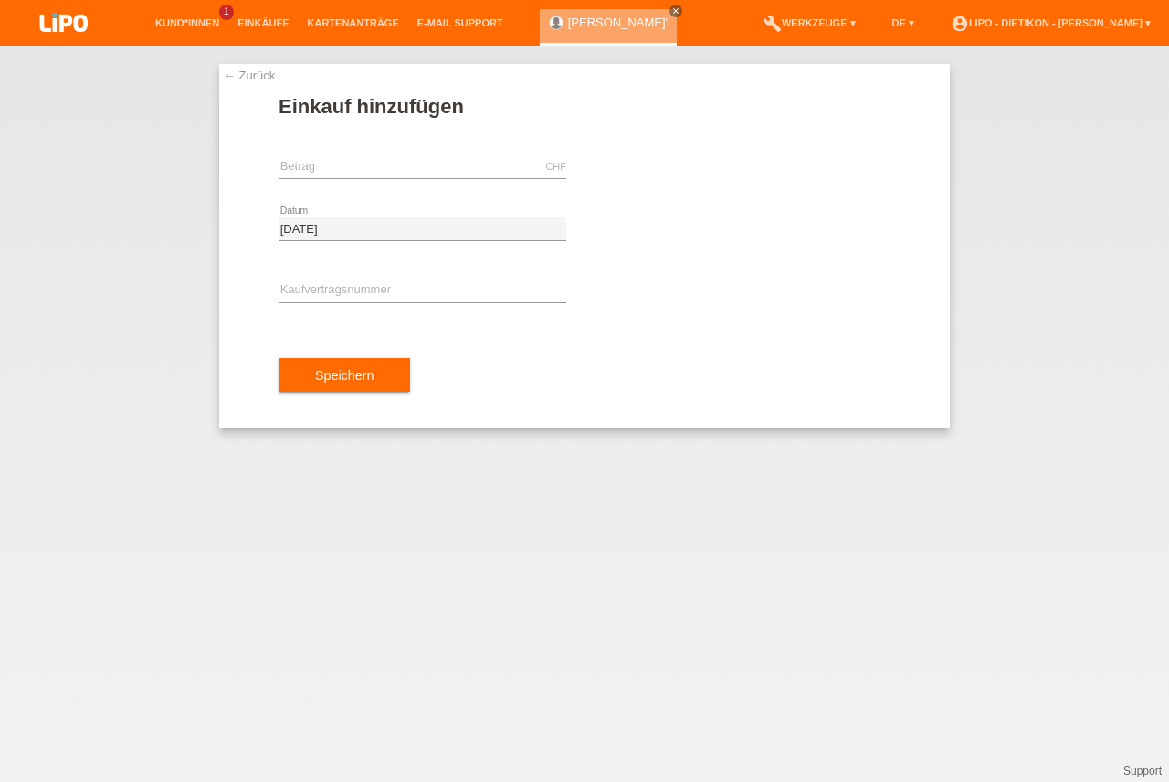
click at [475, 171] on input "text" at bounding box center [423, 166] width 288 height 23
type input "2000.00"
click at [368, 272] on div "error Kaufvertragsnummer" at bounding box center [423, 291] width 288 height 62
click at [370, 295] on input "text" at bounding box center [423, 290] width 288 height 23
click at [240, 76] on link "← Zurück" at bounding box center [249, 75] width 51 height 14
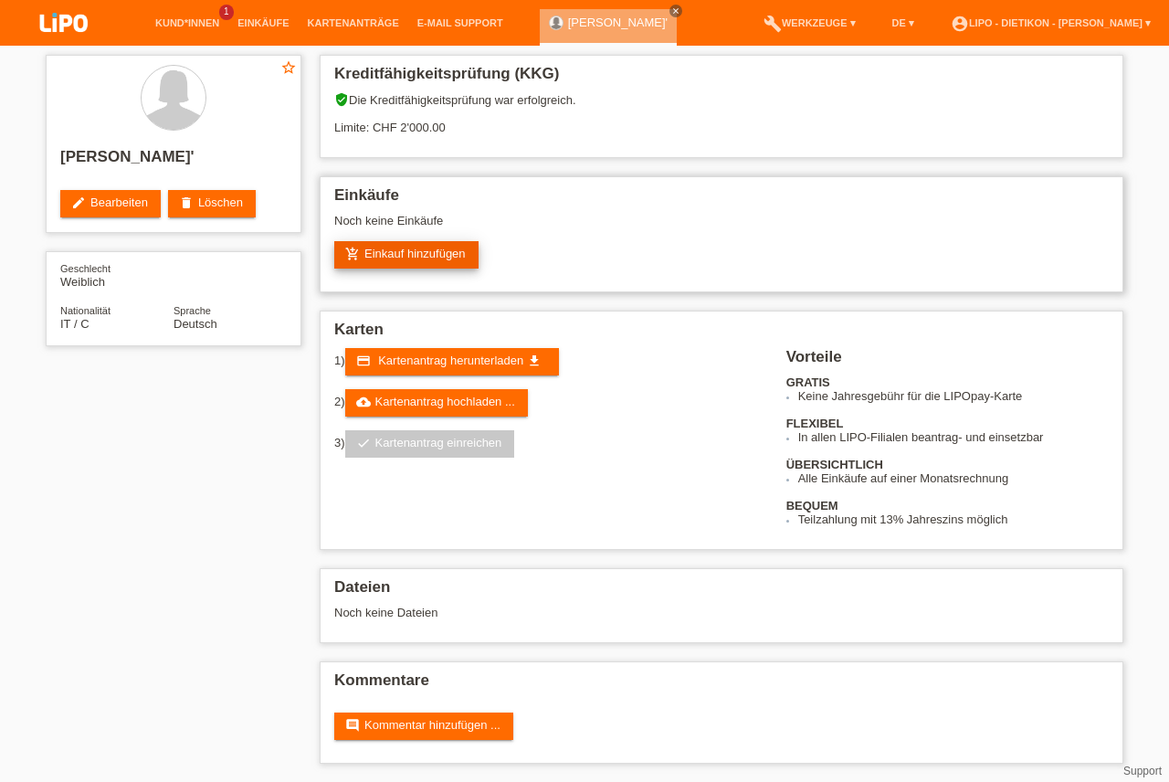
click at [373, 245] on link "add_shopping_cart Einkauf hinzufügen" at bounding box center [406, 254] width 144 height 27
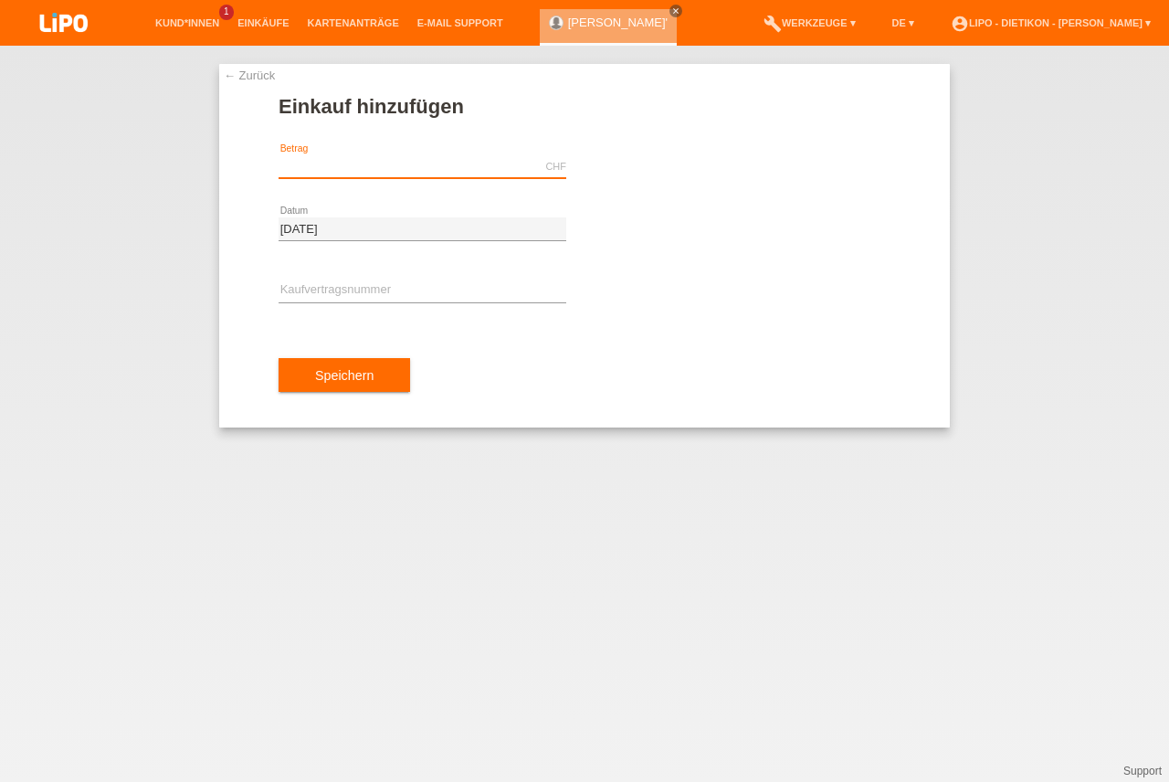
click at [379, 168] on input "text" at bounding box center [423, 166] width 288 height 23
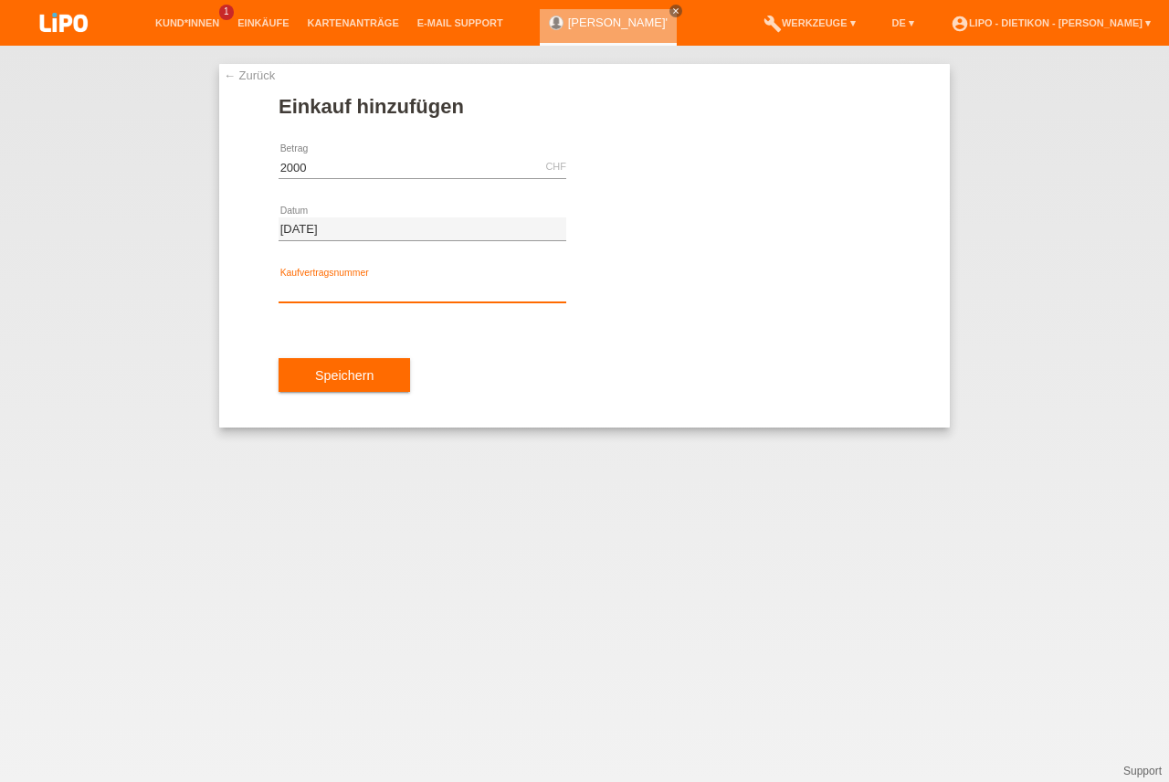
type input "2000.00"
click at [488, 299] on input "text" at bounding box center [423, 290] width 288 height 23
type input "XB1PYL"
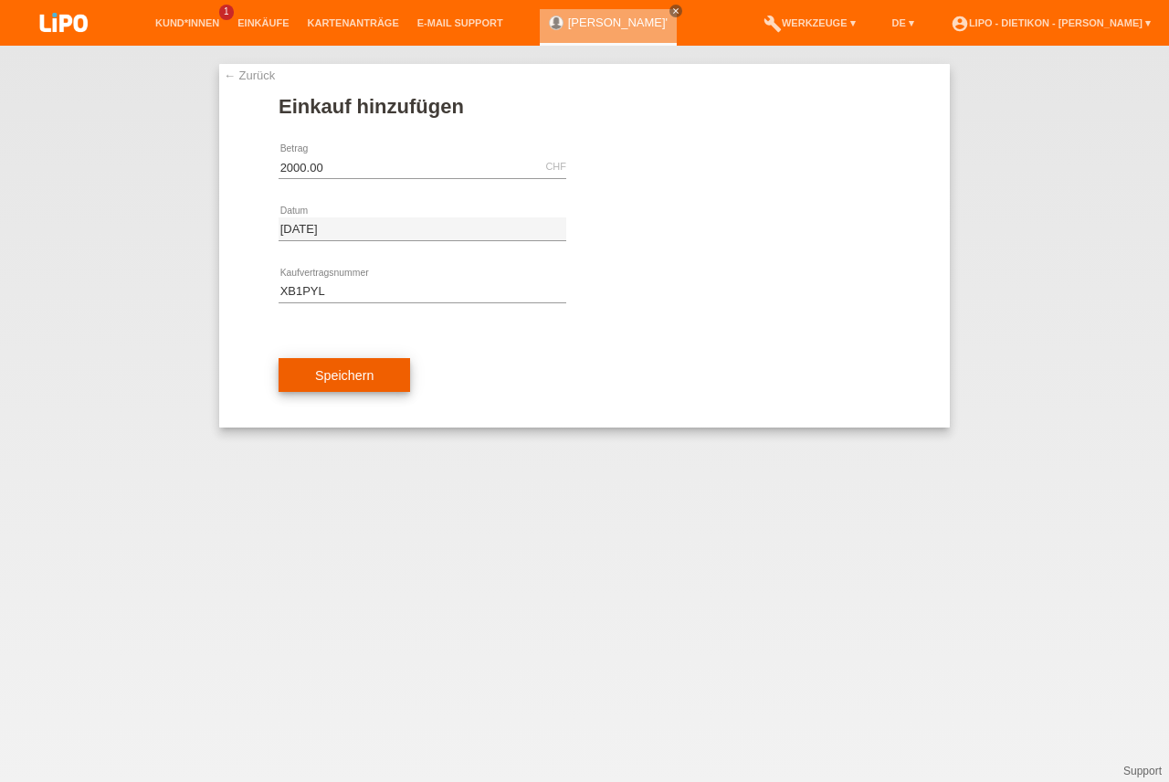
click at [410, 365] on button "Speichern" at bounding box center [344, 375] width 131 height 35
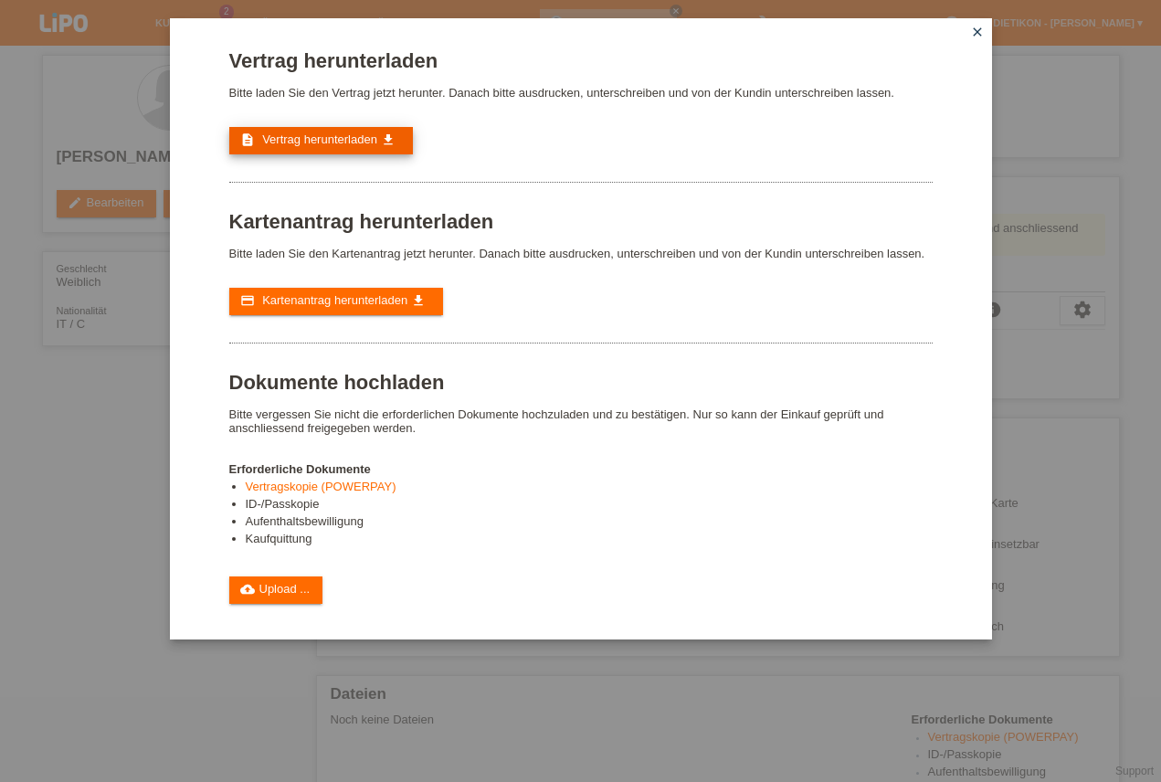
click at [352, 143] on span "Vertrag herunterladen" at bounding box center [319, 139] width 115 height 14
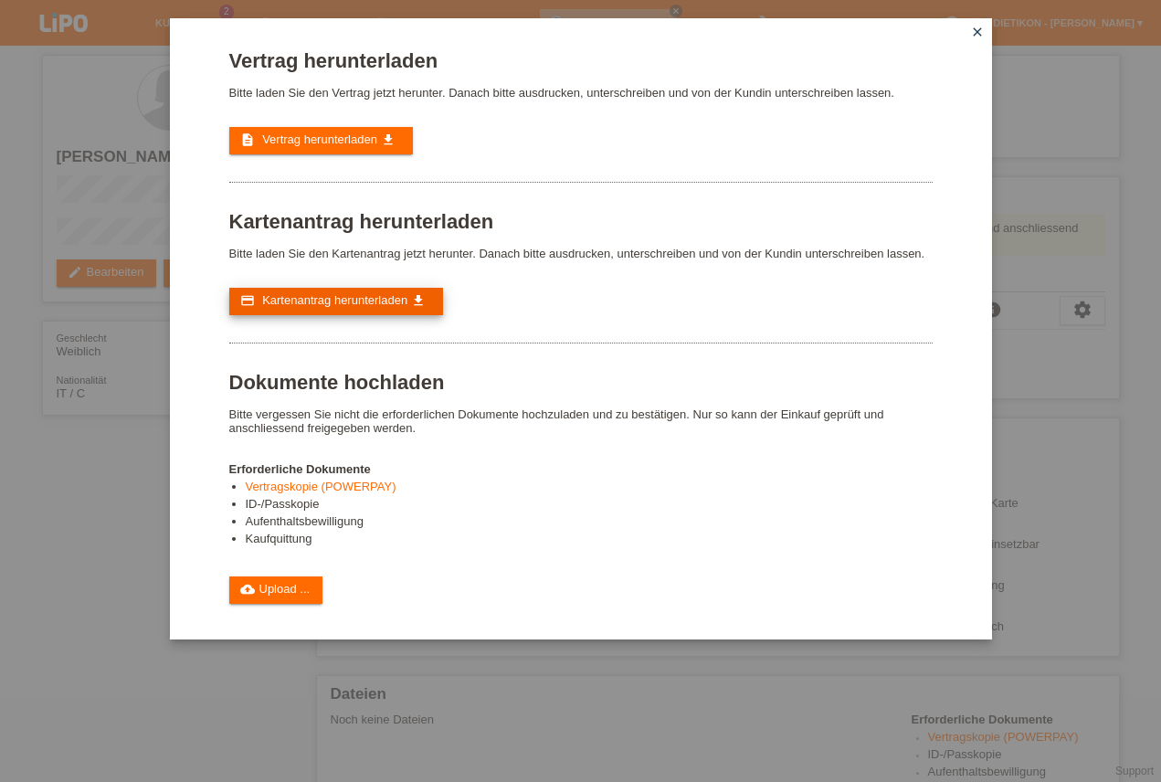
click at [386, 310] on link "credit_card Kartenantrag herunterladen get_app" at bounding box center [336, 301] width 214 height 27
click at [284, 603] on link "cloud_upload Upload ..." at bounding box center [276, 589] width 94 height 27
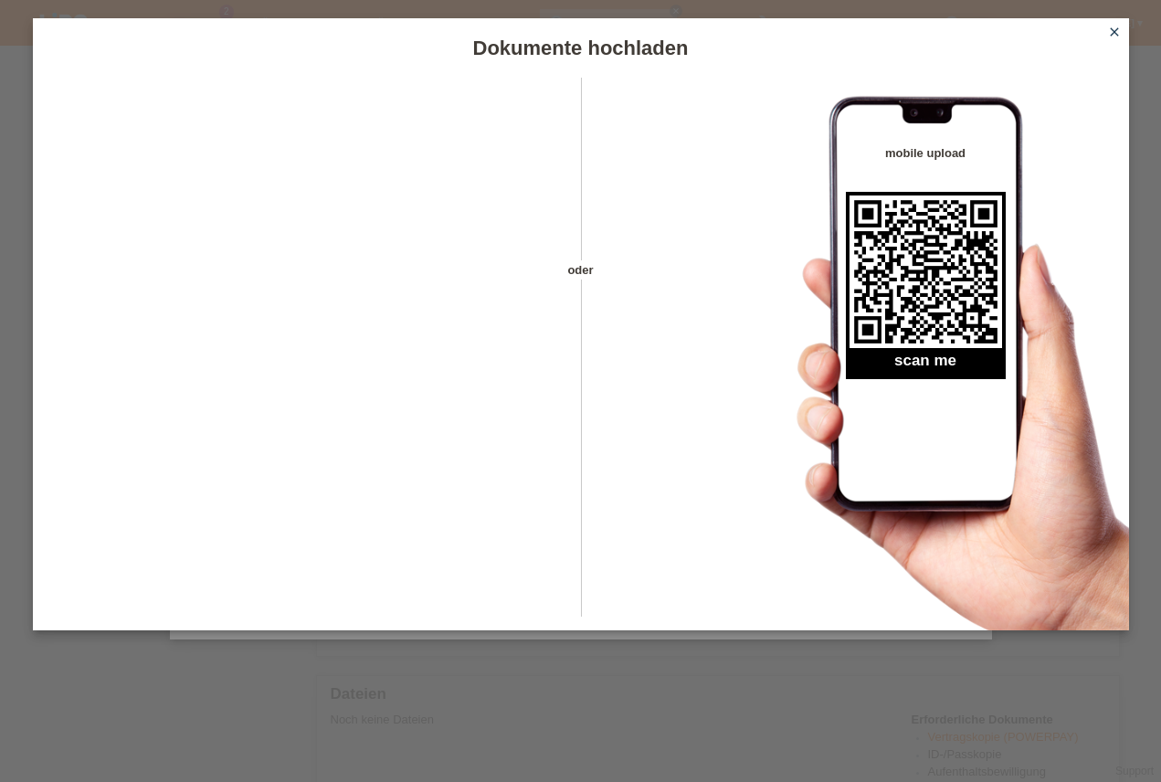
click at [1113, 32] on icon "close" at bounding box center [1114, 32] width 15 height 15
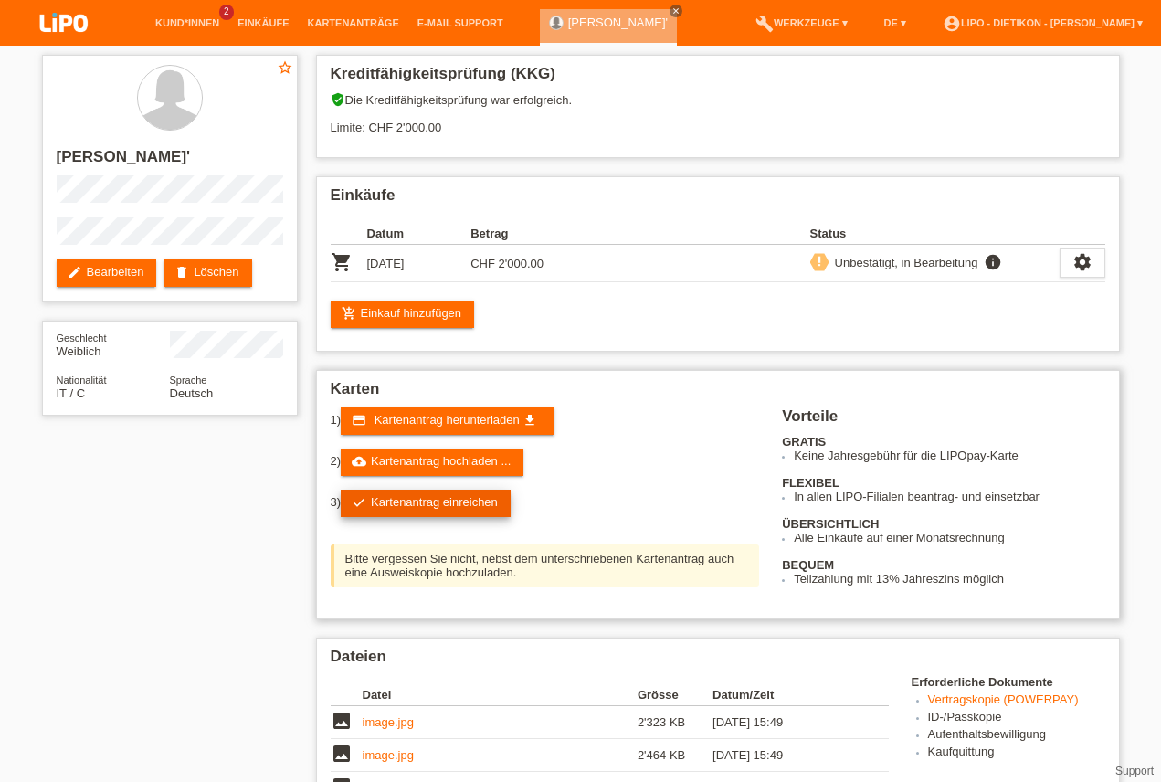
click at [447, 498] on link "check Kartenantrag einreichen" at bounding box center [426, 502] width 170 height 27
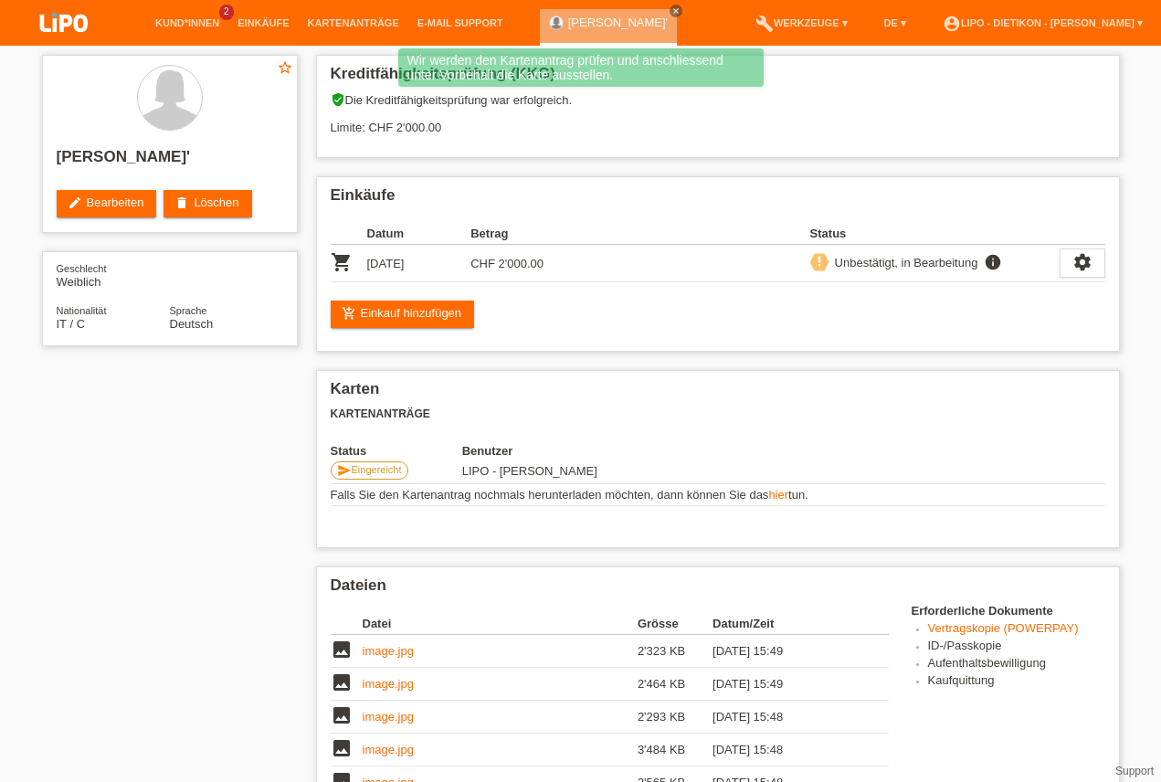
scroll to position [364, 0]
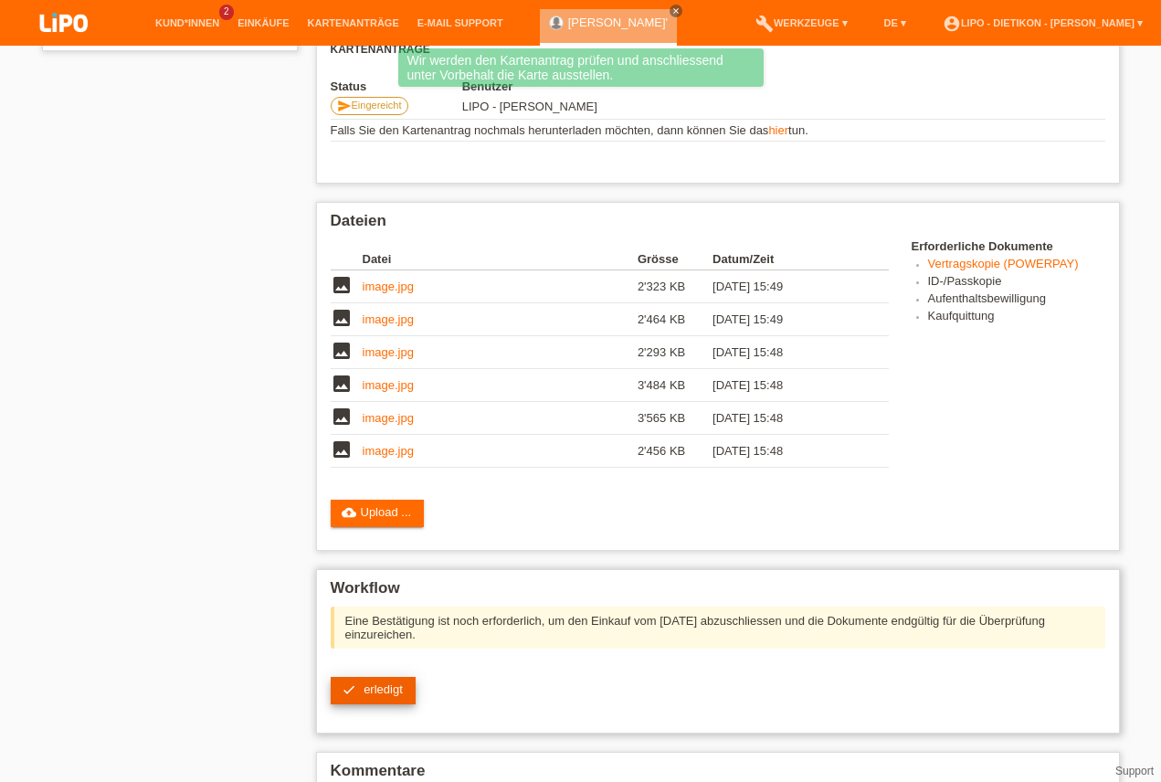
click at [377, 693] on span "erledigt" at bounding box center [382, 689] width 39 height 14
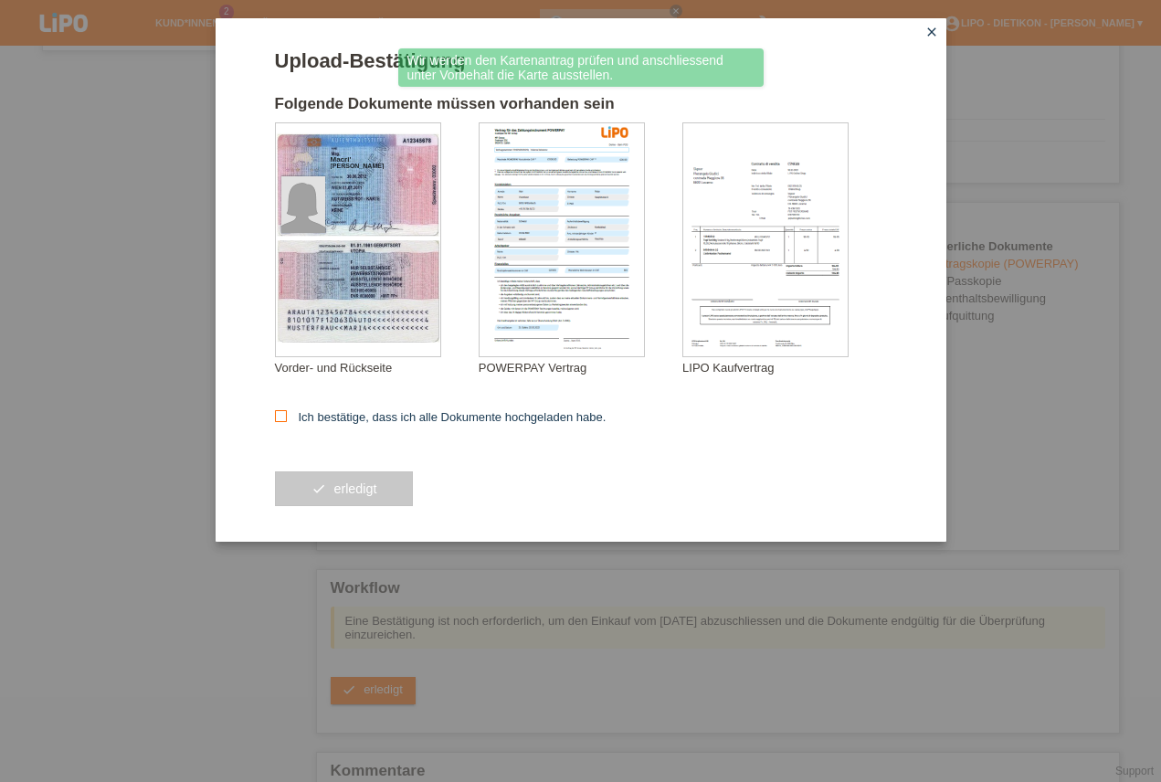
click at [413, 415] on label "Ich bestätige, dass ich alle Dokumente hochgeladen habe." at bounding box center [440, 417] width 331 height 14
click at [287, 415] on input "Ich bestätige, dass ich alle Dokumente hochgeladen habe." at bounding box center [281, 416] width 12 height 12
checkbox input "true"
click at [370, 480] on button "check erledigt" at bounding box center [344, 488] width 139 height 35
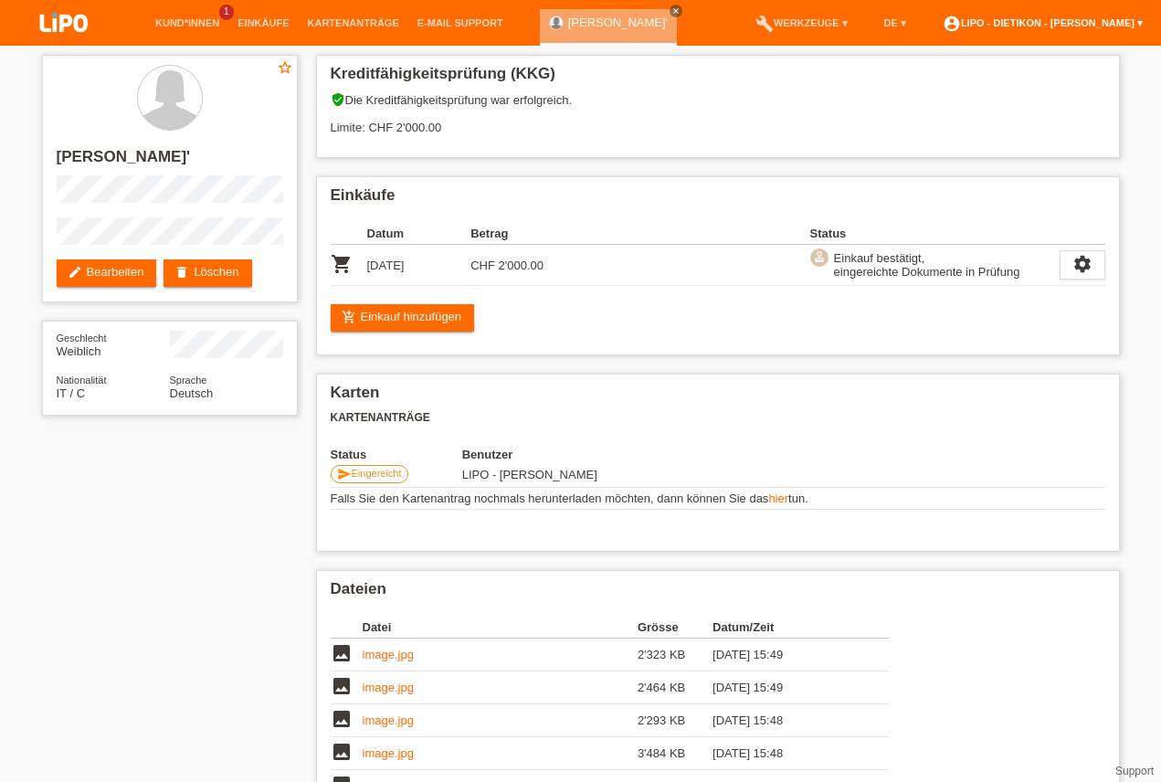
click at [1111, 18] on link "account_circle LIPO - Dietikon - [PERSON_NAME] ▾" at bounding box center [1042, 22] width 218 height 11
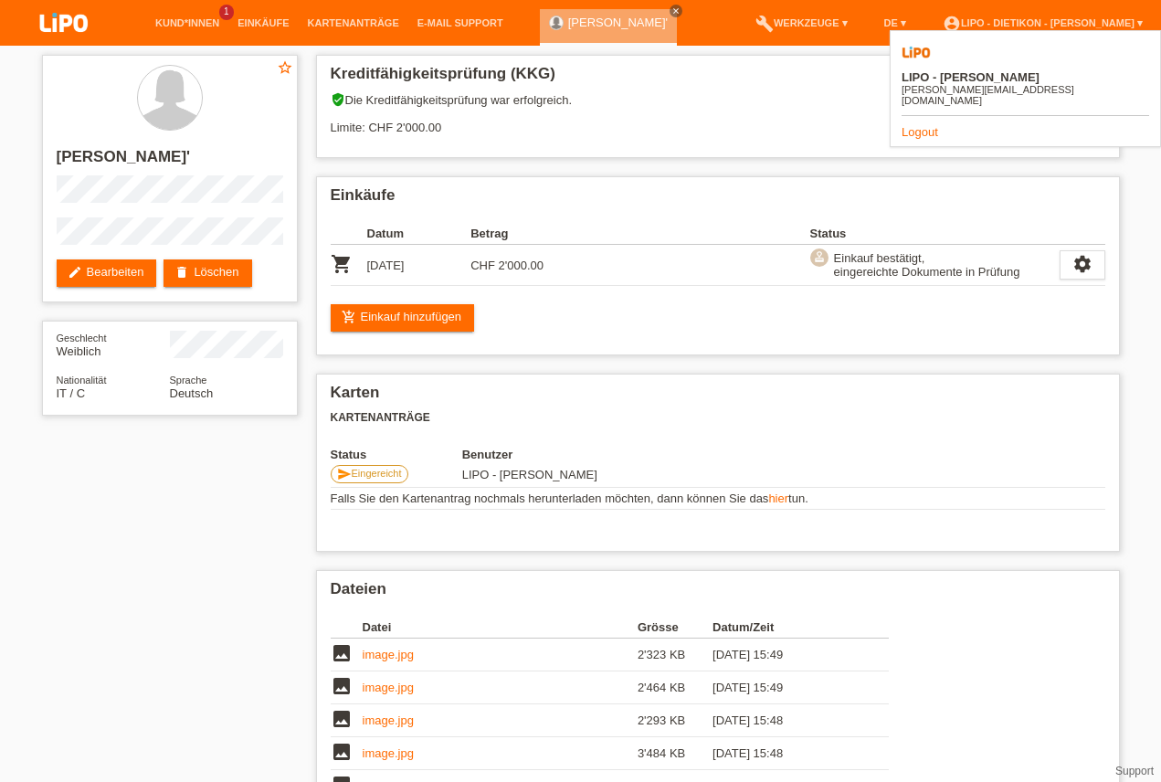
click at [922, 125] on link "Logout" at bounding box center [919, 132] width 37 height 14
